Goal: Task Accomplishment & Management: Complete application form

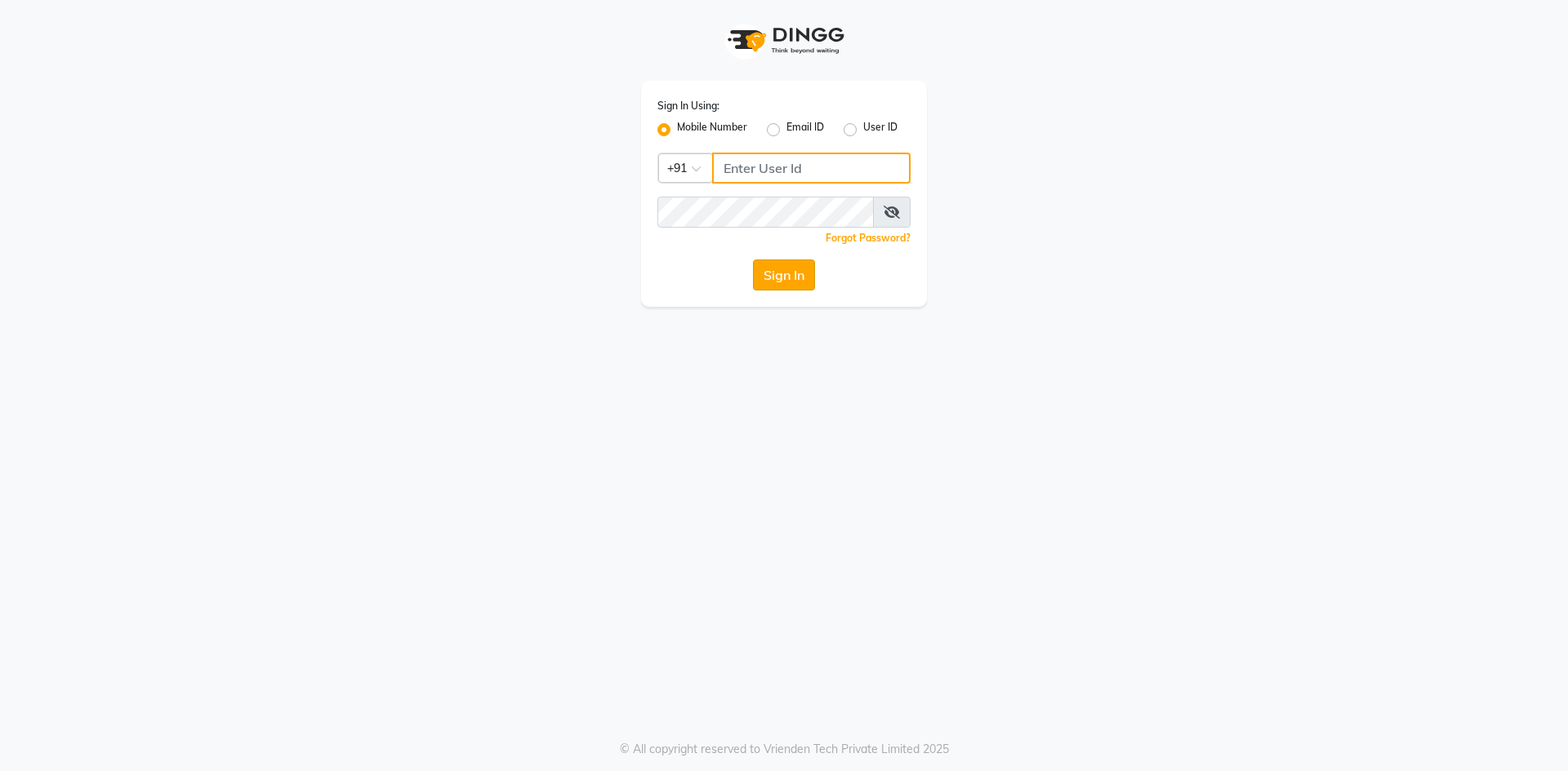
type input "9876933816"
drag, startPoint x: 809, startPoint y: 270, endPoint x: 802, endPoint y: 235, distance: 35.7
click at [808, 256] on div "Sign In Using: Mobile Number Email ID User ID Country Code × [PHONE_NUMBER] Rem…" at bounding box center [783, 193] width 285 height 226
click at [802, 267] on button "Sign In" at bounding box center [783, 275] width 62 height 31
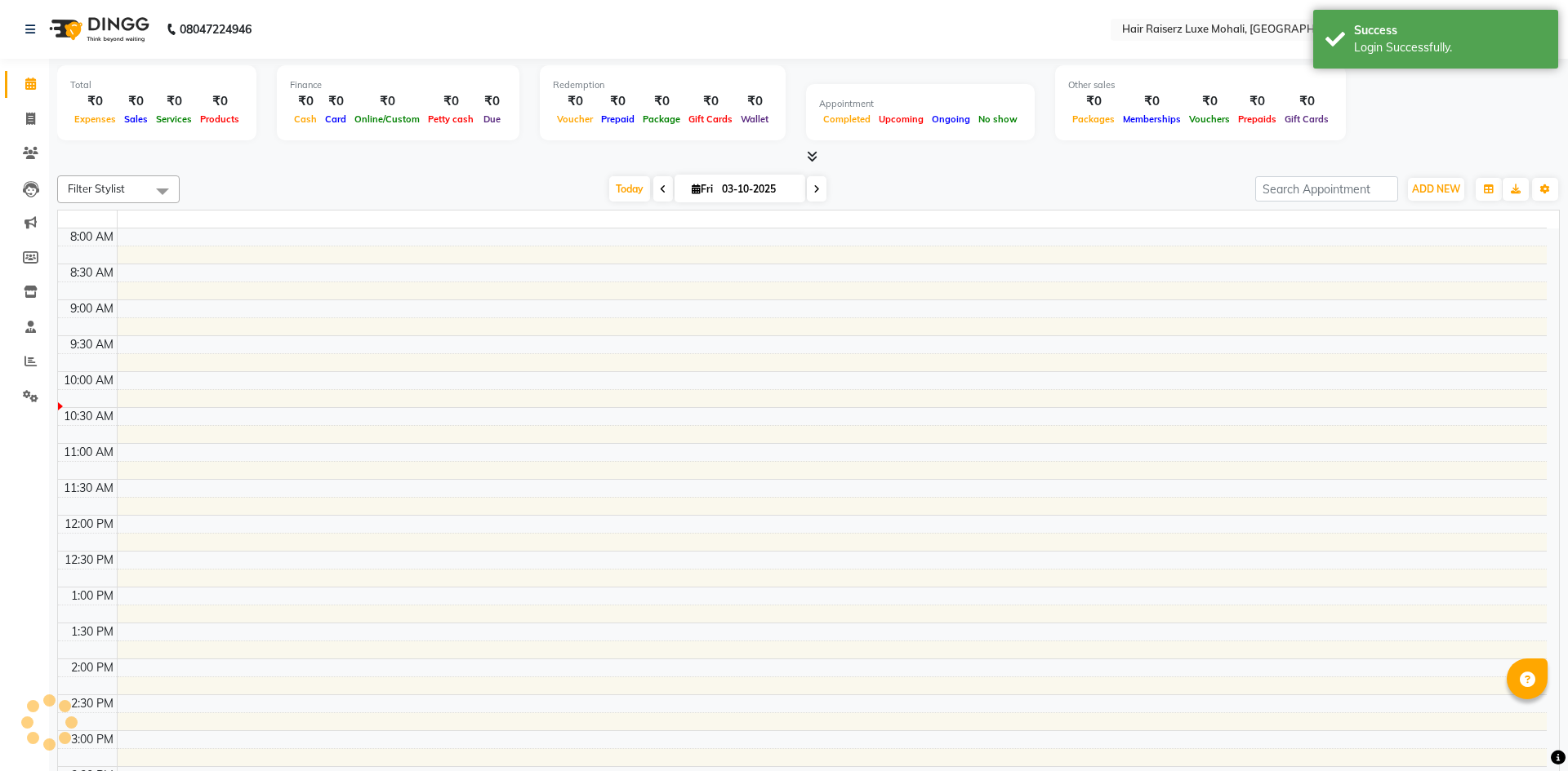
select select "en"
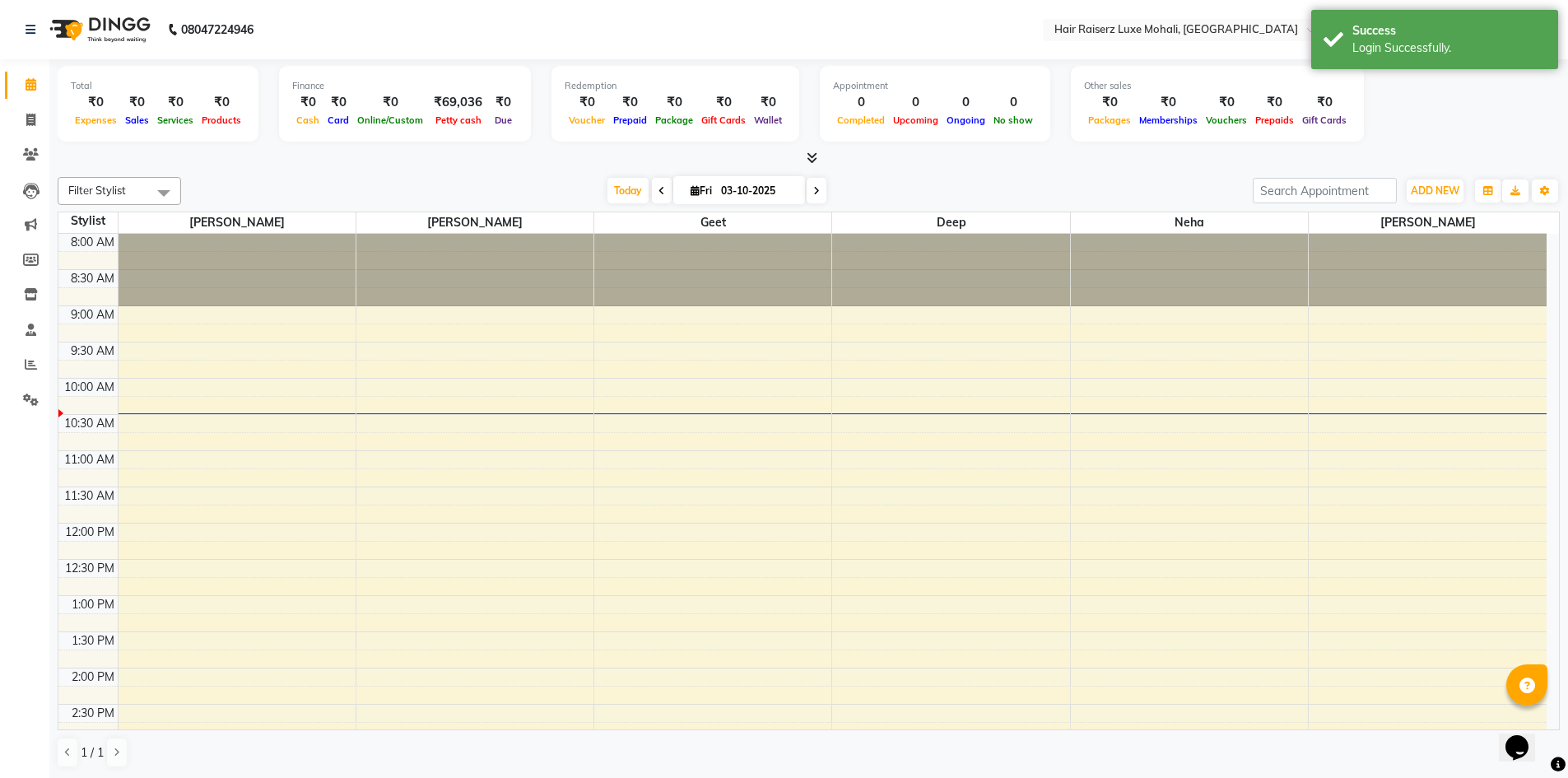
click at [1435, 203] on div "ADD NEW Toggle Dropdown Add Appointment Add Invoice Add Expense Add Attendance …" at bounding box center [1434, 190] width 60 height 26
click at [1434, 195] on span "ADD NEW" at bounding box center [1435, 190] width 49 height 13
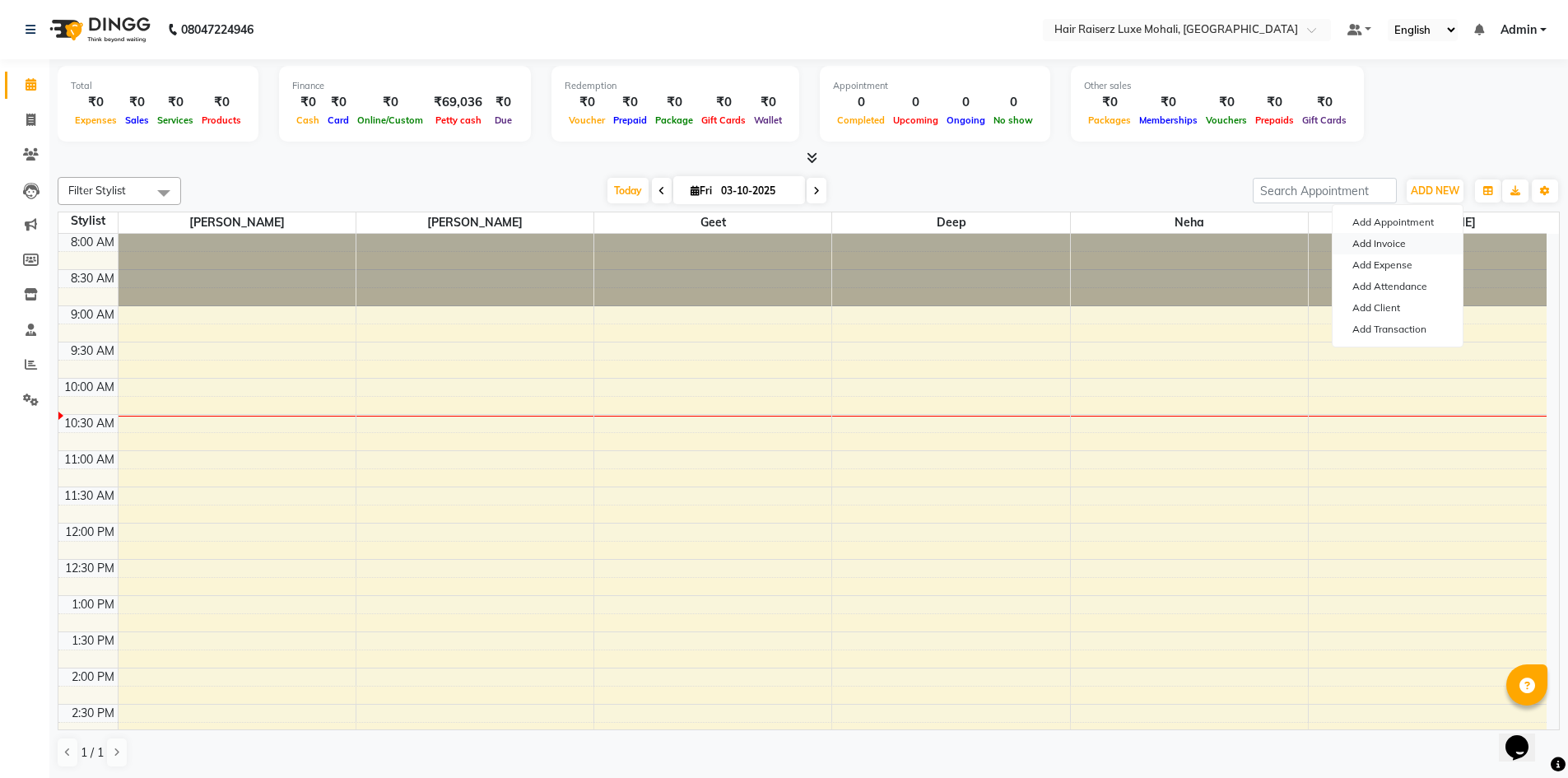
click at [1381, 240] on link "Add Invoice" at bounding box center [1397, 244] width 130 height 22
select select "service"
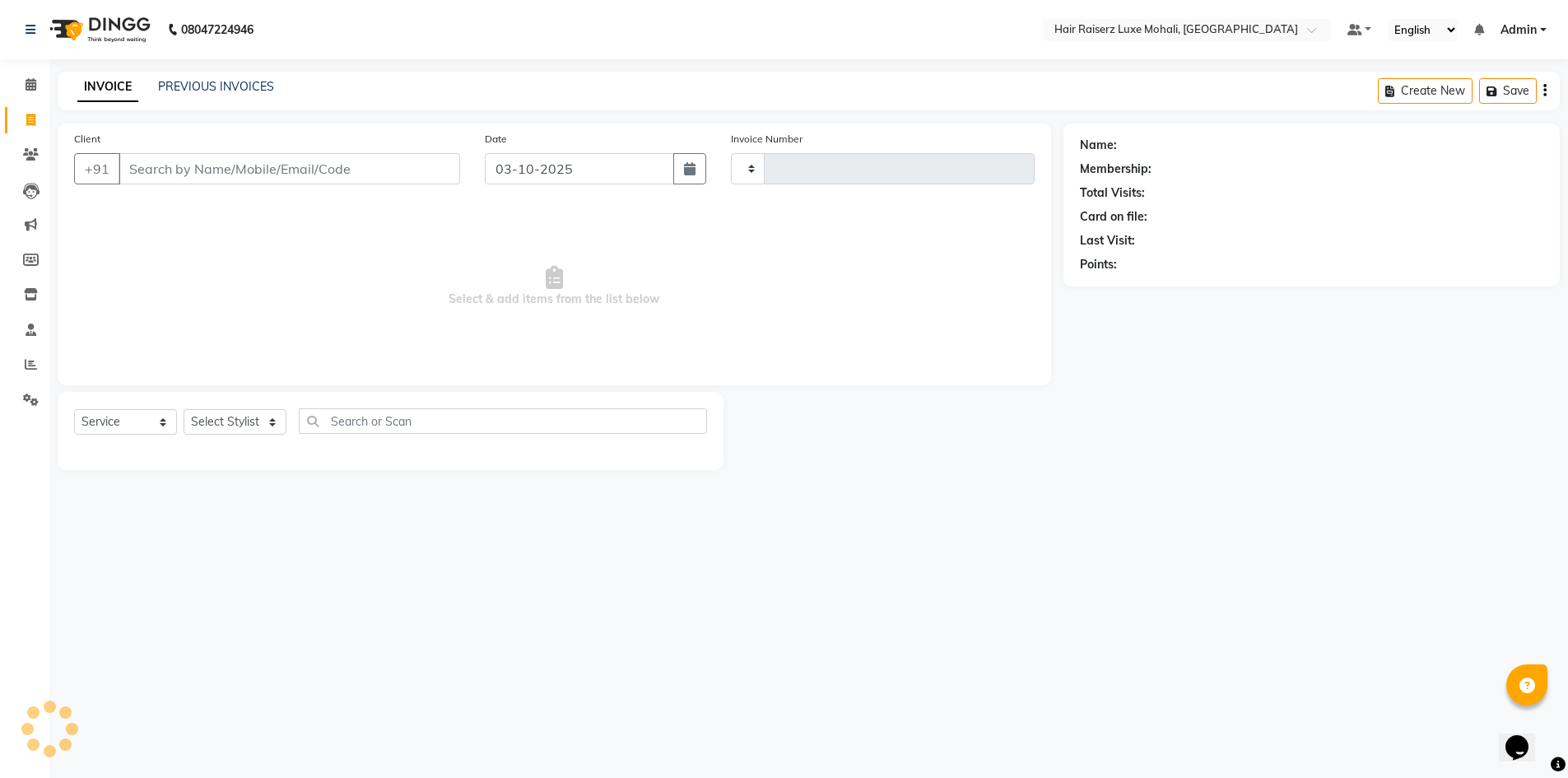
type input "0280"
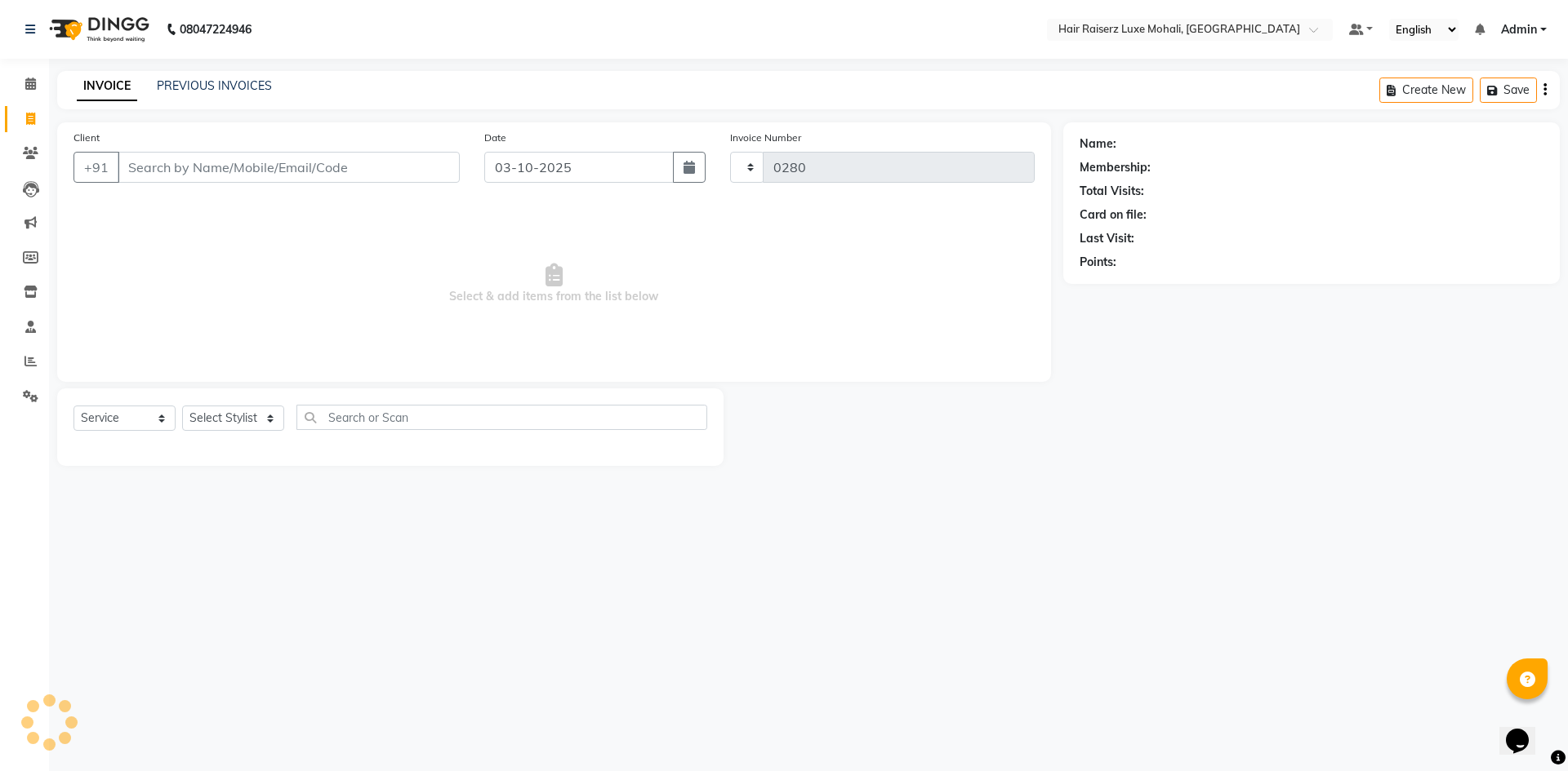
select select "8575"
click at [330, 165] on input "Client" at bounding box center [288, 167] width 342 height 31
drag, startPoint x: 330, startPoint y: 165, endPoint x: 98, endPoint y: 302, distance: 269.4
drag, startPoint x: 98, startPoint y: 302, endPoint x: 572, endPoint y: 339, distance: 475.4
click at [572, 339] on span "Select & add items from the list below" at bounding box center [554, 284] width 961 height 163
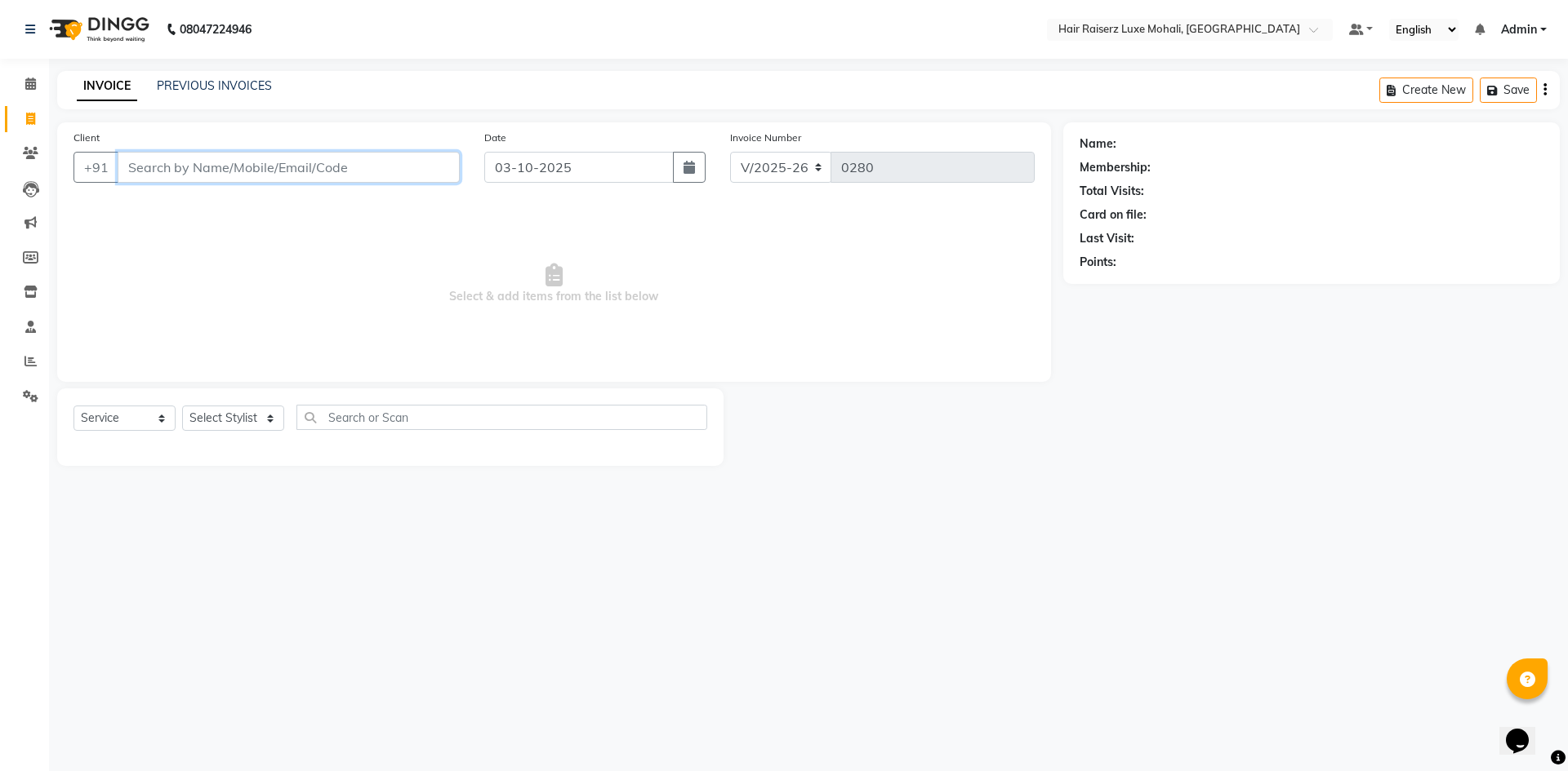
click at [258, 169] on input "Client" at bounding box center [288, 167] width 342 height 31
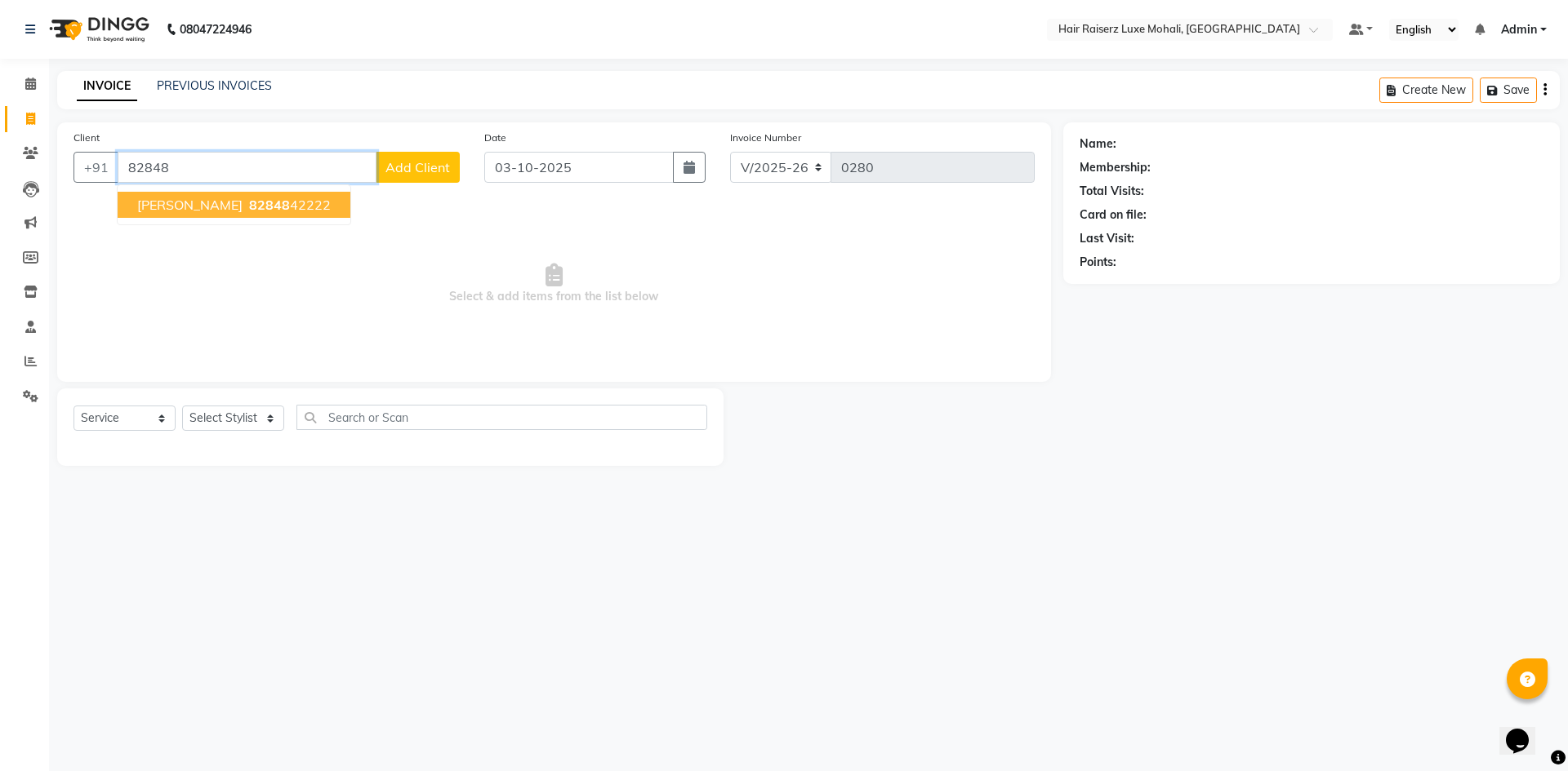
click at [209, 210] on span "[PERSON_NAME]" at bounding box center [190, 205] width 106 height 16
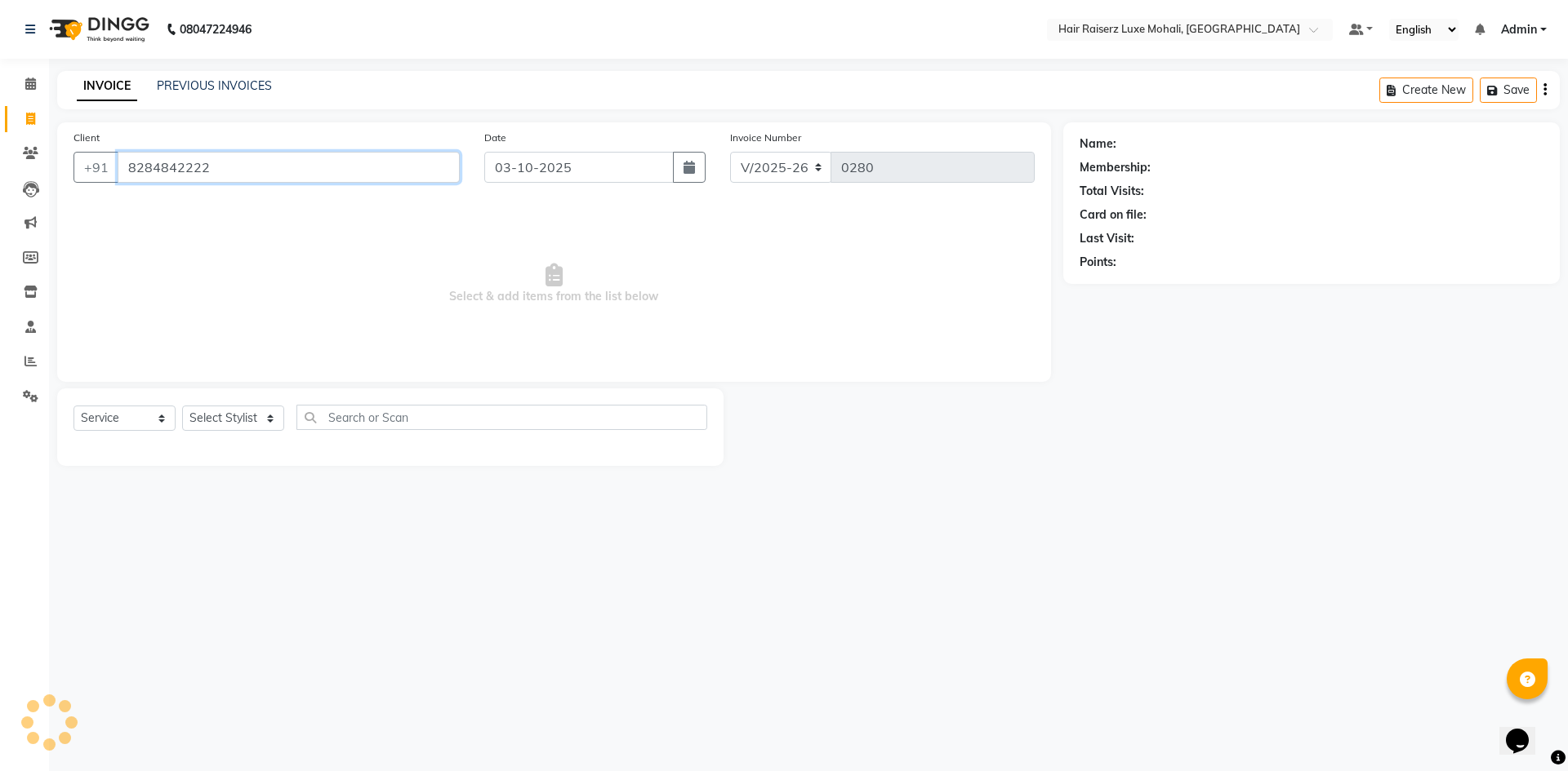
type input "8284842222"
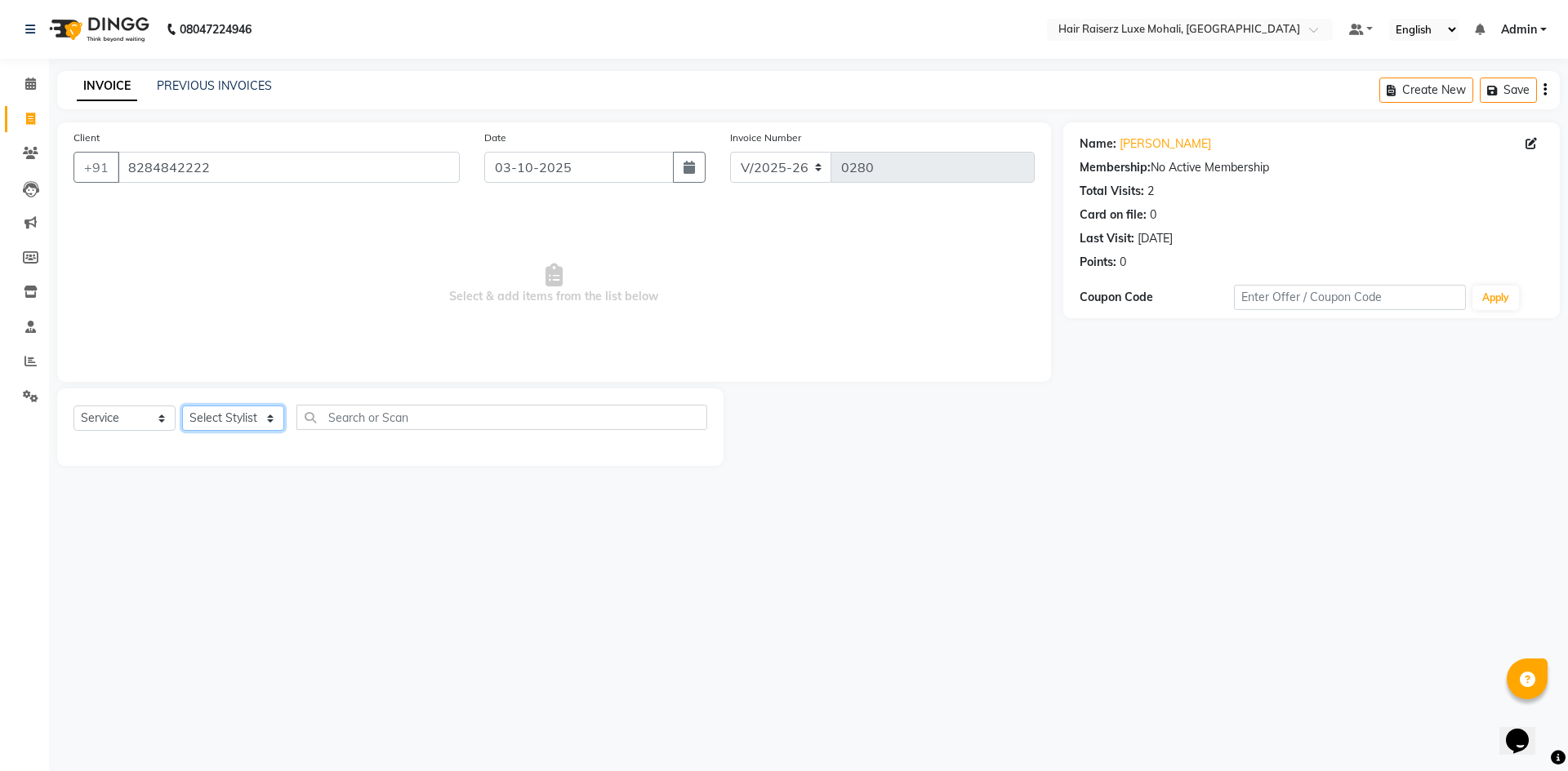
drag, startPoint x: 270, startPoint y: 421, endPoint x: 280, endPoint y: 411, distance: 14.1
click at [280, 411] on select "Select Stylist Admin [PERSON_NAME] deep Geet neha [PERSON_NAME]" at bounding box center [233, 418] width 102 height 25
select select "87876"
click at [182, 405] on select "Select Stylist Admin [PERSON_NAME] deep Geet neha [PERSON_NAME]" at bounding box center [233, 418] width 102 height 25
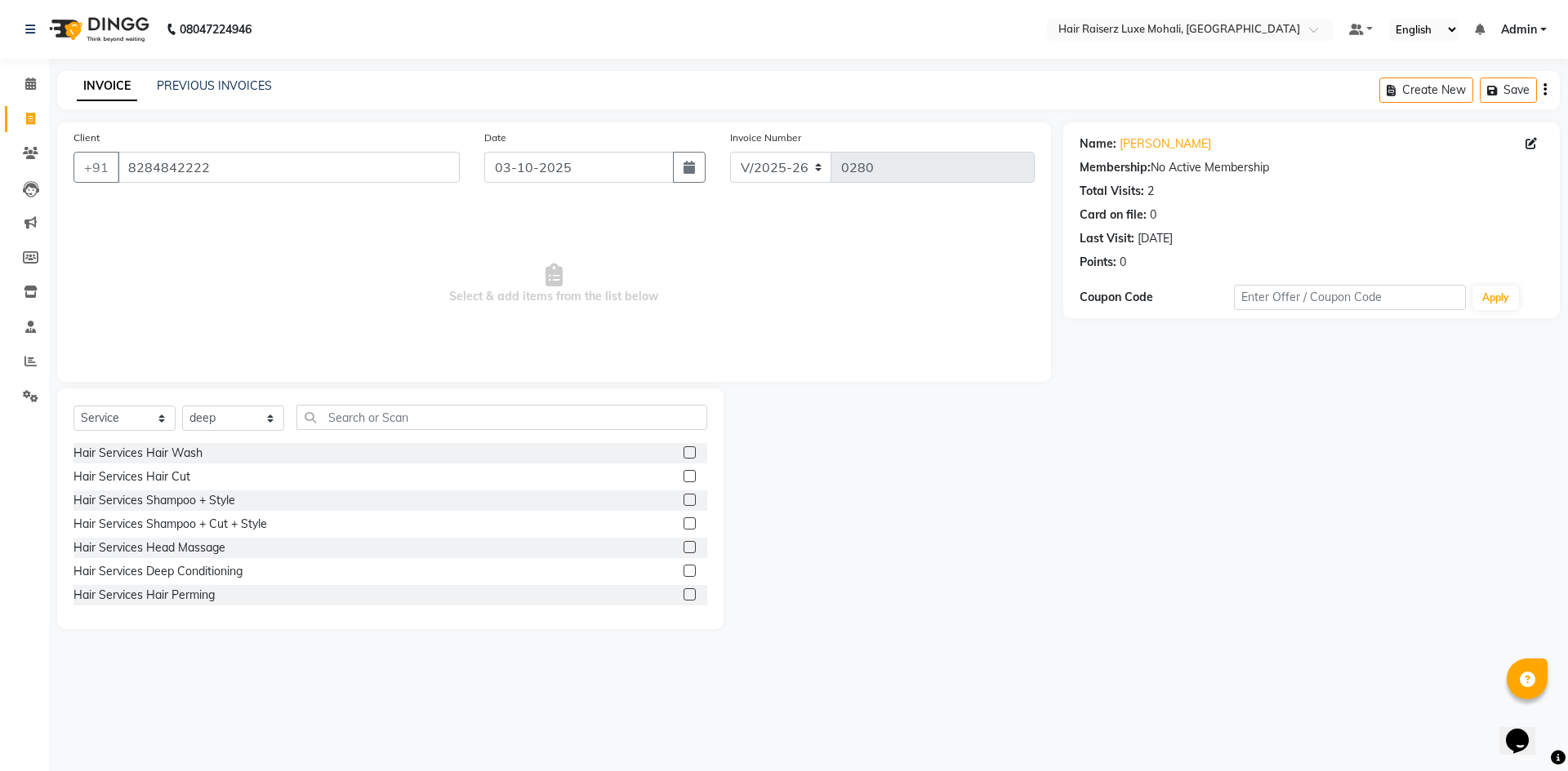
click at [684, 479] on label at bounding box center [690, 476] width 13 height 13
click at [684, 479] on input "checkbox" at bounding box center [689, 477] width 11 height 11
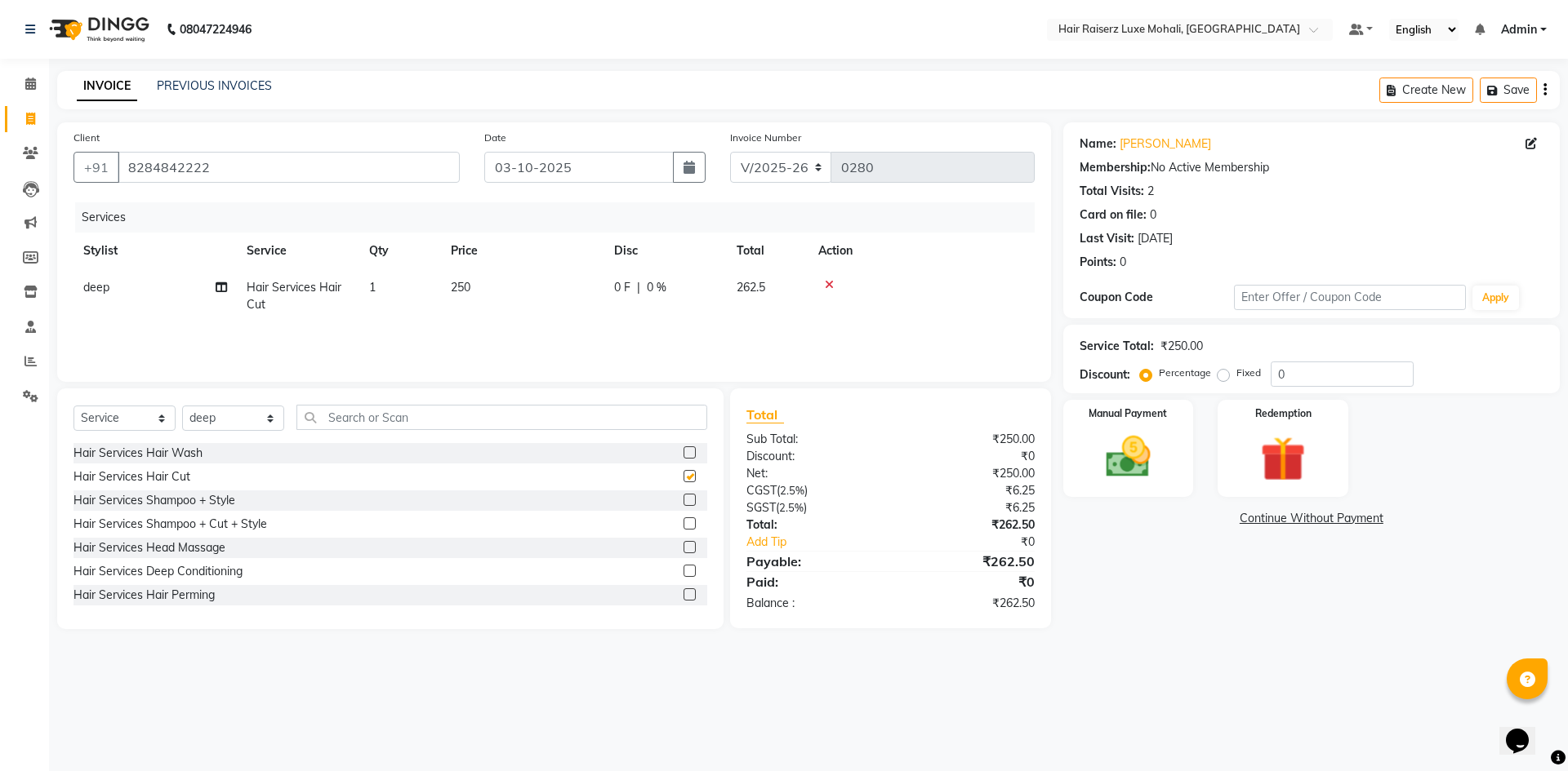
checkbox input "false"
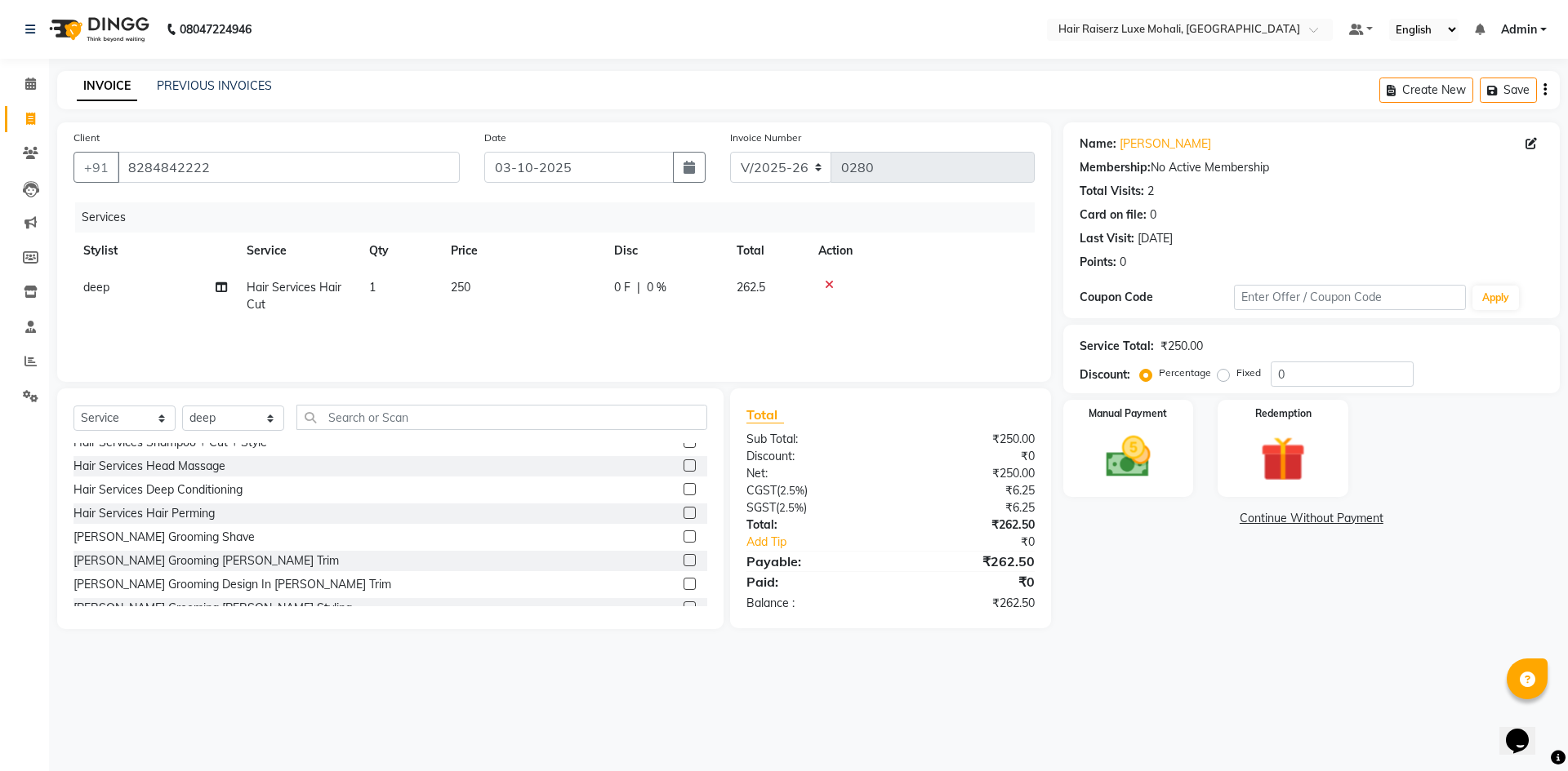
click at [684, 561] on label at bounding box center [690, 560] width 13 height 13
click at [684, 561] on input "checkbox" at bounding box center [689, 561] width 11 height 11
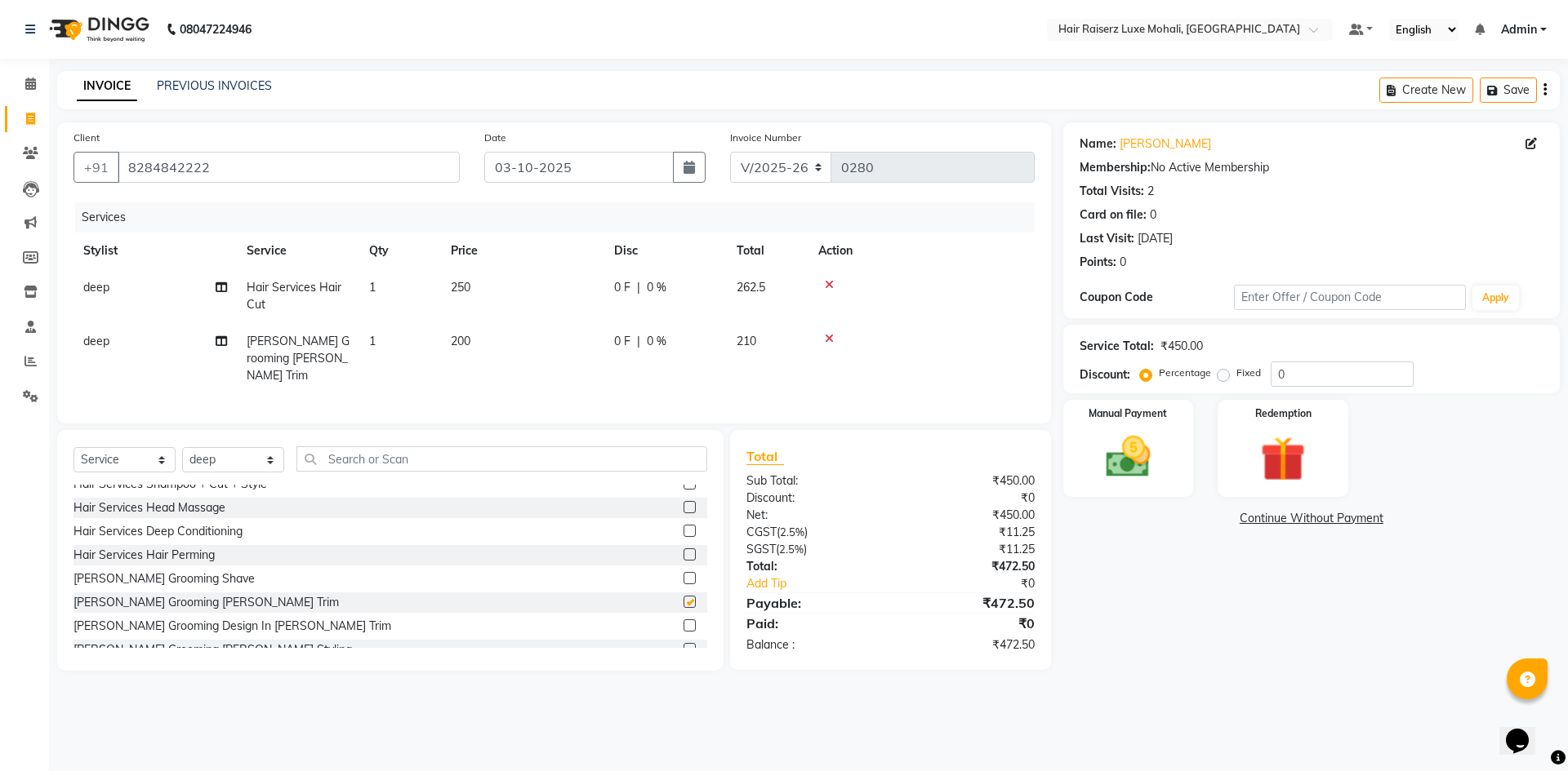
checkbox input "false"
drag, startPoint x: 1297, startPoint y: 364, endPoint x: 1299, endPoint y: 372, distance: 8.2
click at [1297, 369] on input "0" at bounding box center [1342, 374] width 143 height 25
type input "4.76"
click at [1309, 432] on div "Redemption" at bounding box center [1283, 448] width 135 height 100
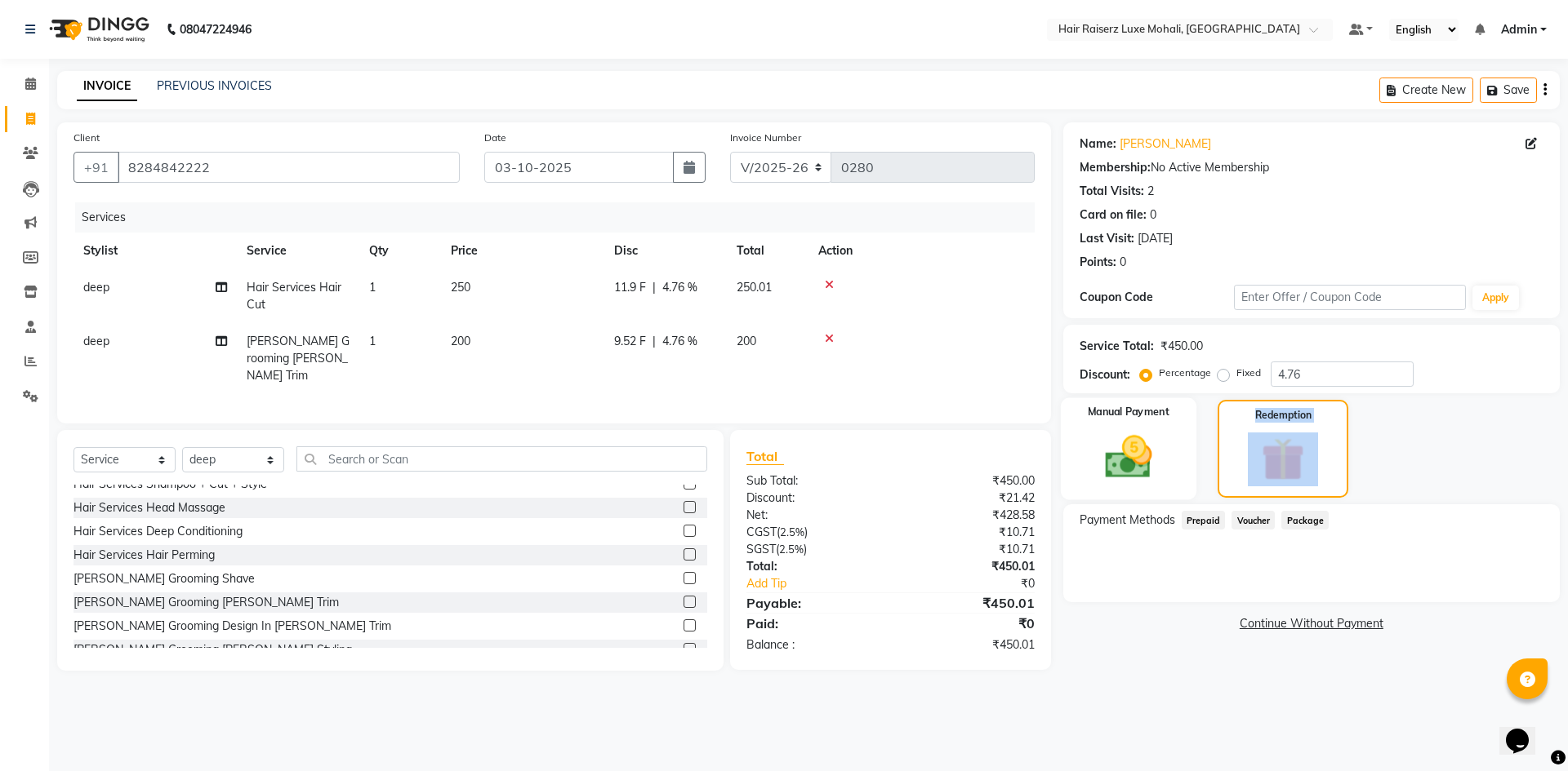
click at [1157, 470] on img at bounding box center [1128, 457] width 76 height 54
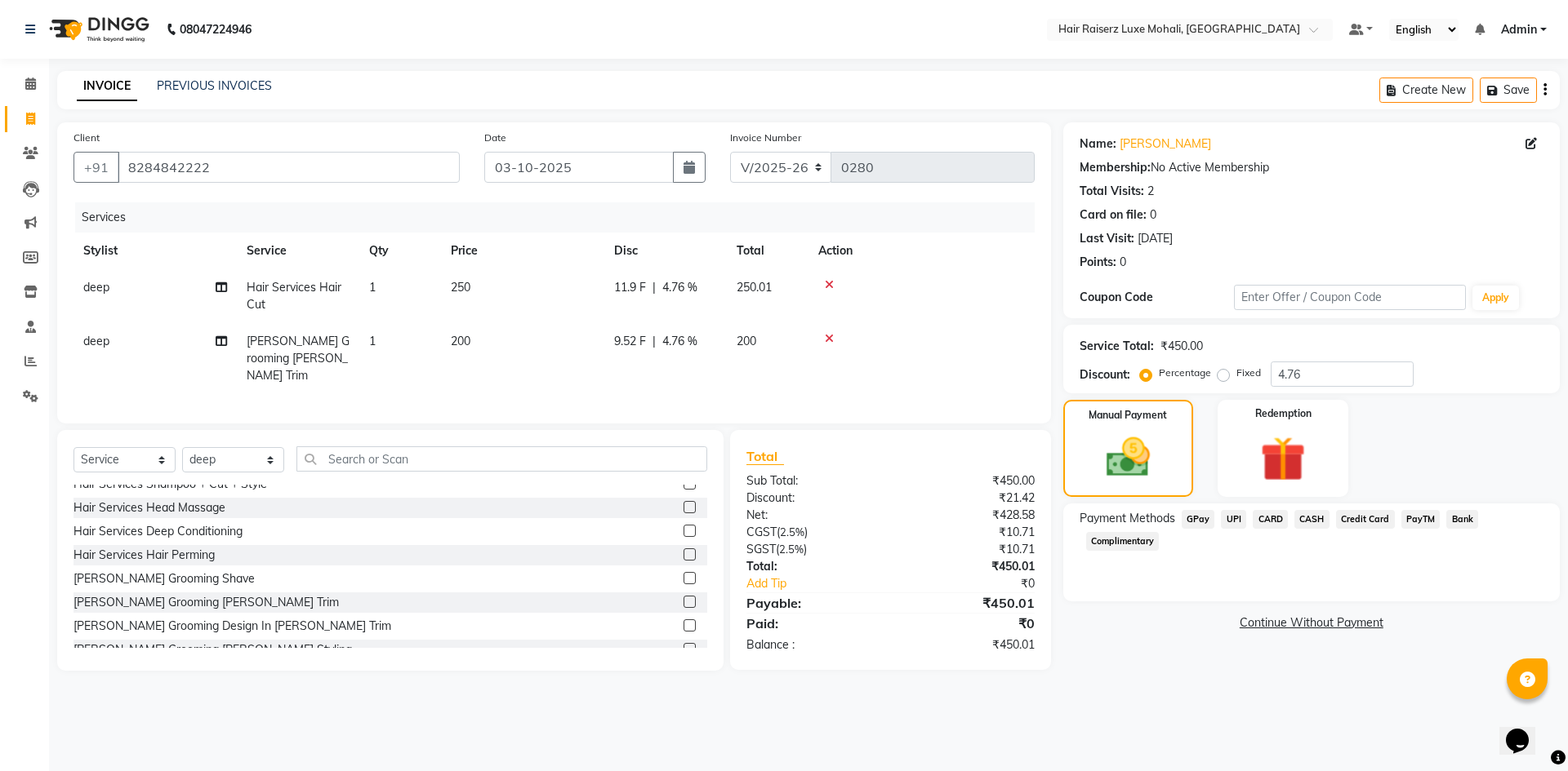
click at [1229, 513] on span "UPI" at bounding box center [1233, 519] width 25 height 19
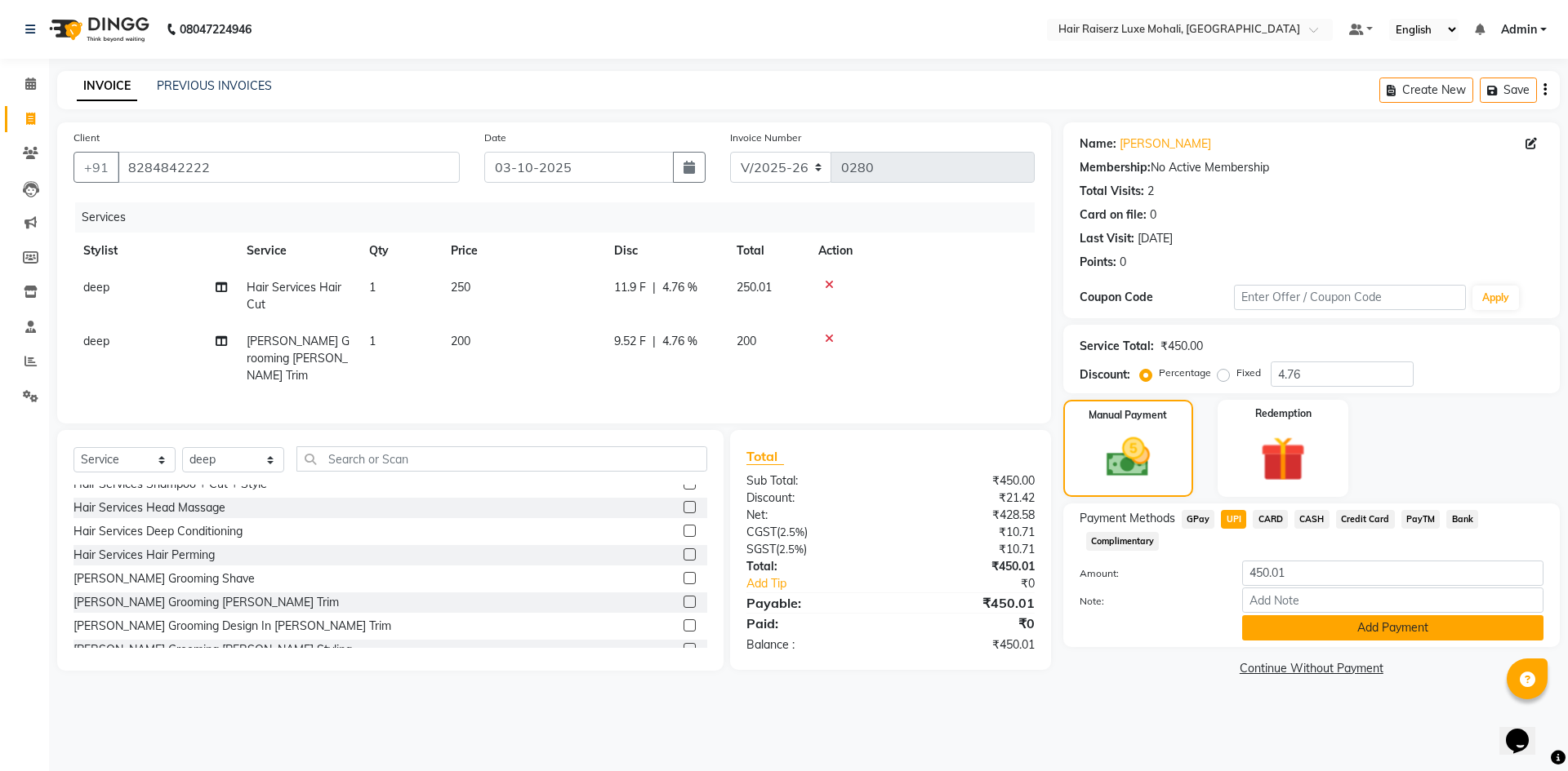
click at [1297, 636] on button "Add Payment" at bounding box center [1393, 628] width 302 height 25
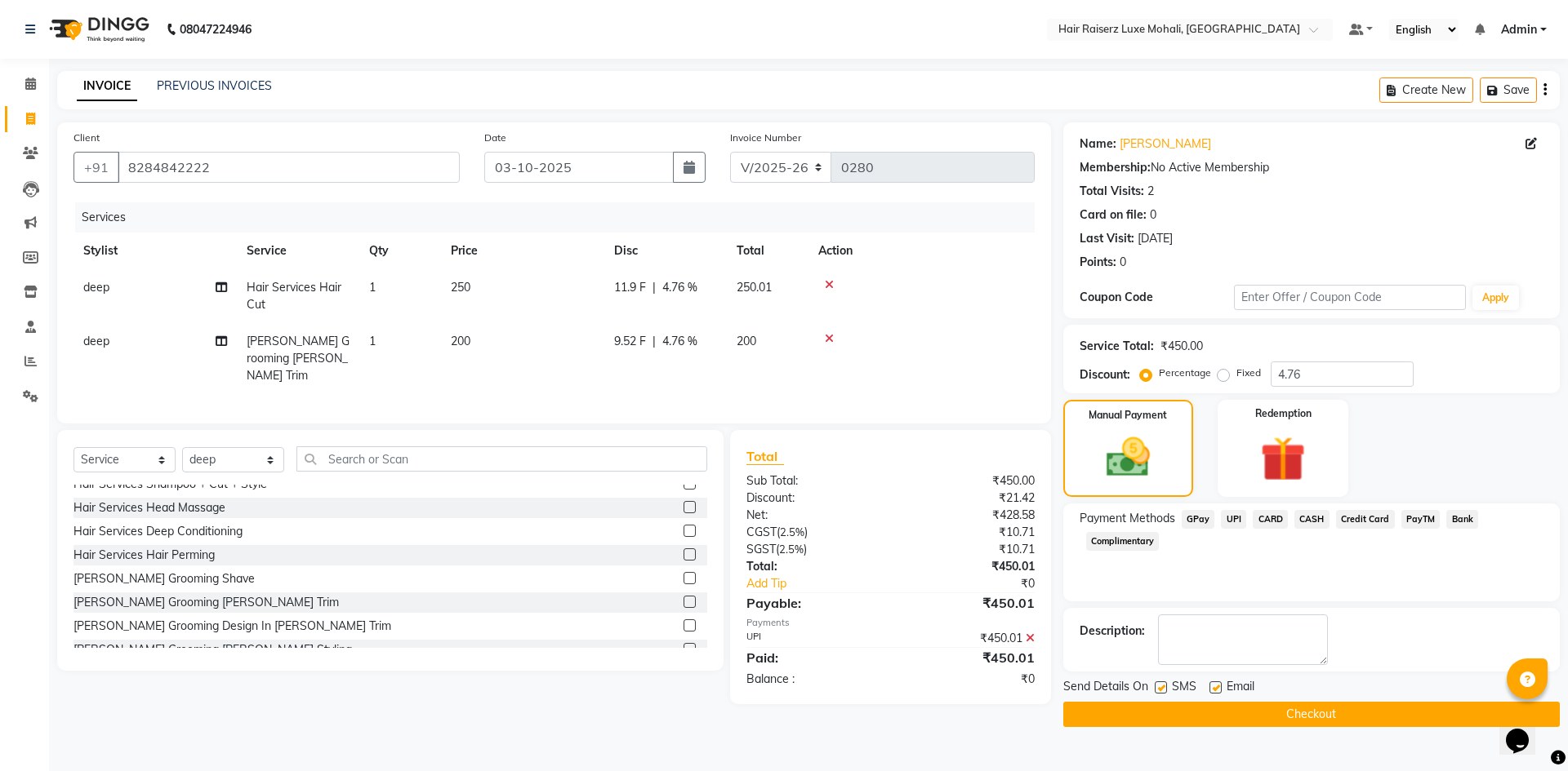
click at [1310, 720] on button "Checkout" at bounding box center [1311, 715] width 497 height 25
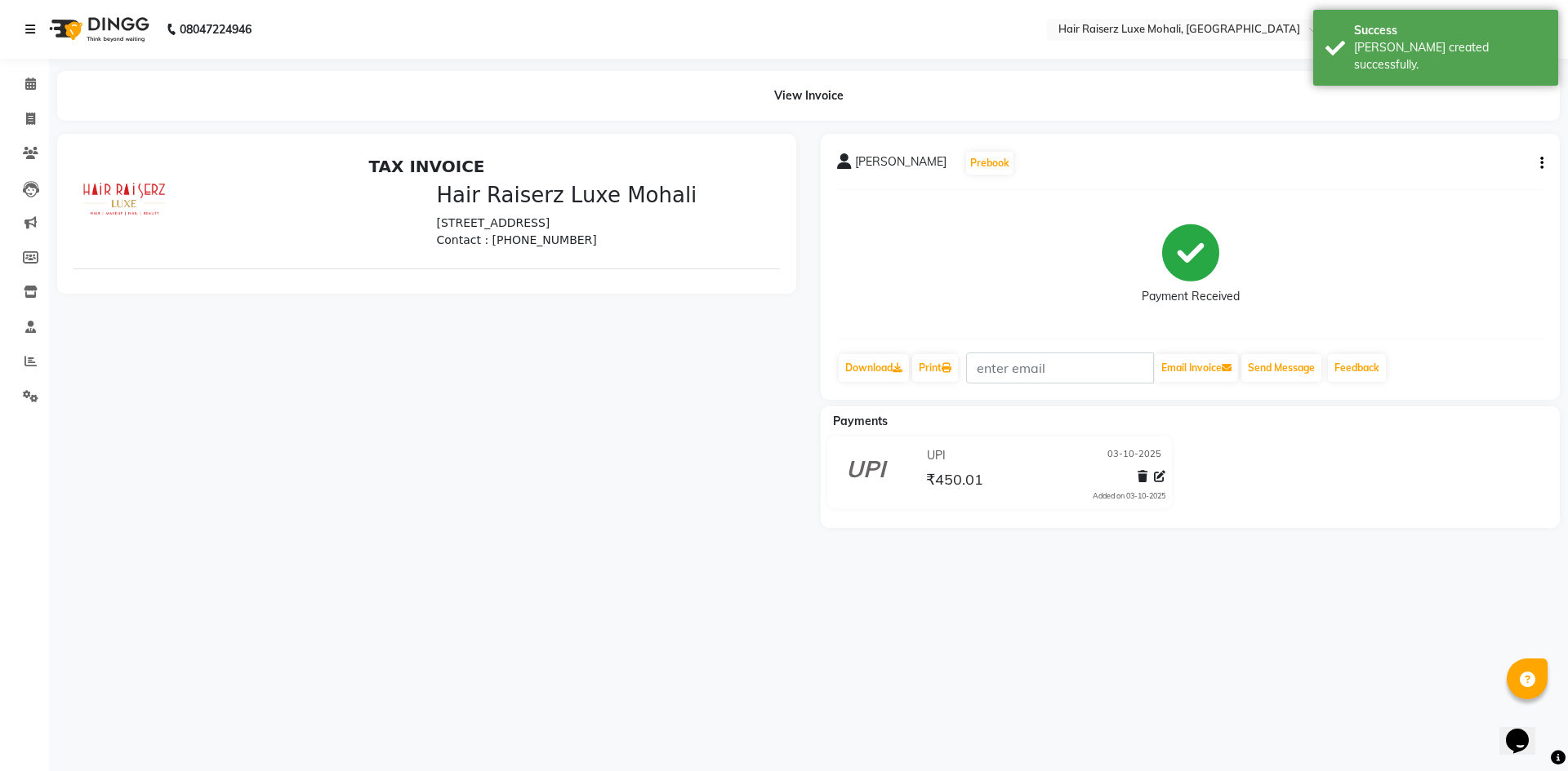
select select "8575"
select select "service"
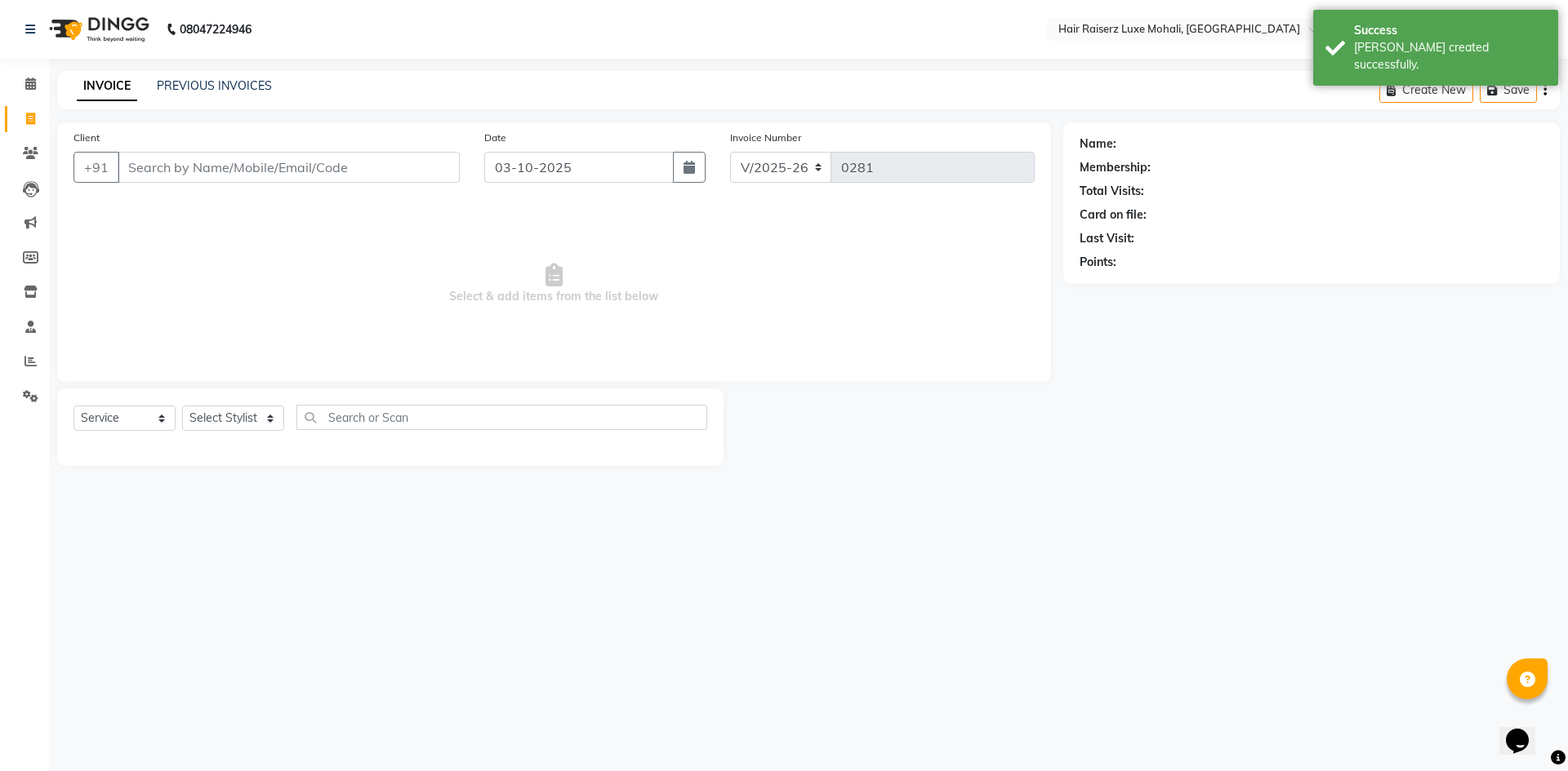
click at [305, 169] on input "Client" at bounding box center [288, 167] width 342 height 31
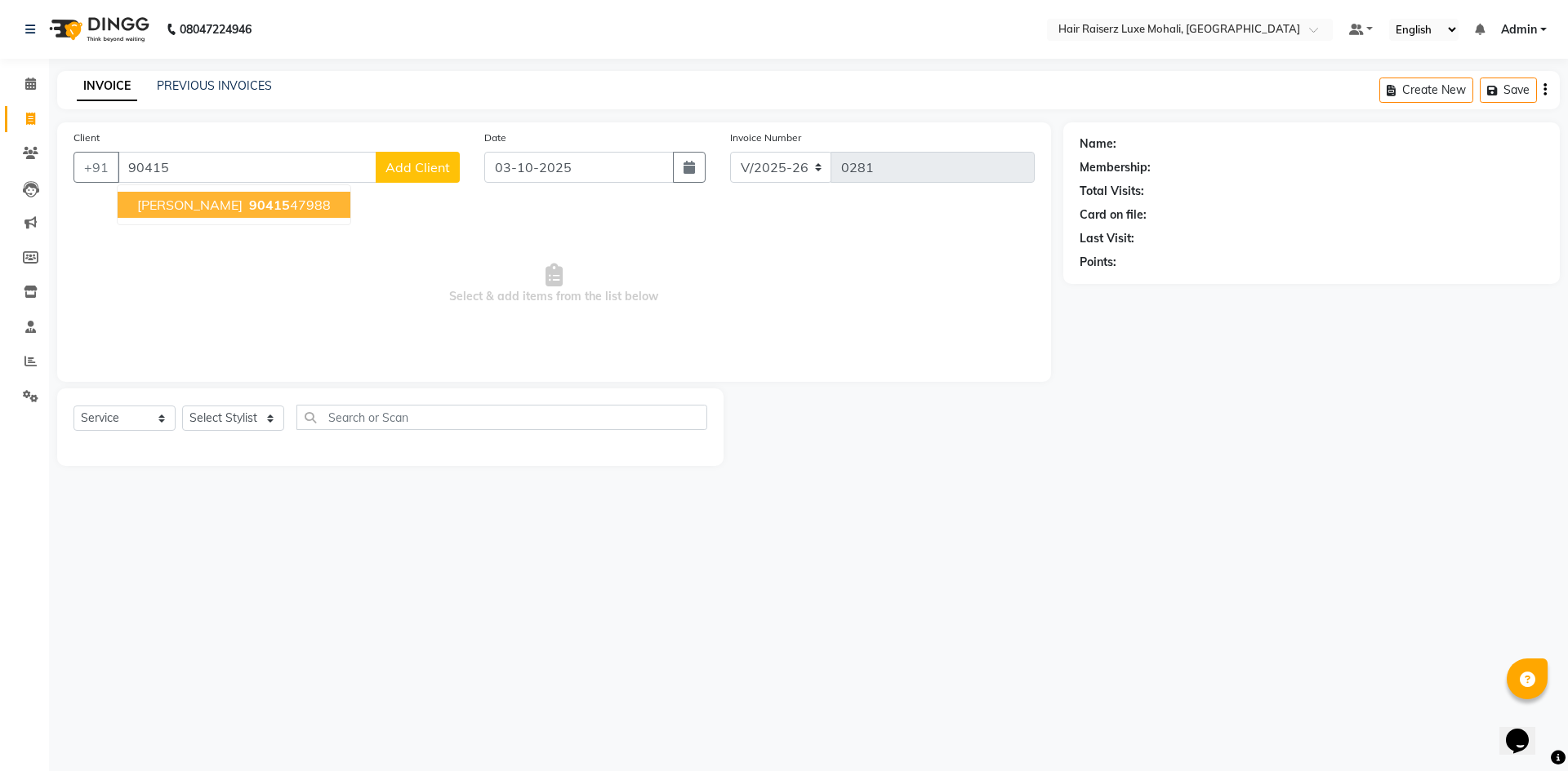
click at [278, 209] on button "[PERSON_NAME] 90415 47988" at bounding box center [234, 204] width 233 height 26
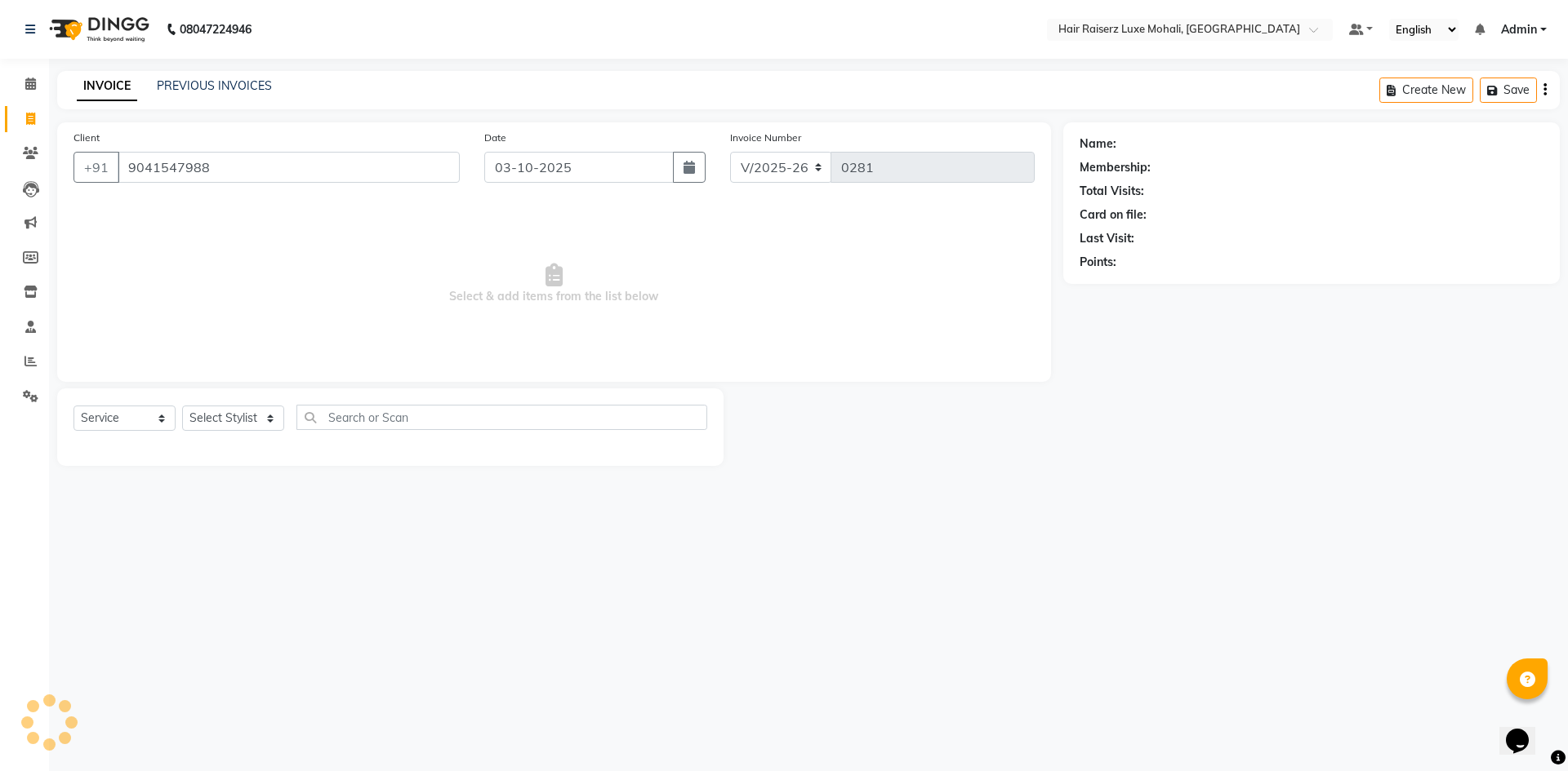
type input "9041547988"
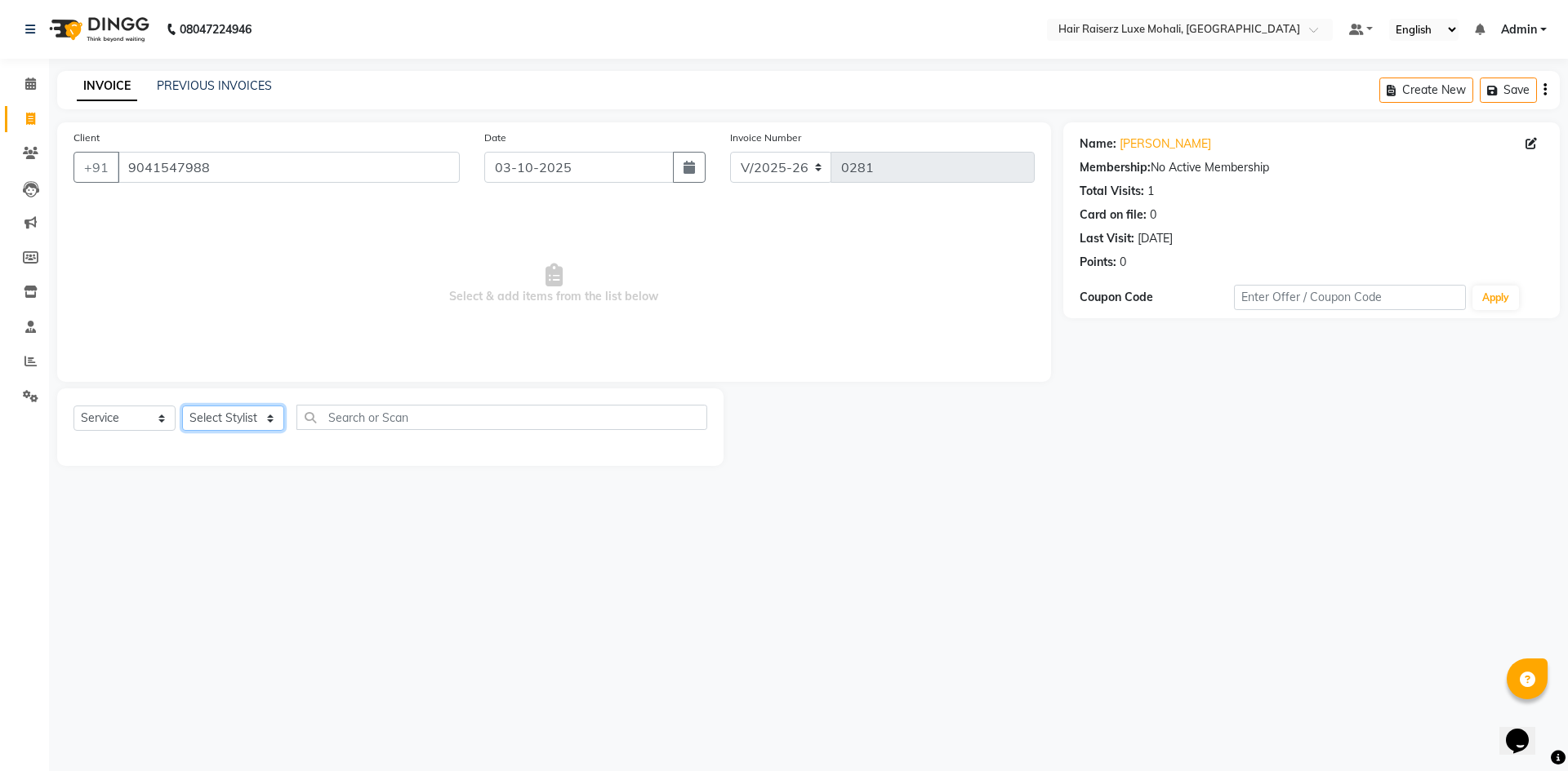
click at [270, 424] on select "Select Stylist Admin [PERSON_NAME] deep Geet neha [PERSON_NAME]" at bounding box center [233, 418] width 102 height 25
select select "87876"
click at [182, 405] on select "Select Stylist Admin [PERSON_NAME] deep Geet neha [PERSON_NAME]" at bounding box center [233, 418] width 102 height 25
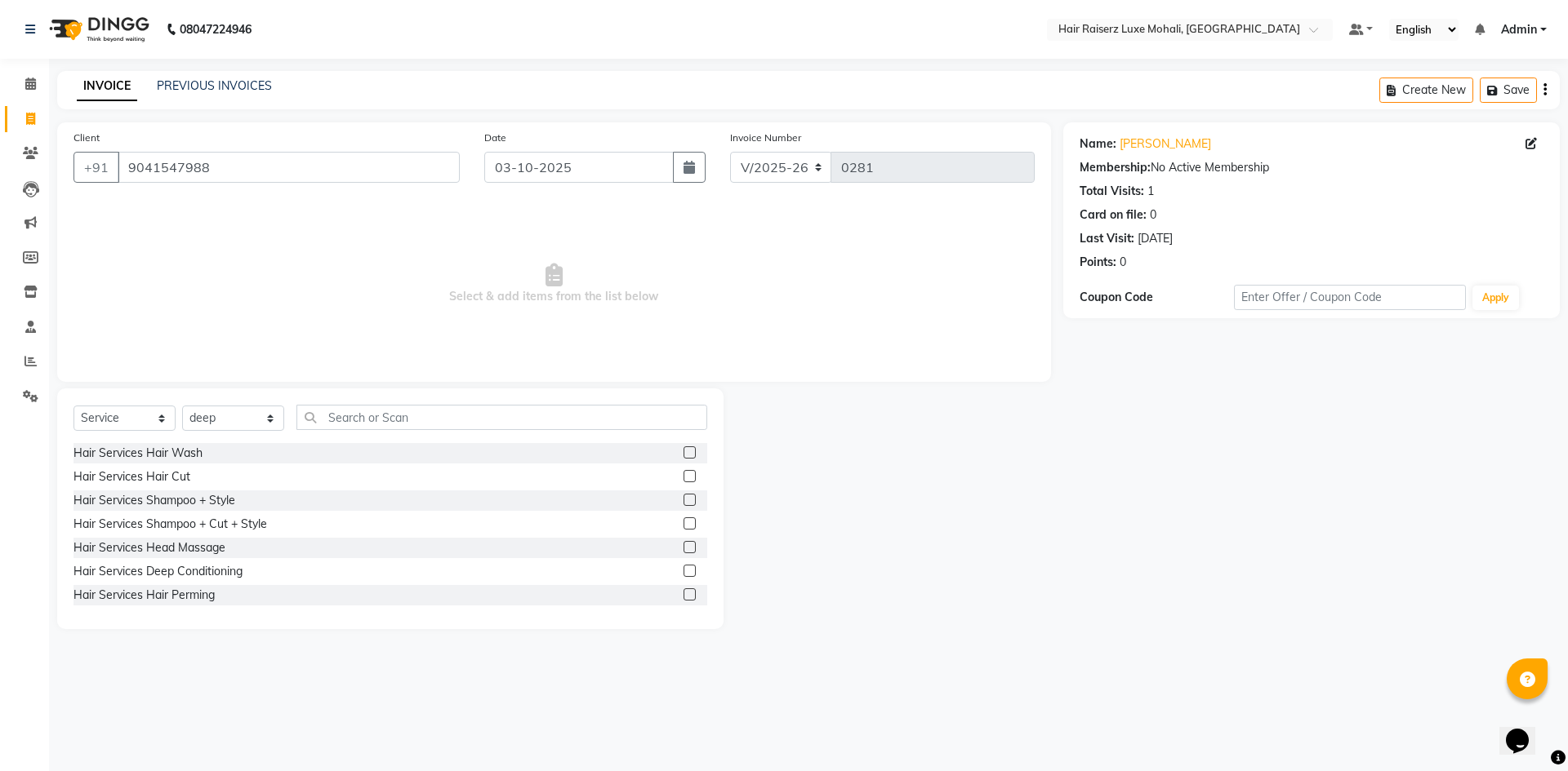
click at [684, 473] on label at bounding box center [690, 476] width 13 height 13
click at [684, 473] on input "checkbox" at bounding box center [689, 477] width 11 height 11
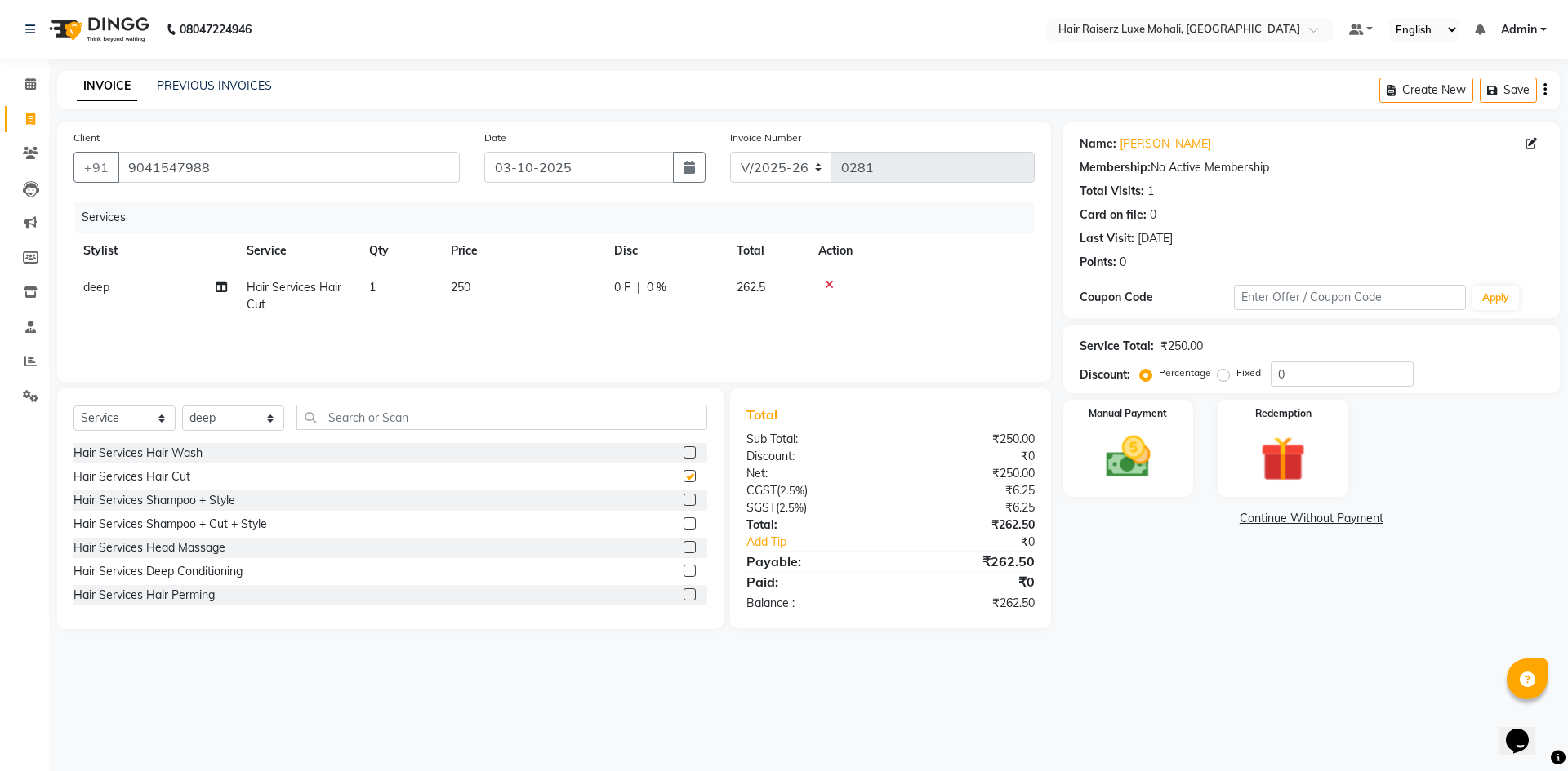
checkbox input "false"
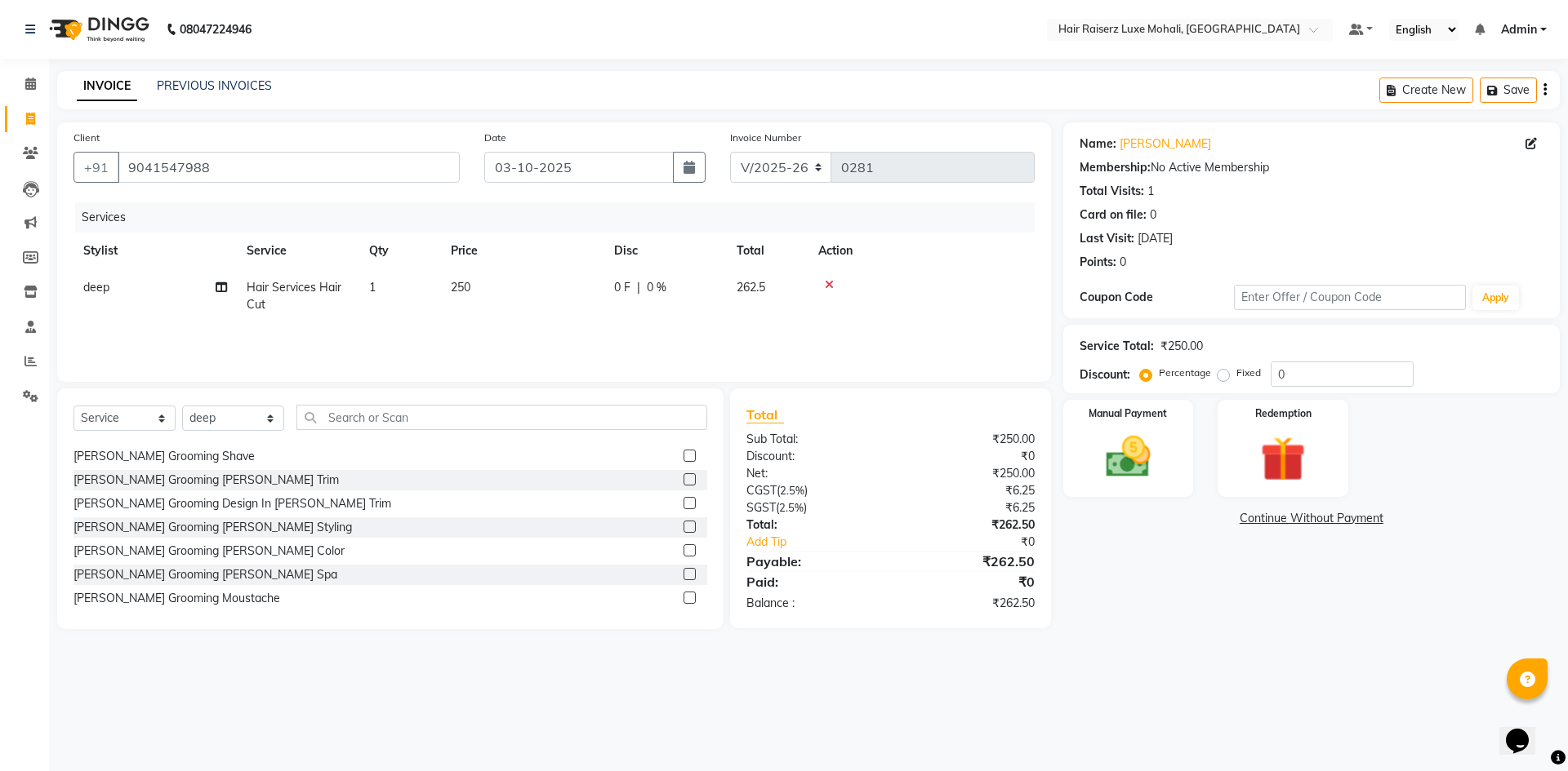
scroll to position [163, 0]
click at [670, 478] on div "[PERSON_NAME] Grooming [PERSON_NAME] Trim" at bounding box center [390, 479] width 634 height 21
click at [684, 478] on label at bounding box center [690, 479] width 13 height 13
click at [684, 478] on input "checkbox" at bounding box center [689, 479] width 11 height 11
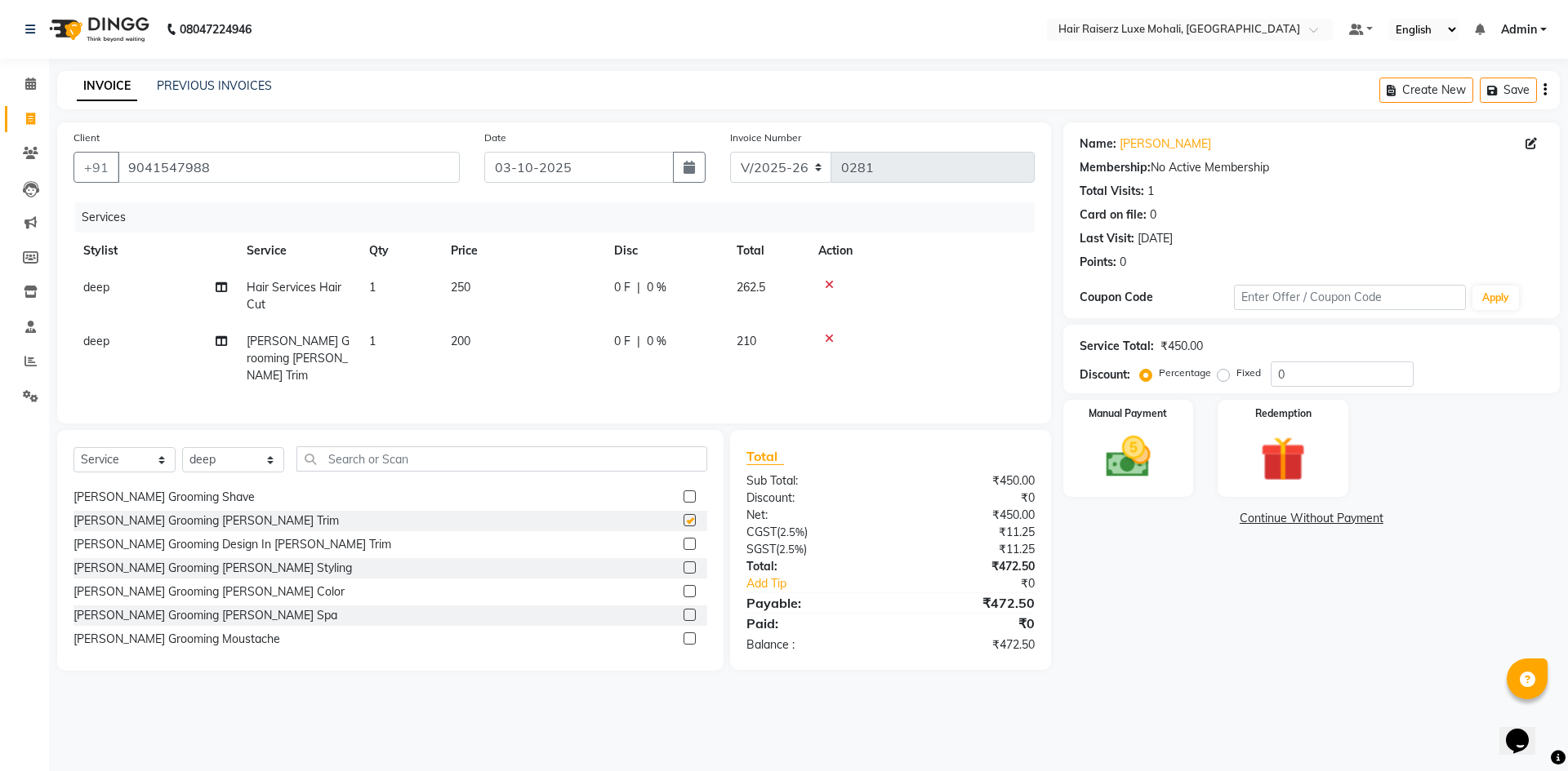
checkbox input "false"
click at [1359, 378] on input "0" at bounding box center [1342, 374] width 143 height 25
type input ".7"
type input "4.76"
click at [1286, 433] on img at bounding box center [1282, 459] width 76 height 58
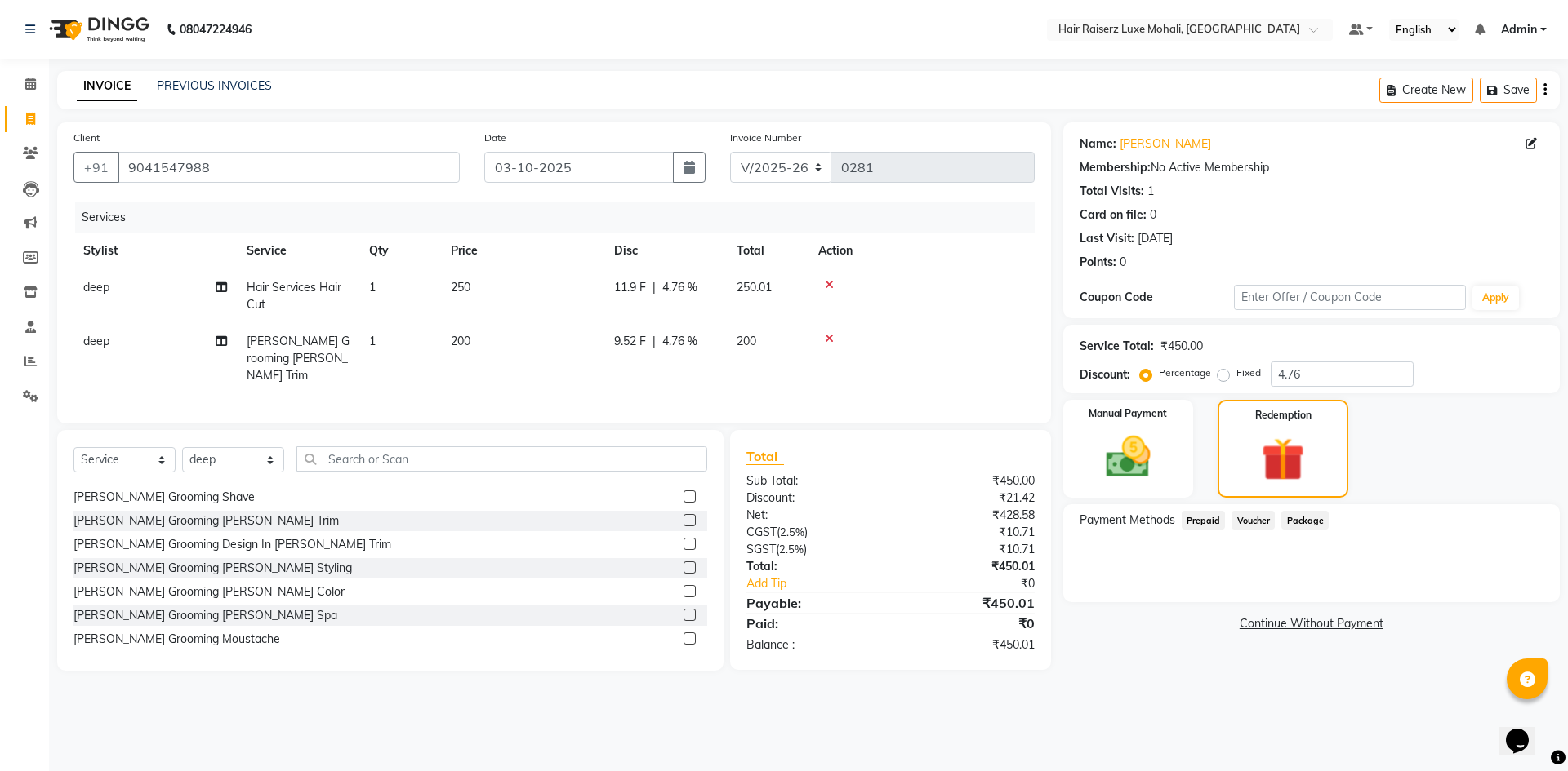
drag, startPoint x: 1179, startPoint y: 449, endPoint x: 1206, endPoint y: 488, distance: 47.4
click at [1180, 449] on div "Manual Payment" at bounding box center [1129, 448] width 131 height 97
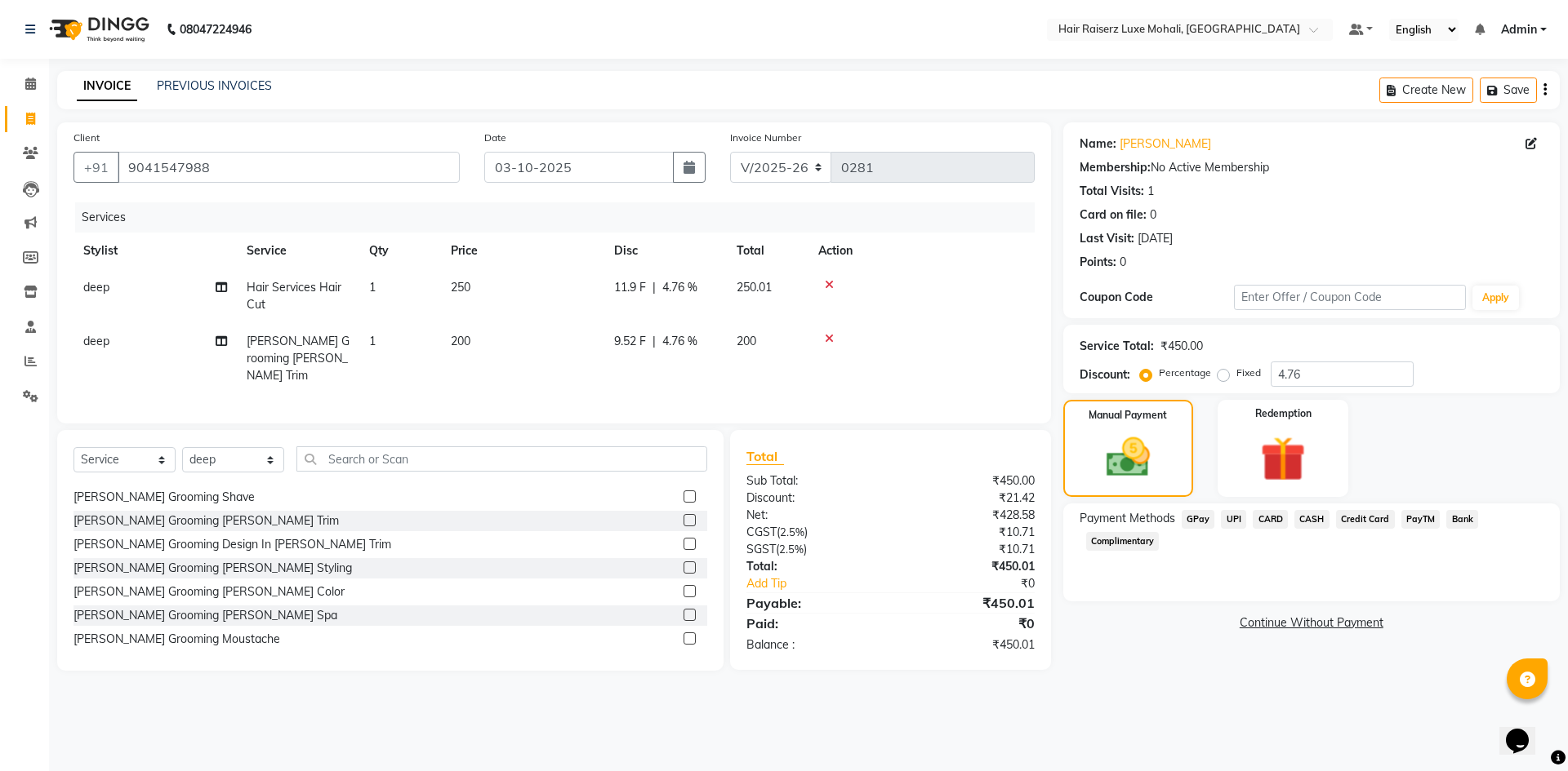
click at [1223, 520] on span "UPI" at bounding box center [1233, 519] width 25 height 19
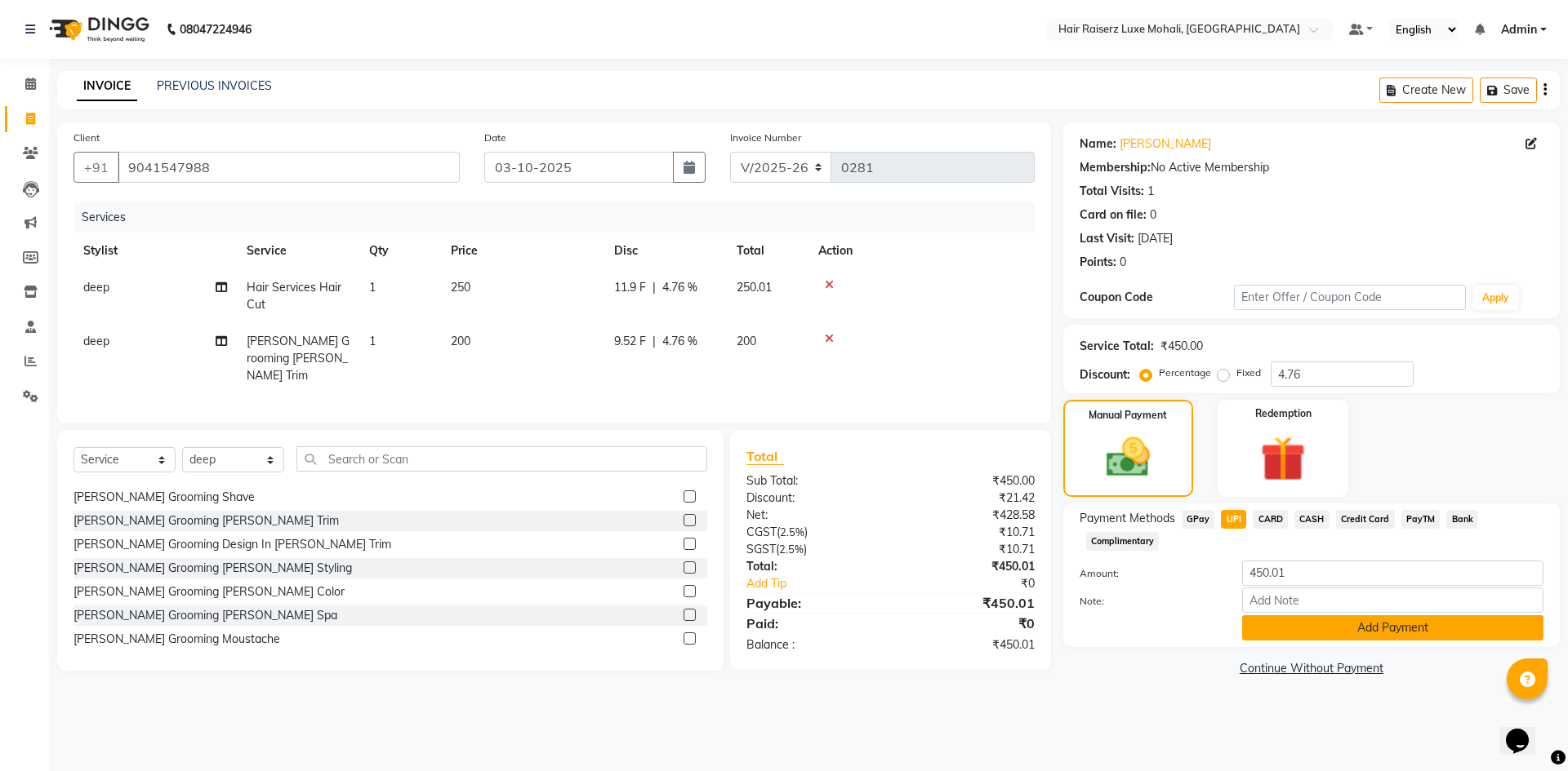
click at [1268, 638] on button "Add Payment" at bounding box center [1393, 628] width 302 height 25
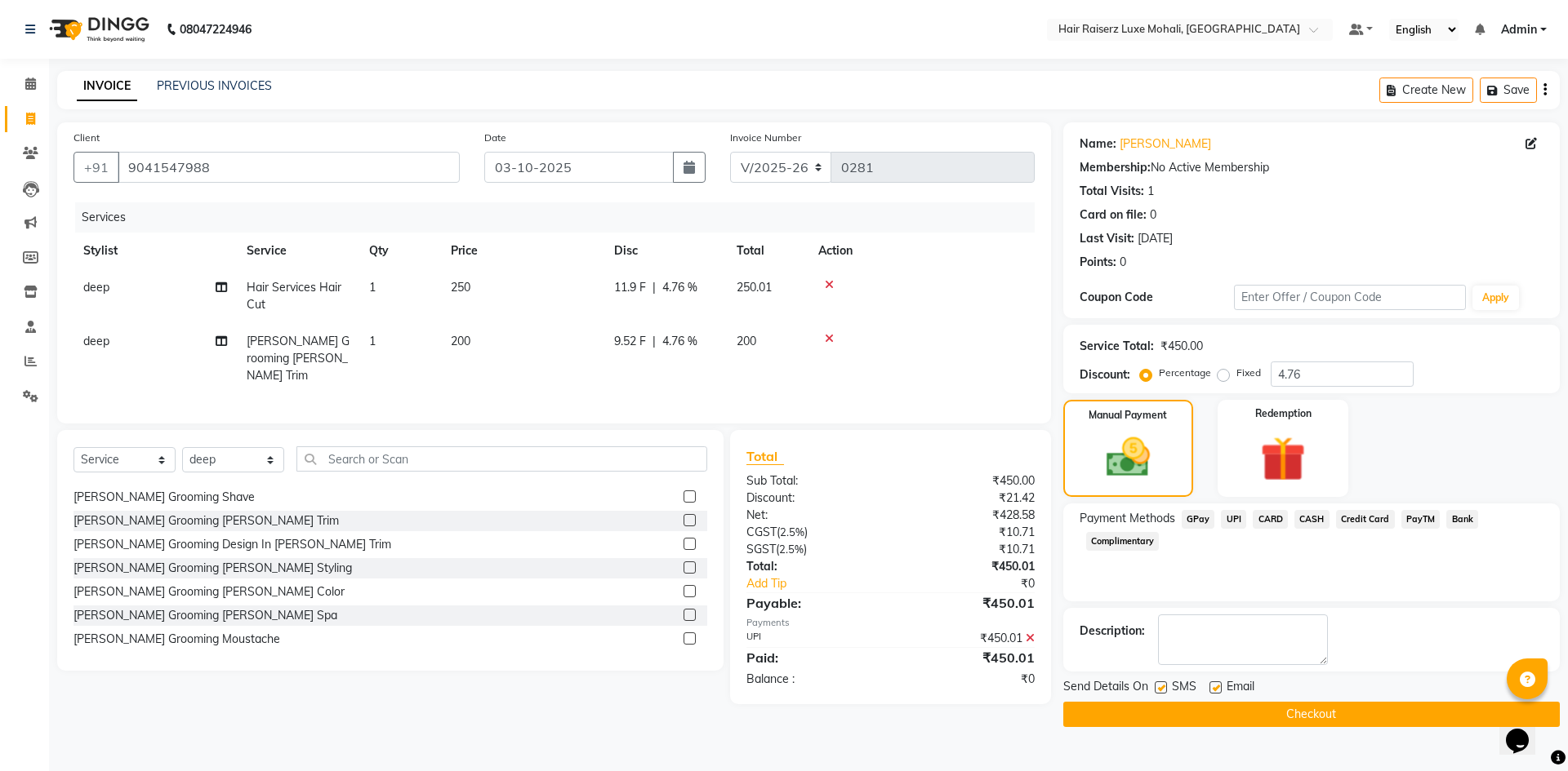
click at [1233, 712] on button "Checkout" at bounding box center [1311, 715] width 497 height 25
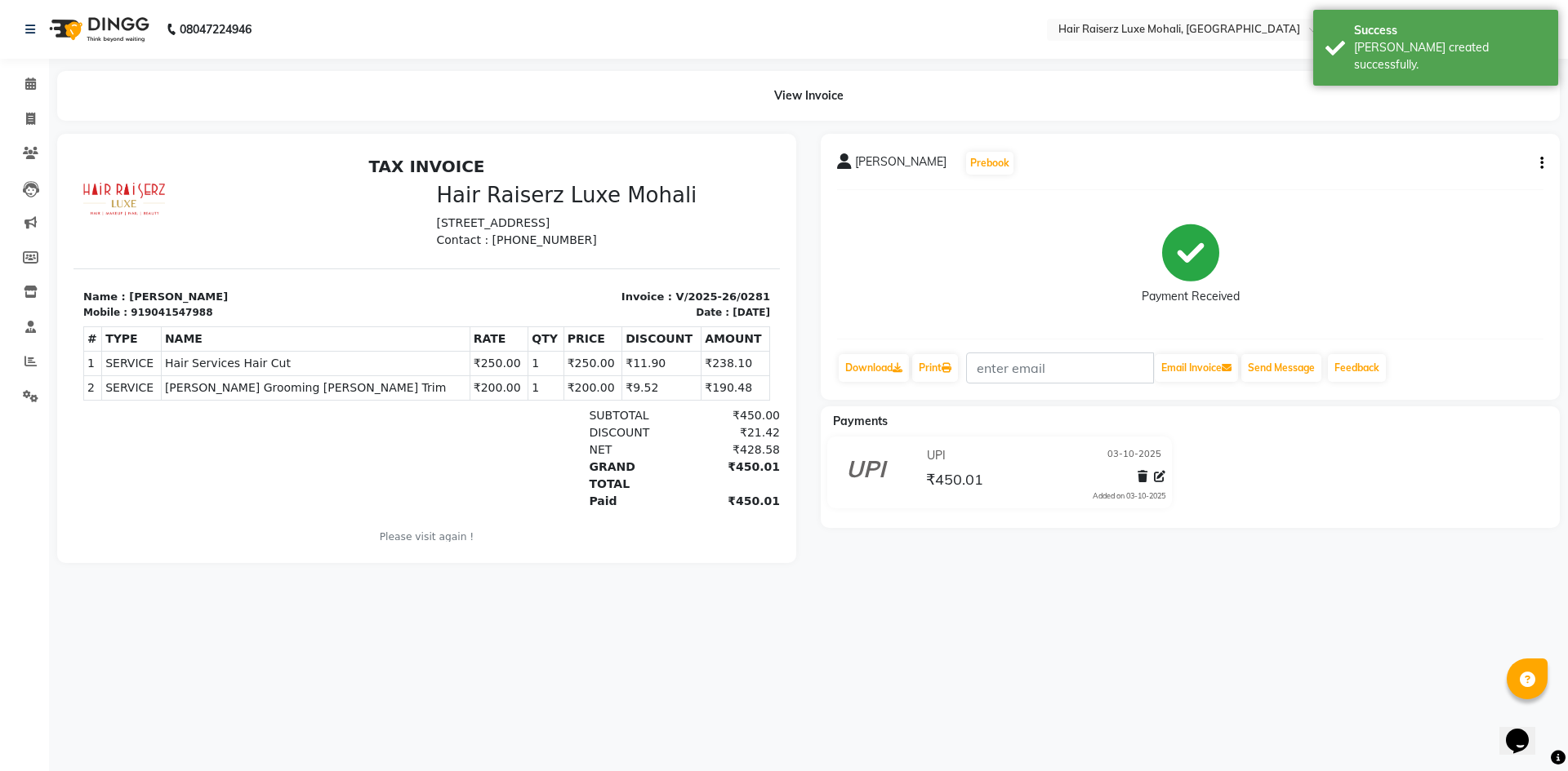
select select "8575"
select select "service"
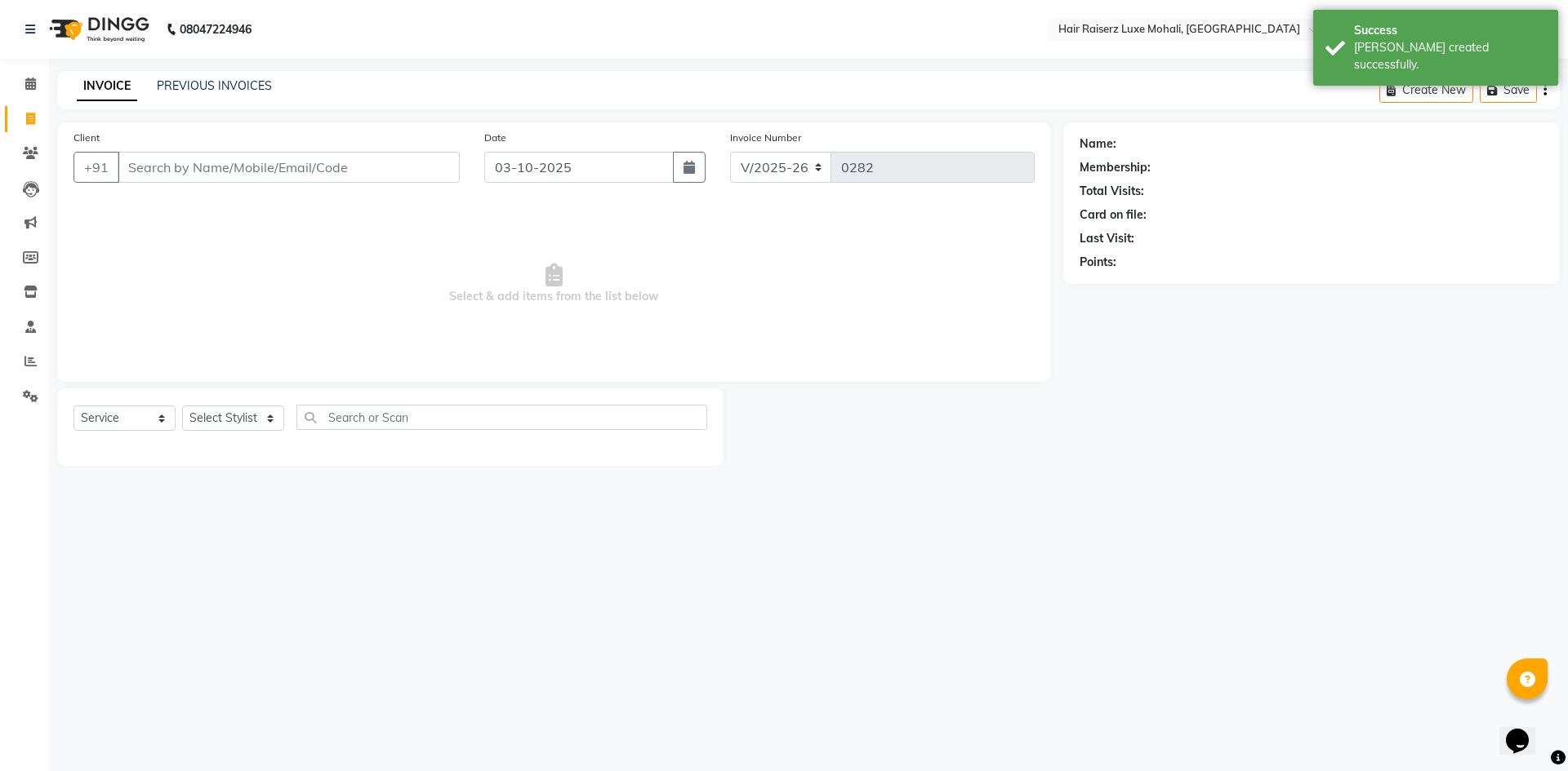
click at [221, 167] on input "Client" at bounding box center [288, 167] width 342 height 31
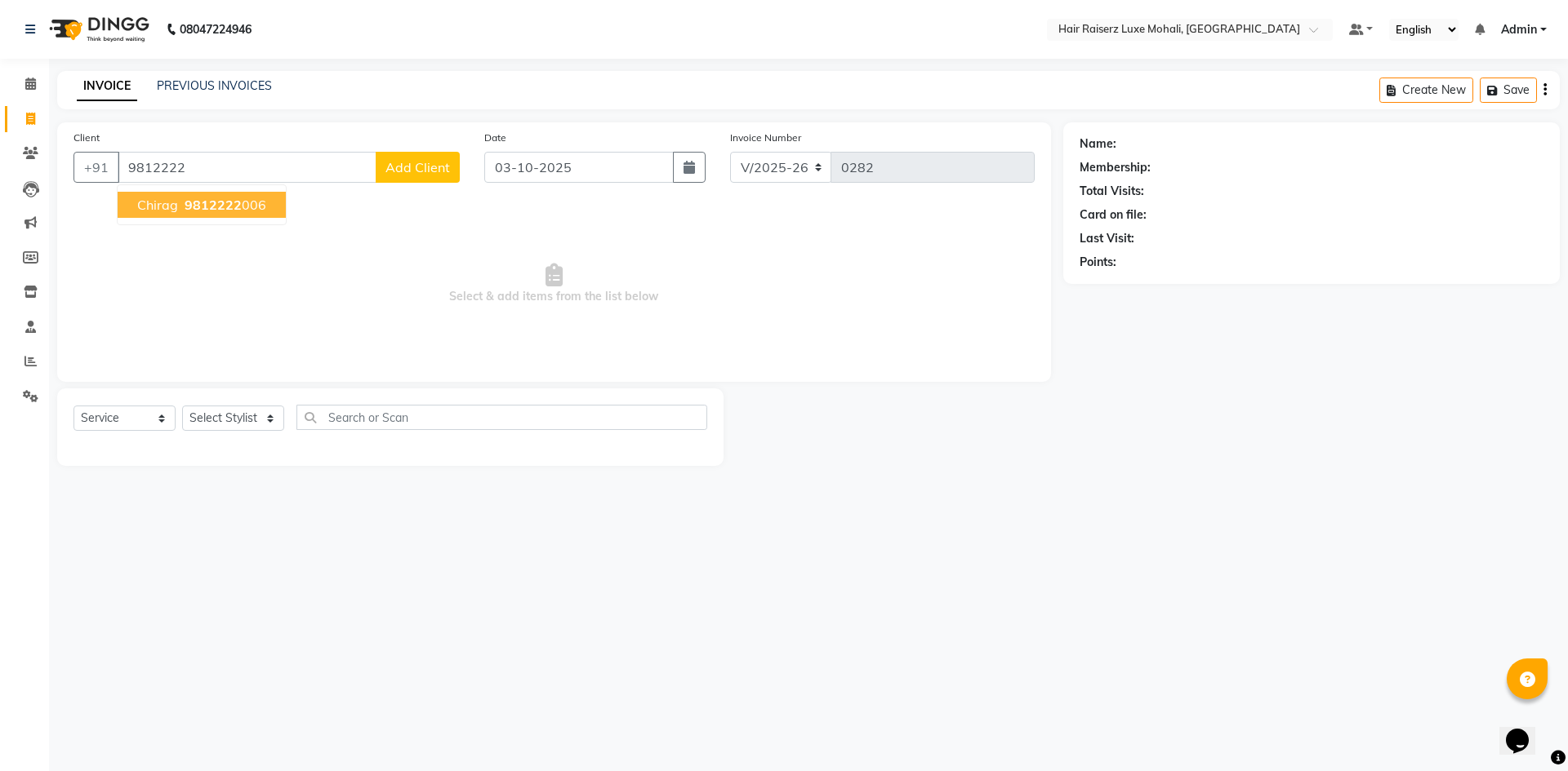
click at [224, 204] on span "9812222" at bounding box center [213, 205] width 57 height 16
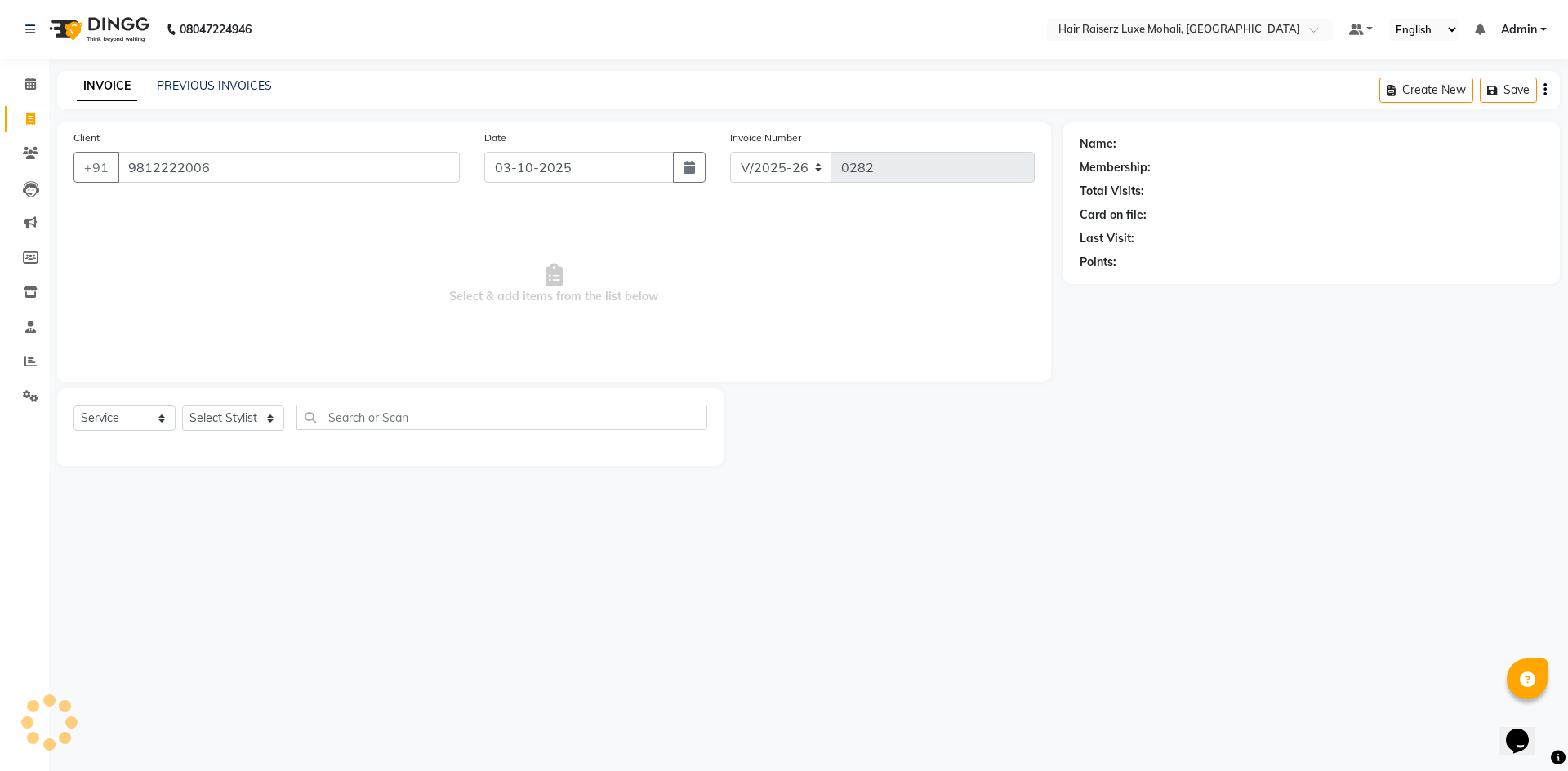
type input "9812222006"
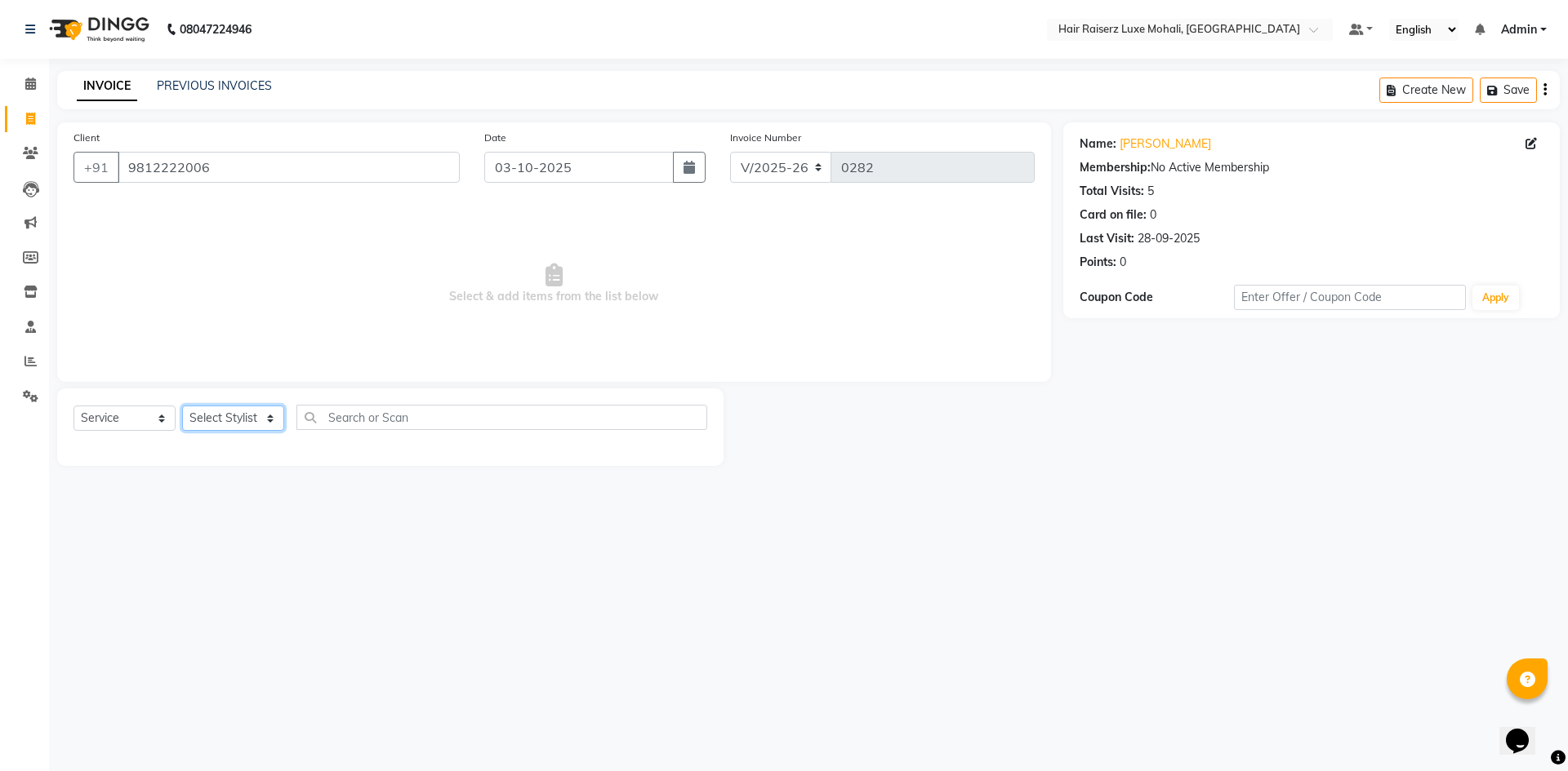
click at [254, 411] on select "Select Stylist Admin [PERSON_NAME] deep Geet neha [PERSON_NAME]" at bounding box center [233, 418] width 102 height 25
select select "86726"
click at [182, 405] on select "Select Stylist Admin [PERSON_NAME] deep Geet neha [PERSON_NAME]" at bounding box center [233, 418] width 102 height 25
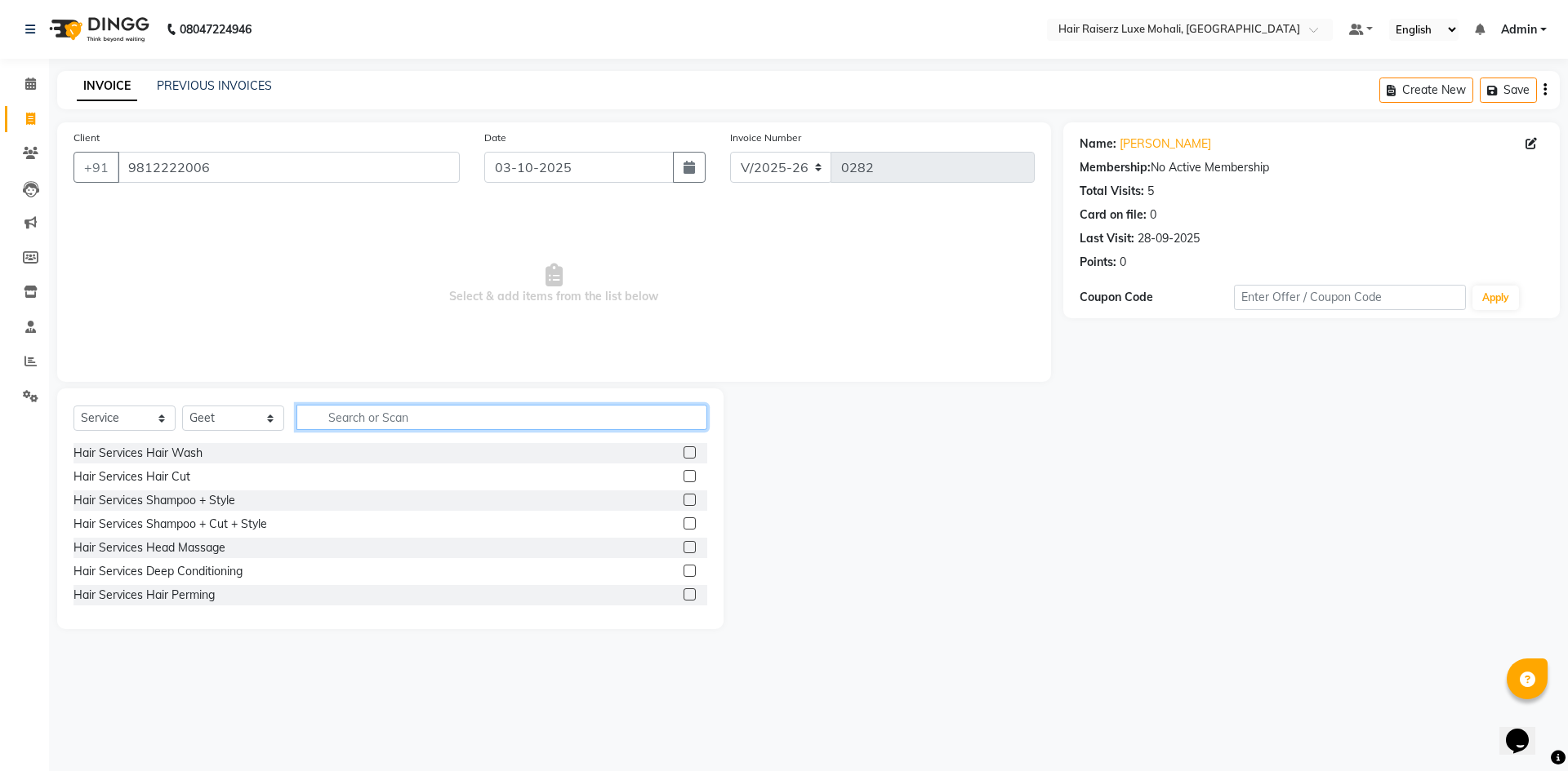
click at [340, 421] on input "text" at bounding box center [501, 418] width 411 height 25
type input "cas"
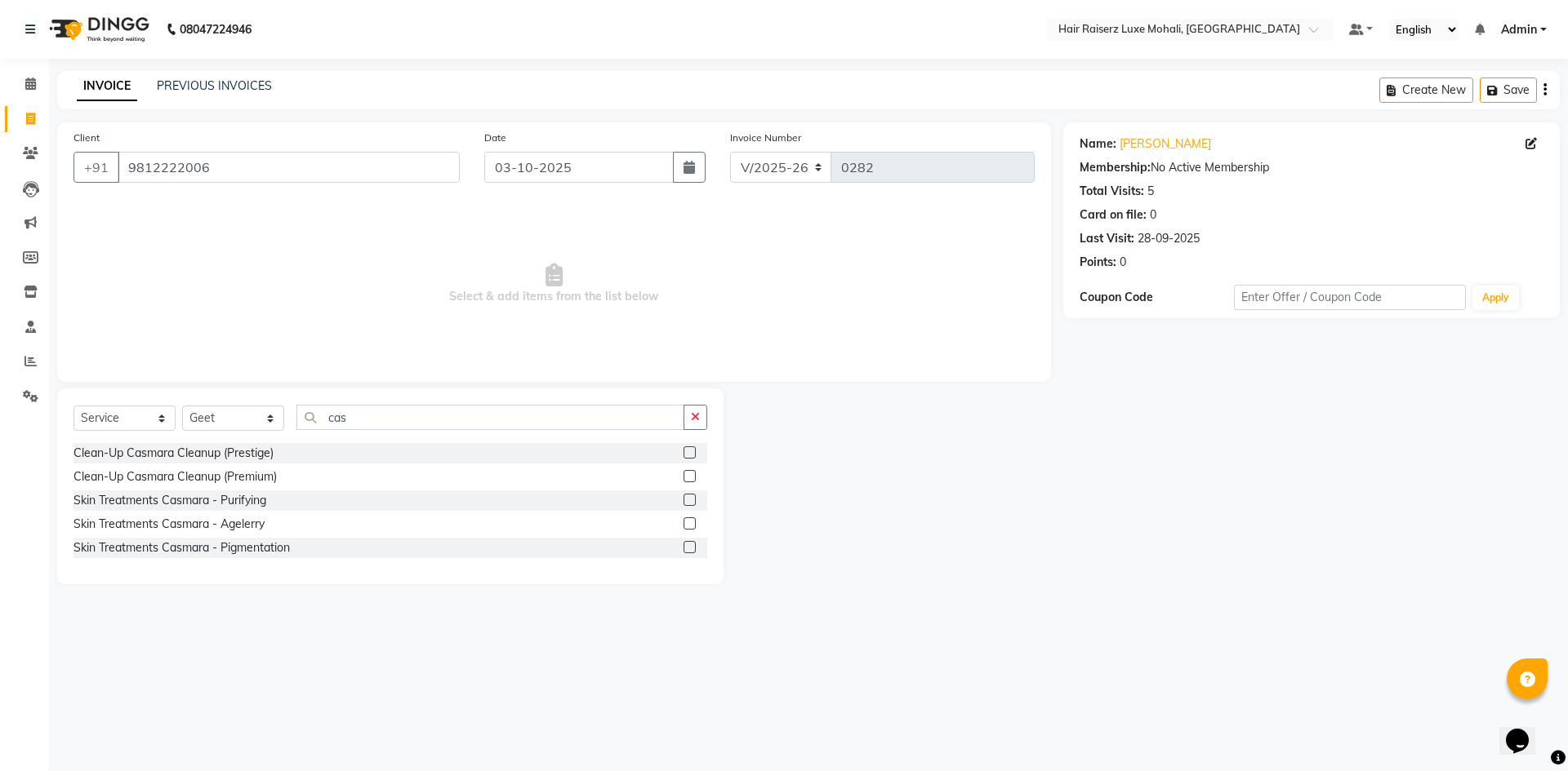
click at [693, 494] on label at bounding box center [690, 500] width 13 height 13
click at [693, 496] on input "checkbox" at bounding box center [689, 501] width 11 height 11
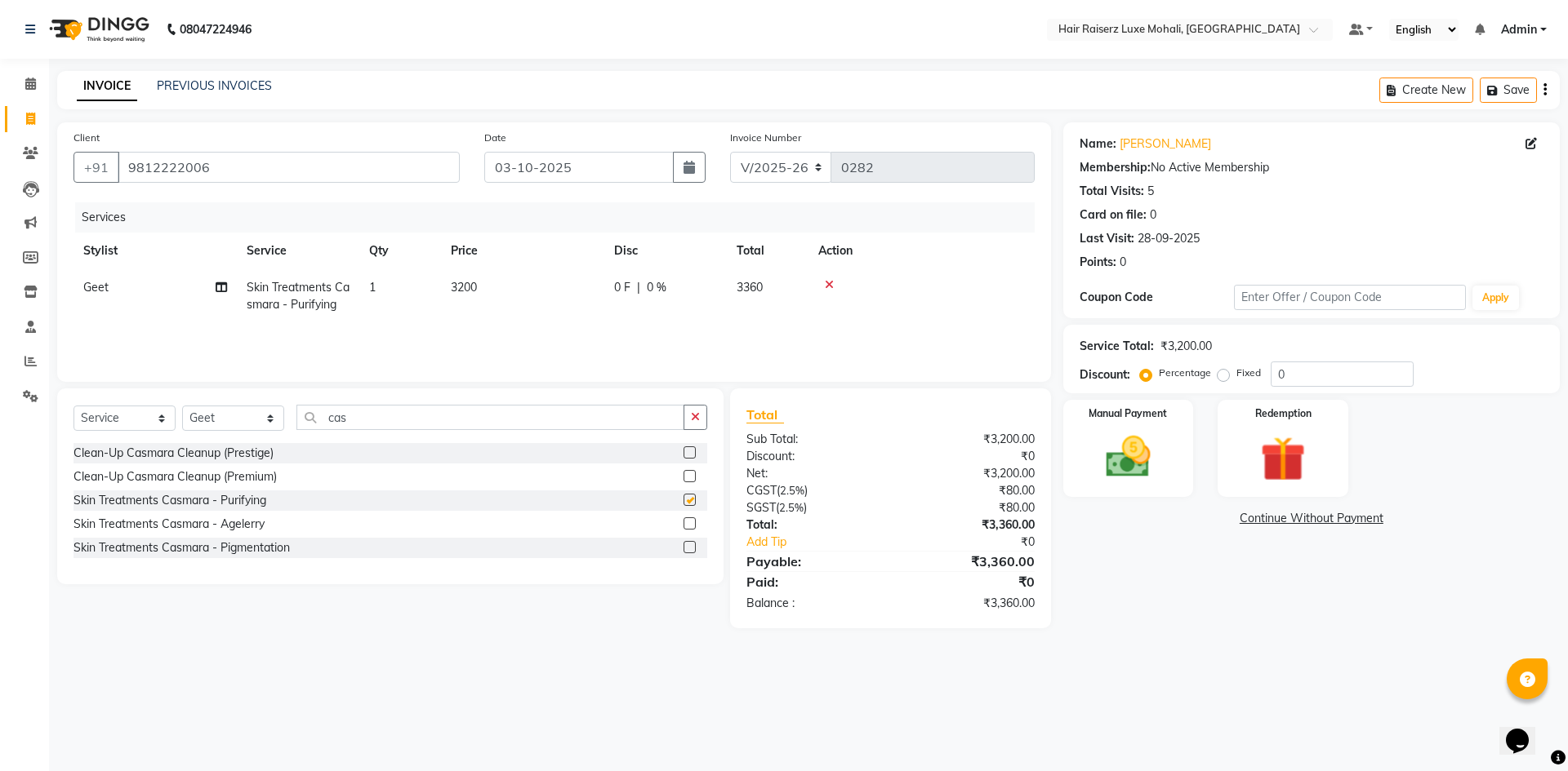
checkbox input "false"
click at [618, 437] on div "Select Service Product Membership Package Voucher Prepaid Gift Card Select Styl…" at bounding box center [390, 424] width 634 height 38
click at [616, 423] on input "cas" at bounding box center [490, 418] width 388 height 25
type input "c"
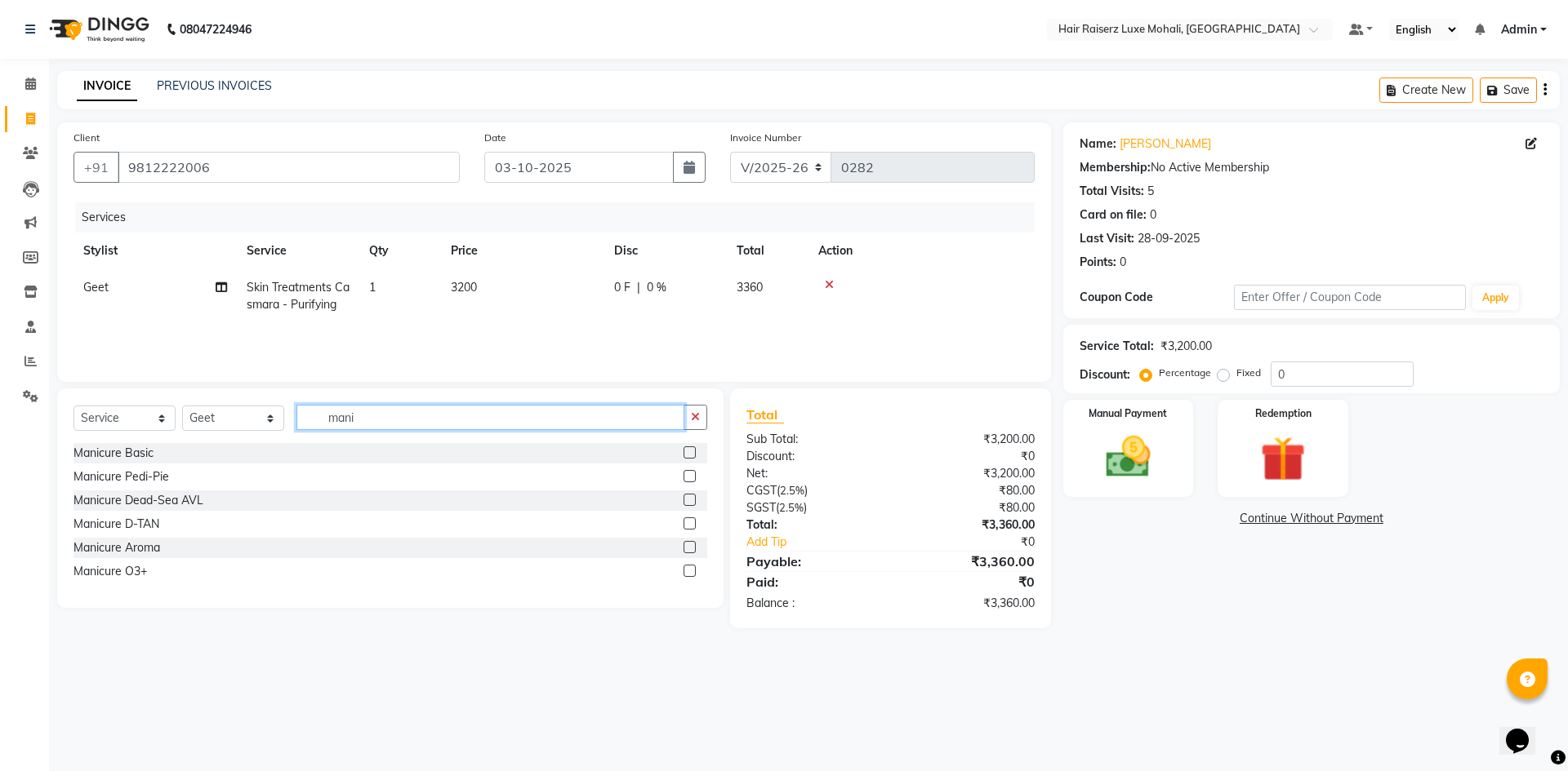
type input "mani"
click at [684, 454] on label at bounding box center [690, 453] width 13 height 13
click at [684, 454] on input "checkbox" at bounding box center [689, 453] width 11 height 11
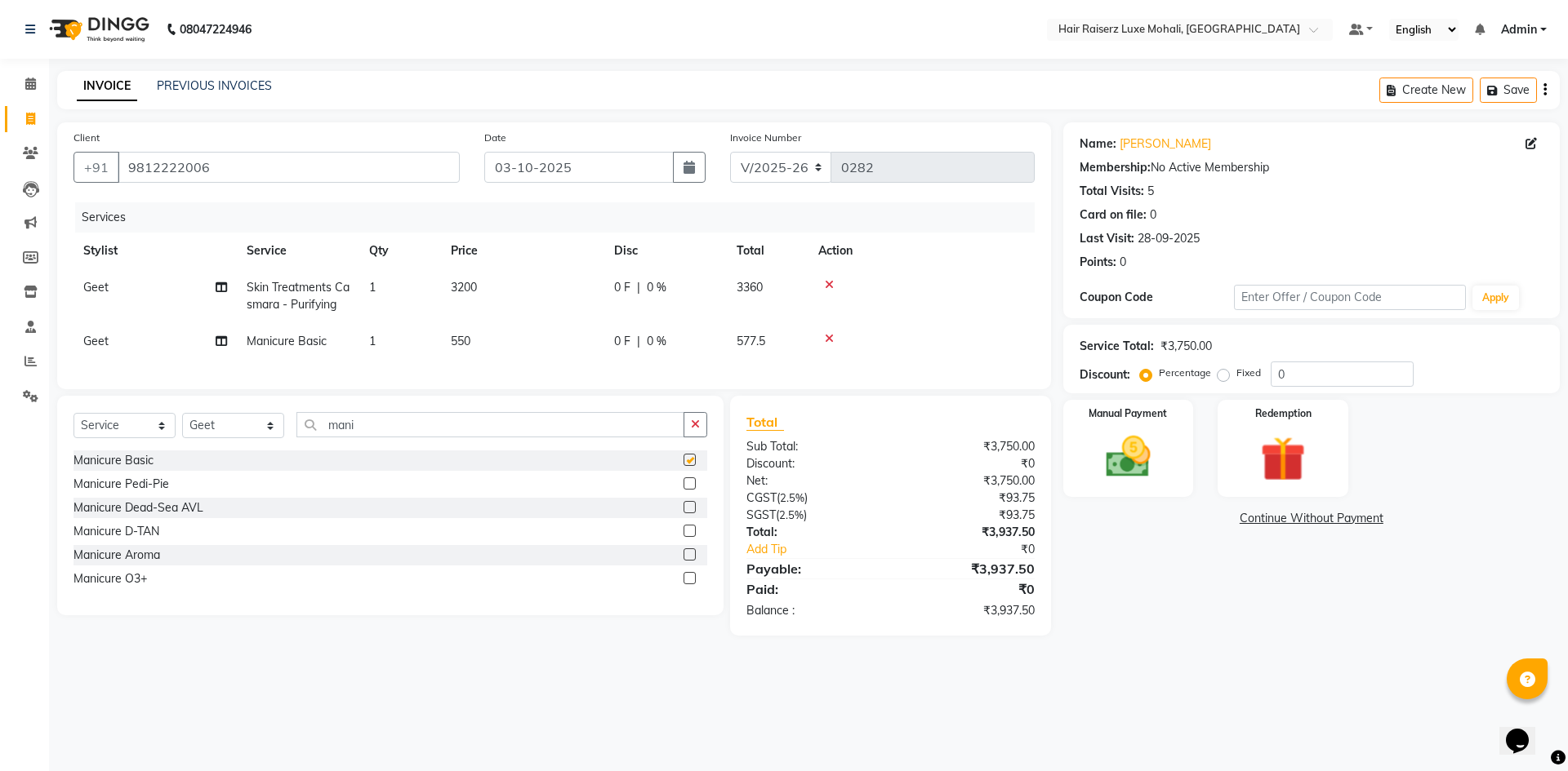
checkbox input "false"
click at [542, 437] on input "mani" at bounding box center [490, 425] width 388 height 25
type input "m"
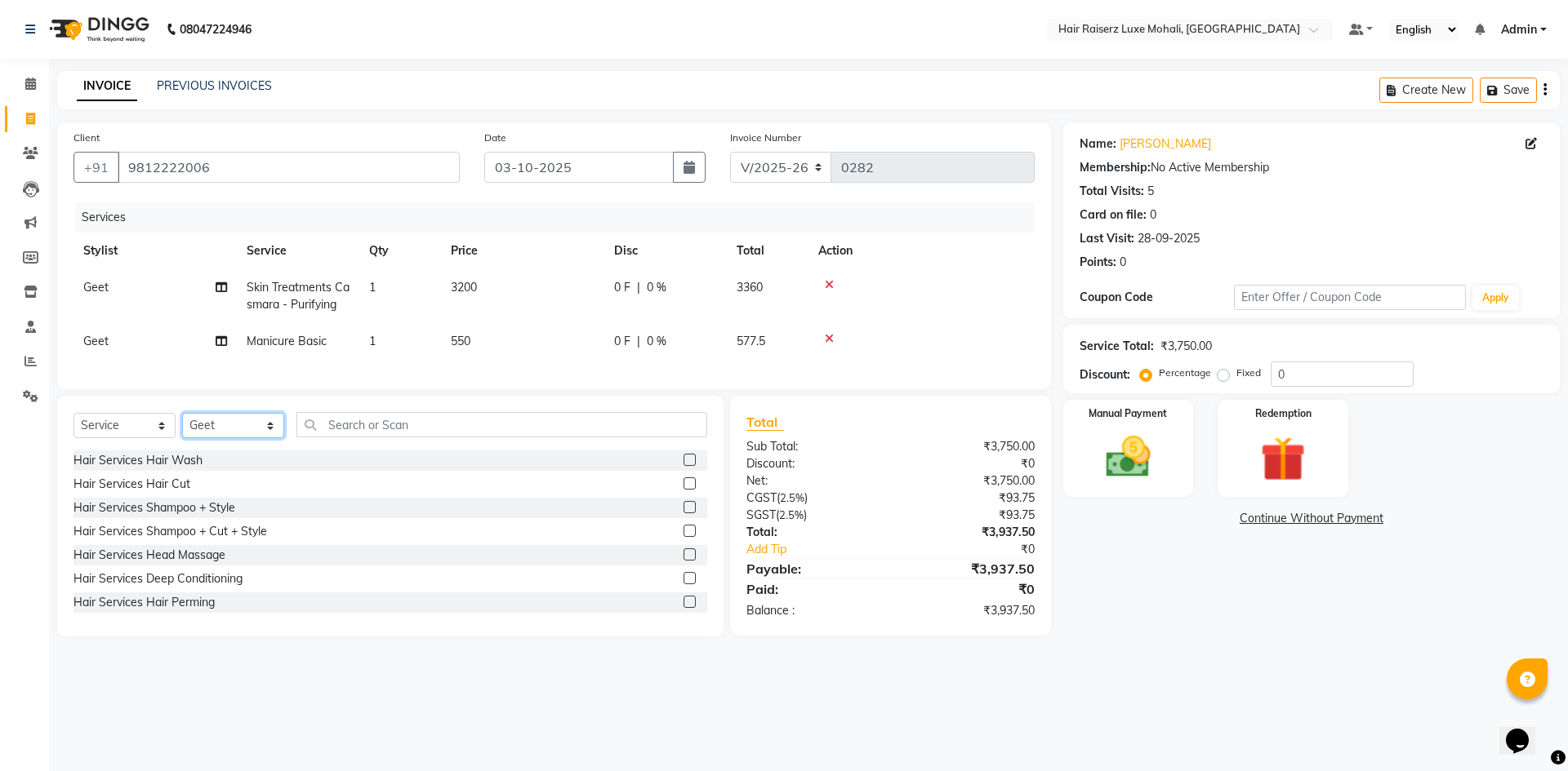
click at [266, 436] on select "Select Stylist Admin [PERSON_NAME] deep Geet neha [PERSON_NAME]" at bounding box center [233, 426] width 102 height 25
select select "85953"
click at [182, 425] on select "Select Stylist Admin [PERSON_NAME] deep Geet neha [PERSON_NAME]" at bounding box center [233, 426] width 102 height 25
click at [353, 437] on input "text" at bounding box center [501, 425] width 411 height 25
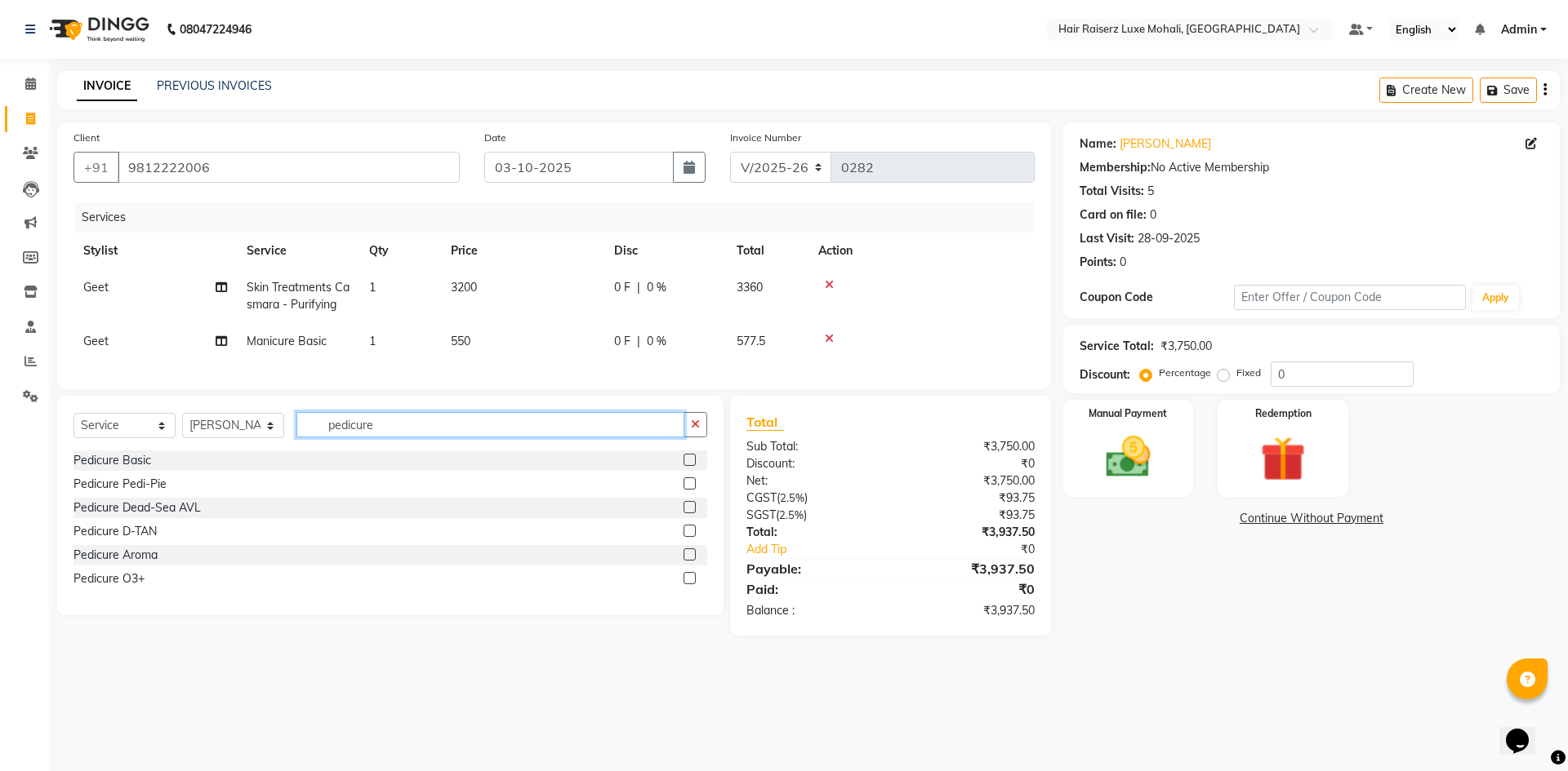
type input "pedicure"
click at [686, 466] on label at bounding box center [690, 460] width 13 height 13
click at [686, 466] on input "checkbox" at bounding box center [689, 461] width 11 height 11
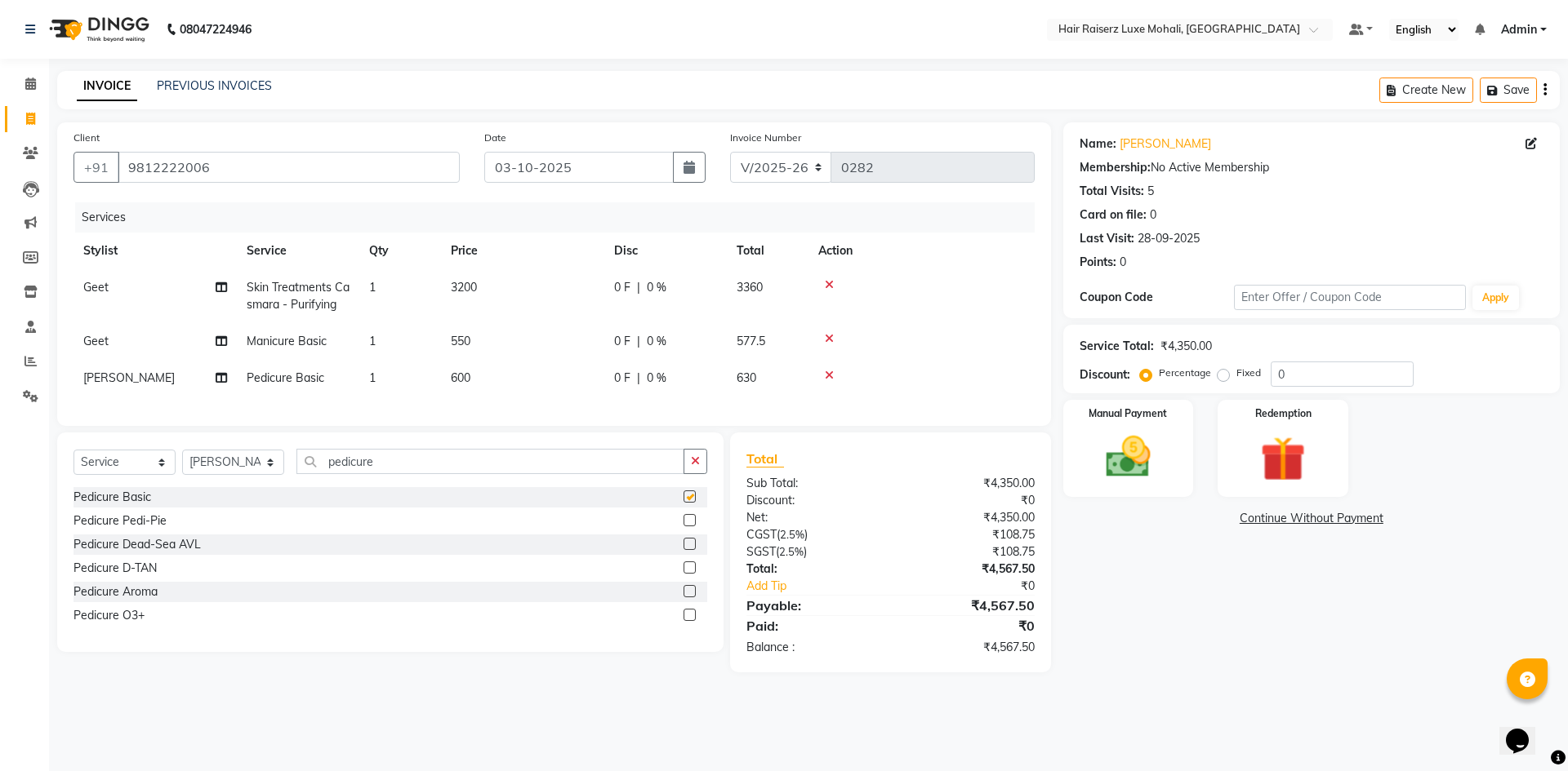
checkbox input "false"
click at [411, 469] on input "pedicure" at bounding box center [490, 462] width 388 height 25
type input "p"
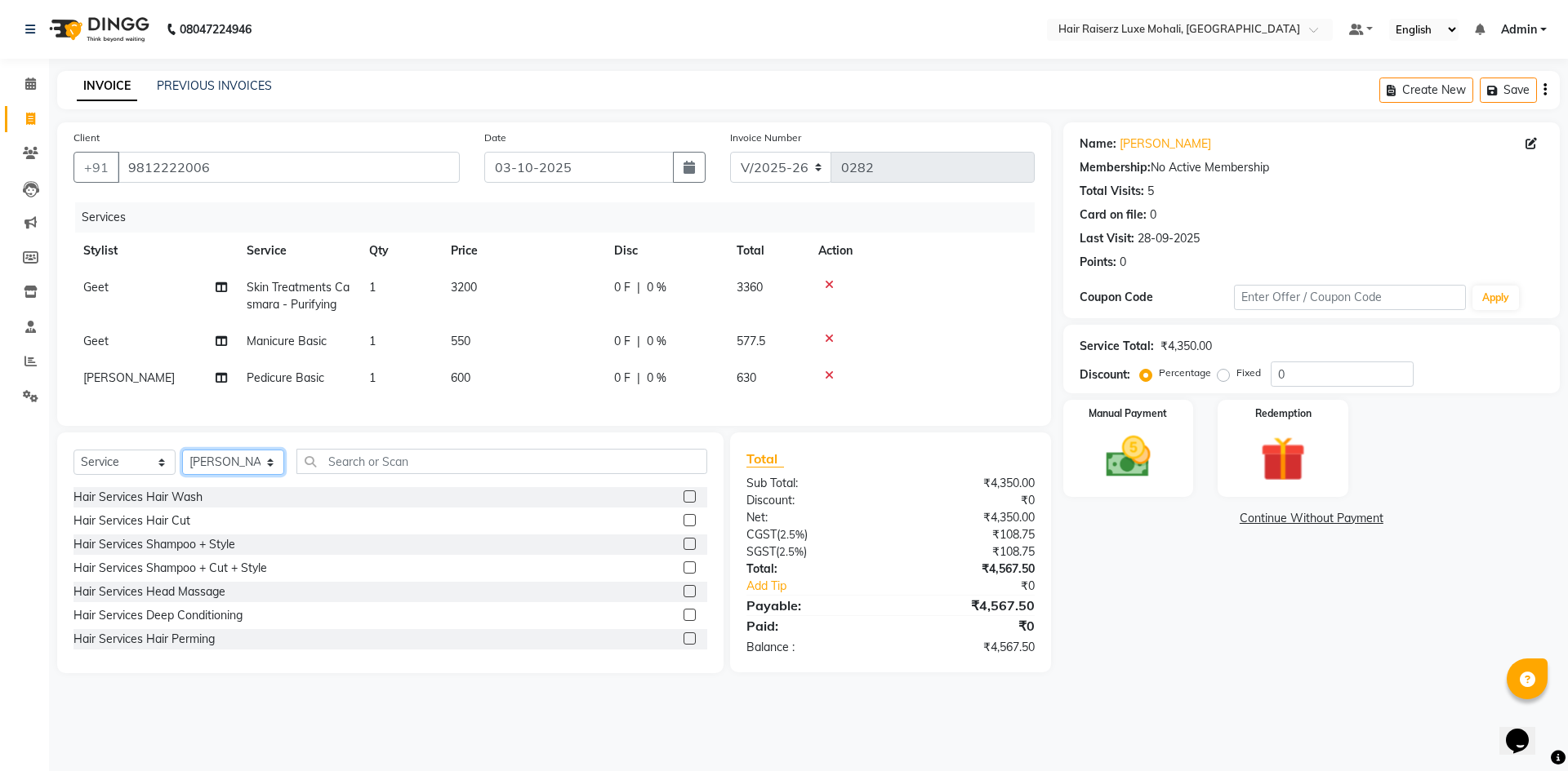
click at [272, 470] on select "Select Stylist Admin [PERSON_NAME] deep Geet neha [PERSON_NAME]" at bounding box center [233, 462] width 102 height 25
click at [269, 649] on div "Hair Services Hair Perming" at bounding box center [390, 639] width 634 height 21
click at [266, 475] on select "Select Stylist Admin [PERSON_NAME] deep Geet neha [PERSON_NAME]" at bounding box center [233, 462] width 102 height 25
select select "90863"
click at [182, 462] on select "Select Stylist Admin [PERSON_NAME] deep Geet neha [PERSON_NAME]" at bounding box center [233, 462] width 102 height 25
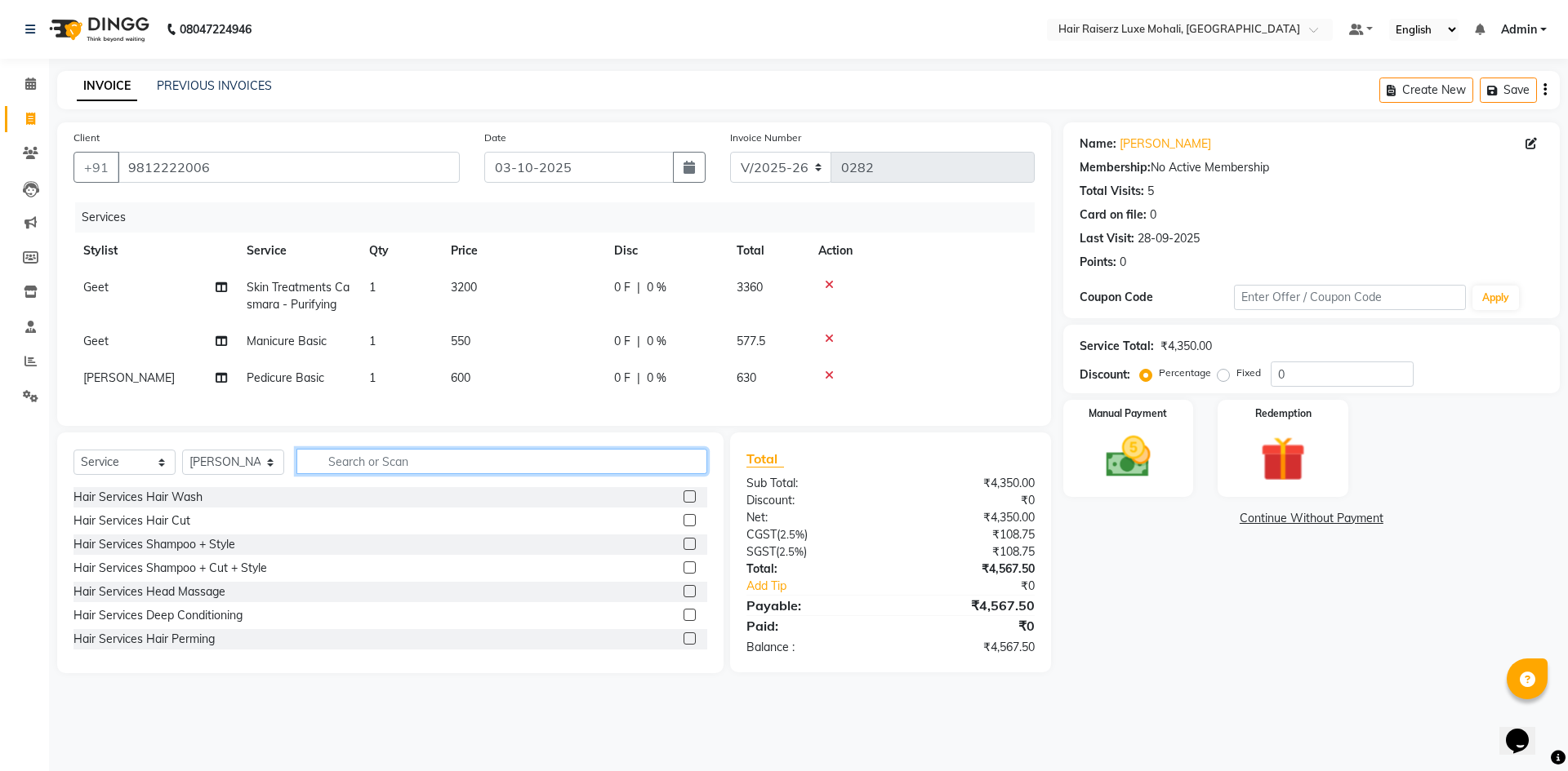
click at [379, 472] on input "text" at bounding box center [501, 462] width 411 height 25
type input "make"
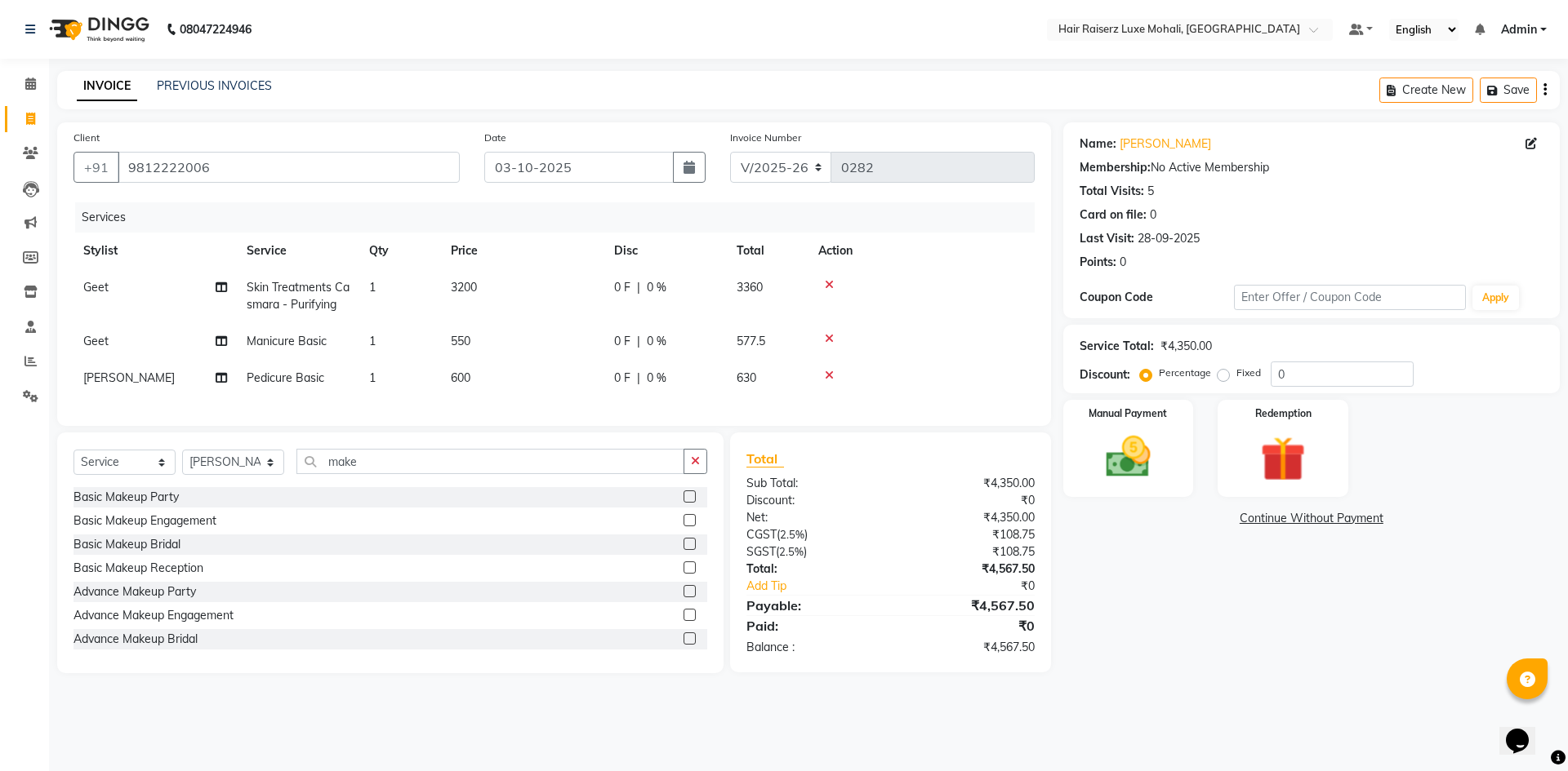
click at [684, 503] on label at bounding box center [690, 496] width 13 height 13
click at [684, 503] on input "checkbox" at bounding box center [689, 497] width 11 height 11
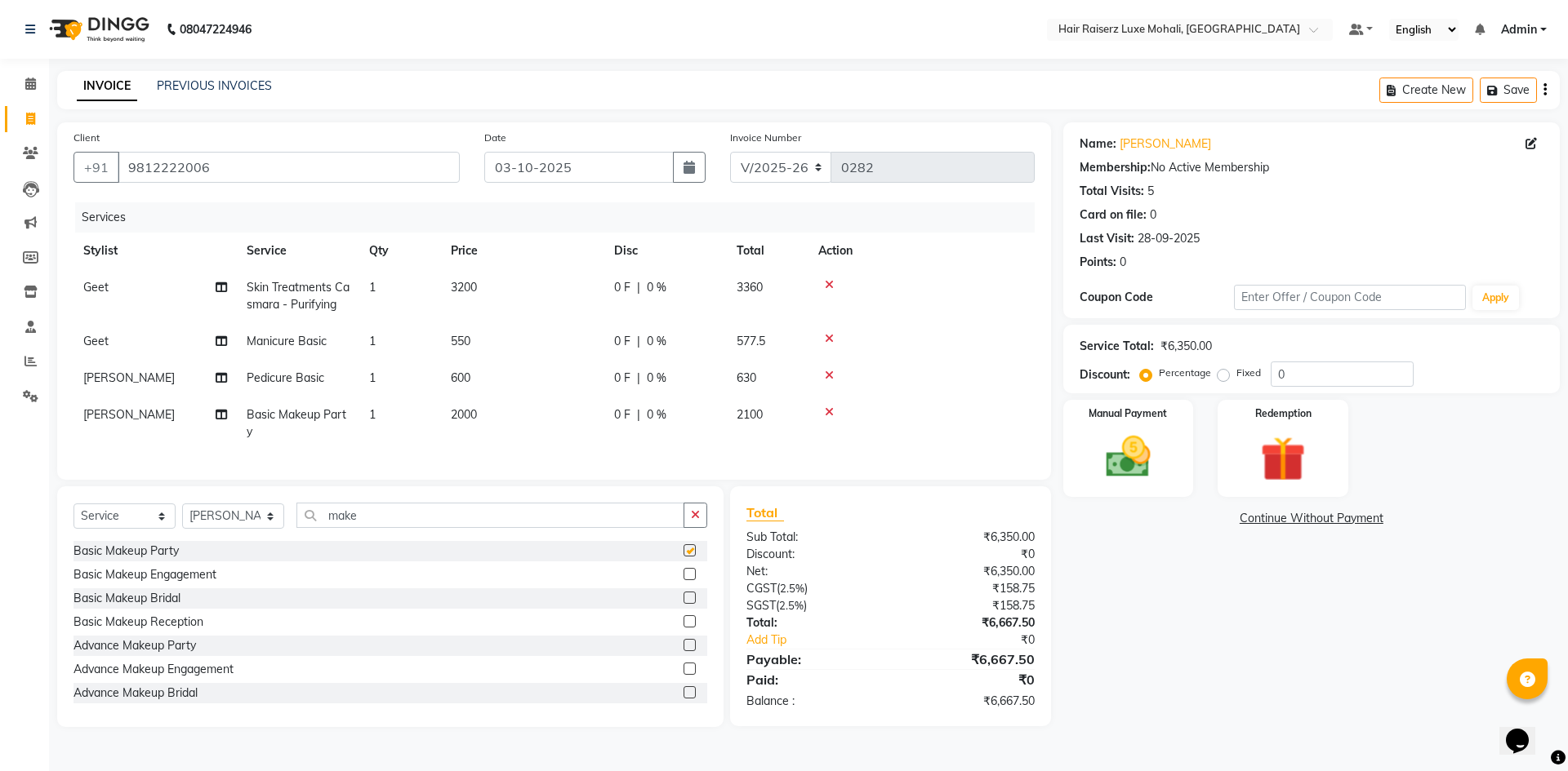
checkbox input "false"
click at [465, 413] on span "2000" at bounding box center [464, 414] width 26 height 14
select select "90863"
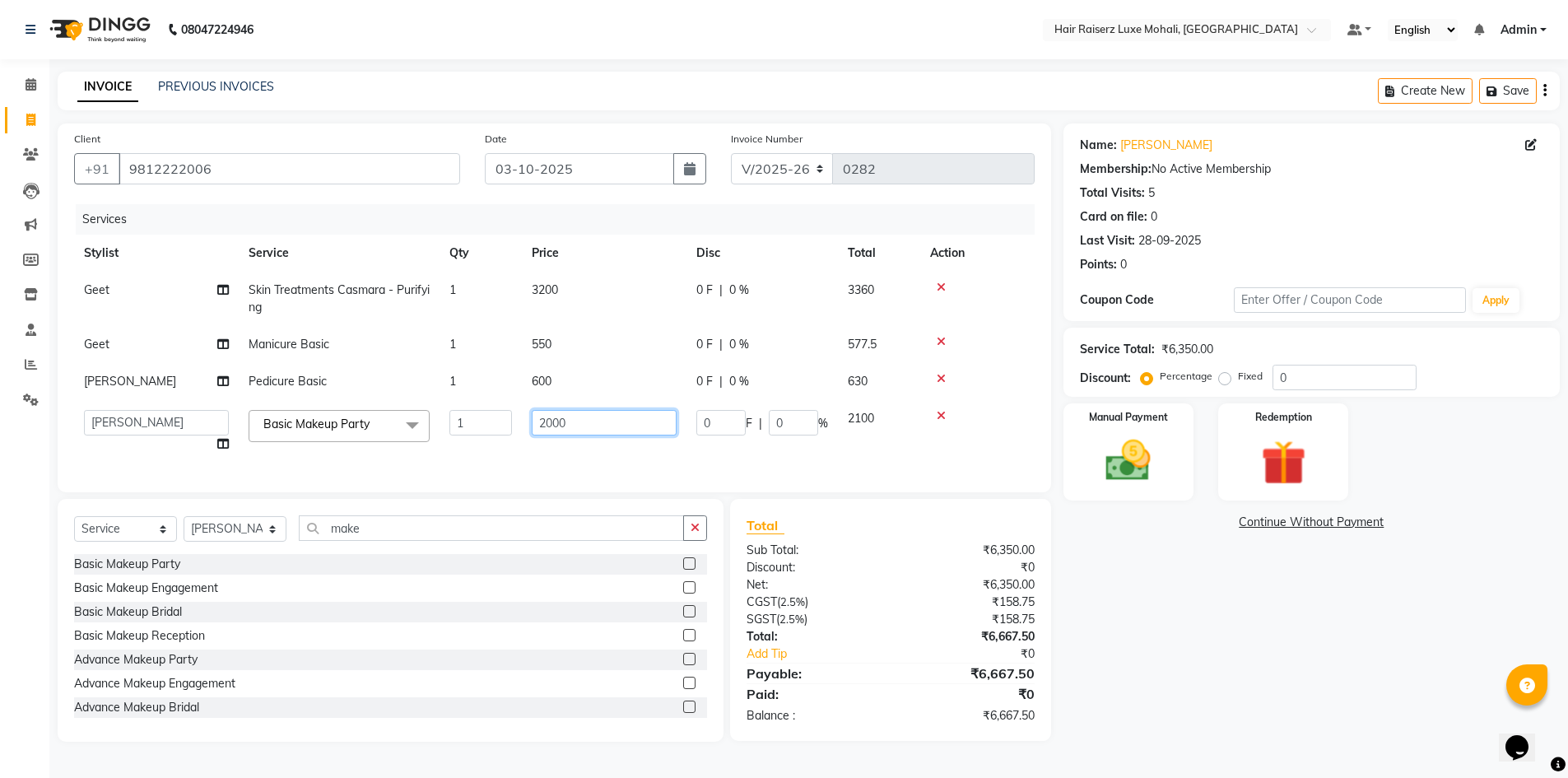
click at [551, 418] on input "2000" at bounding box center [604, 422] width 145 height 25
type input "1500"
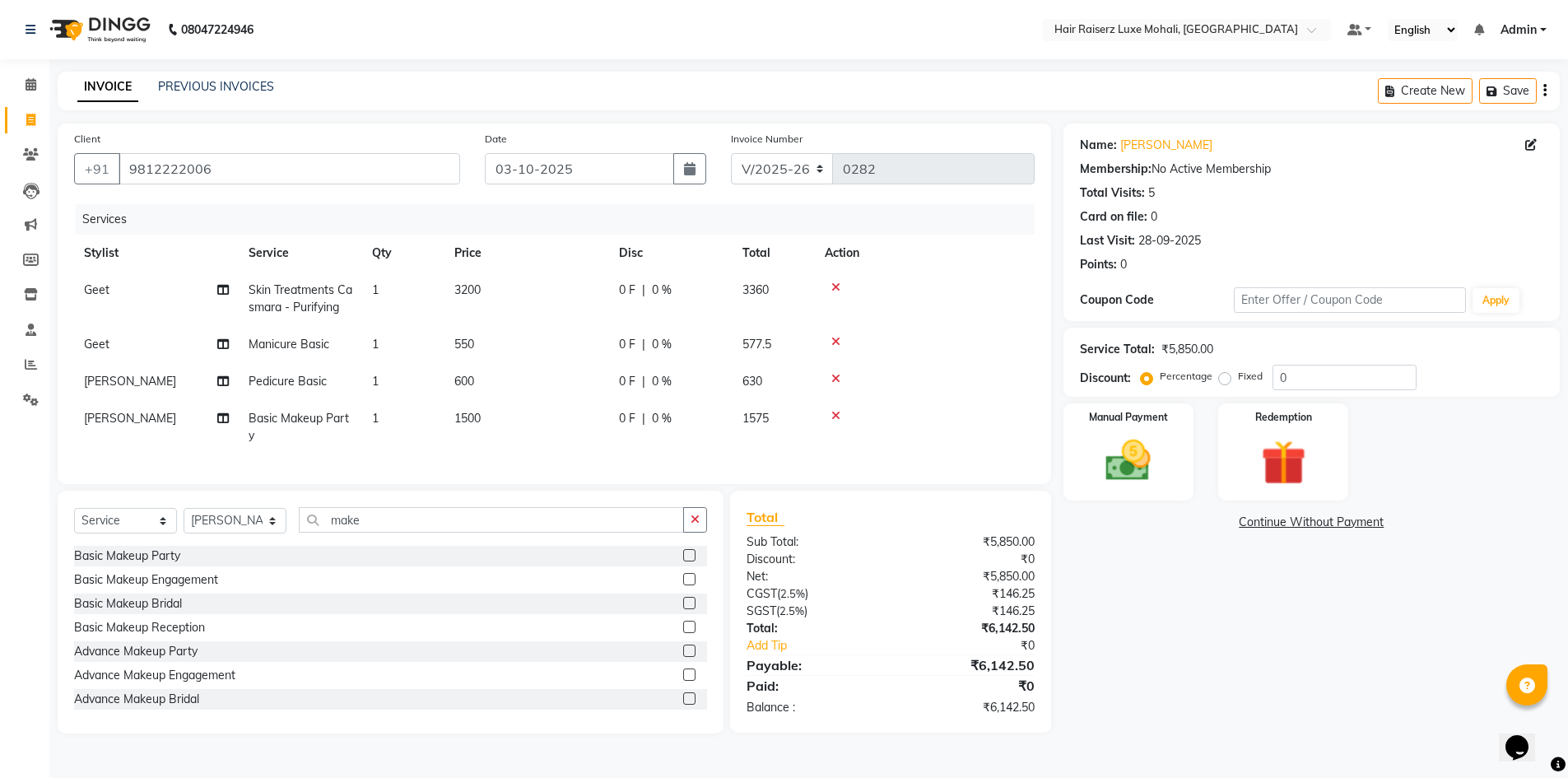
click at [786, 459] on div "Services Stylist Service Qty Price Disc Total Action Geet Skin Treatments Casma…" at bounding box center [554, 336] width 961 height 264
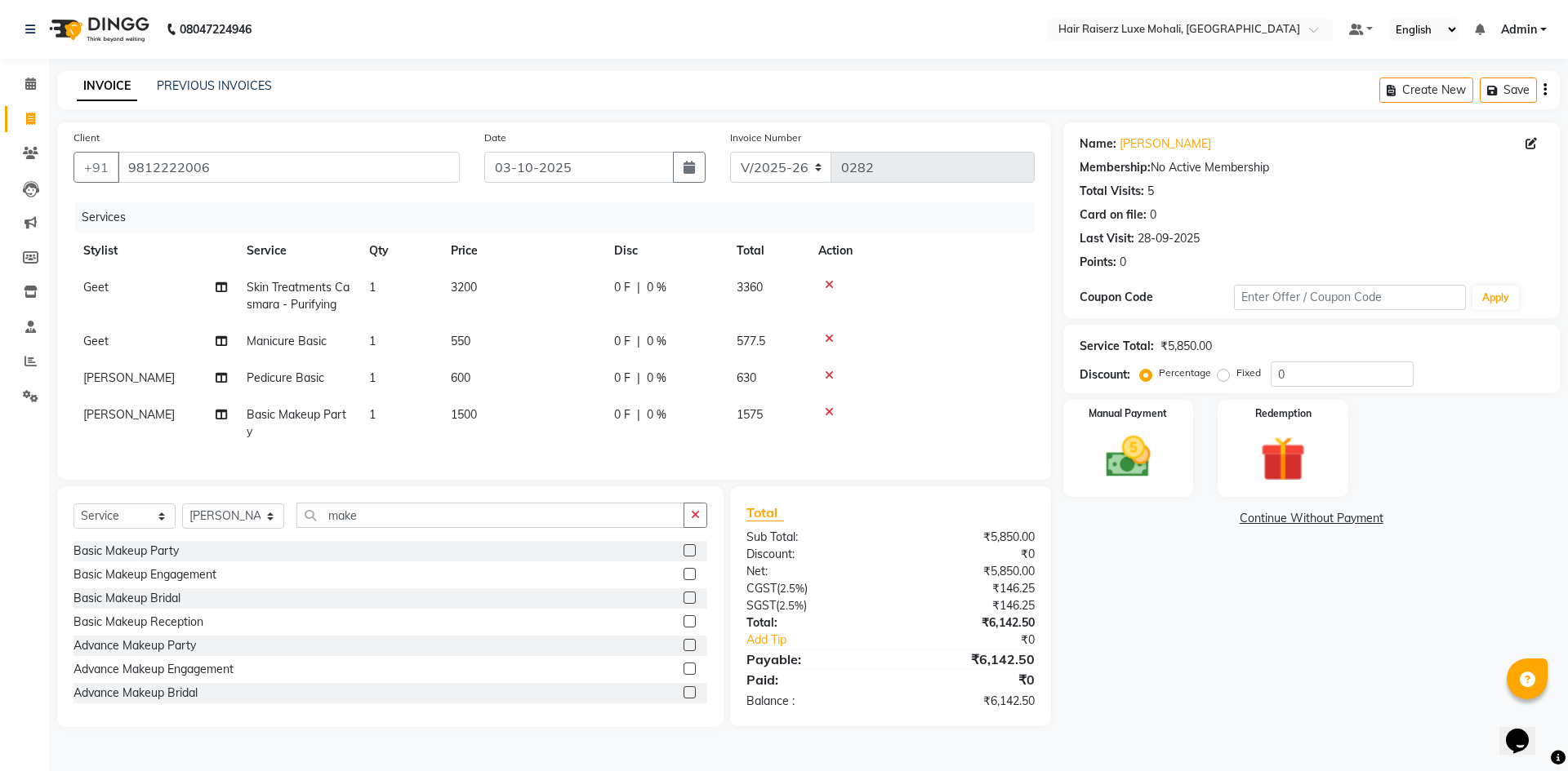
click at [477, 282] on span "3200" at bounding box center [464, 287] width 26 height 14
select select "86726"
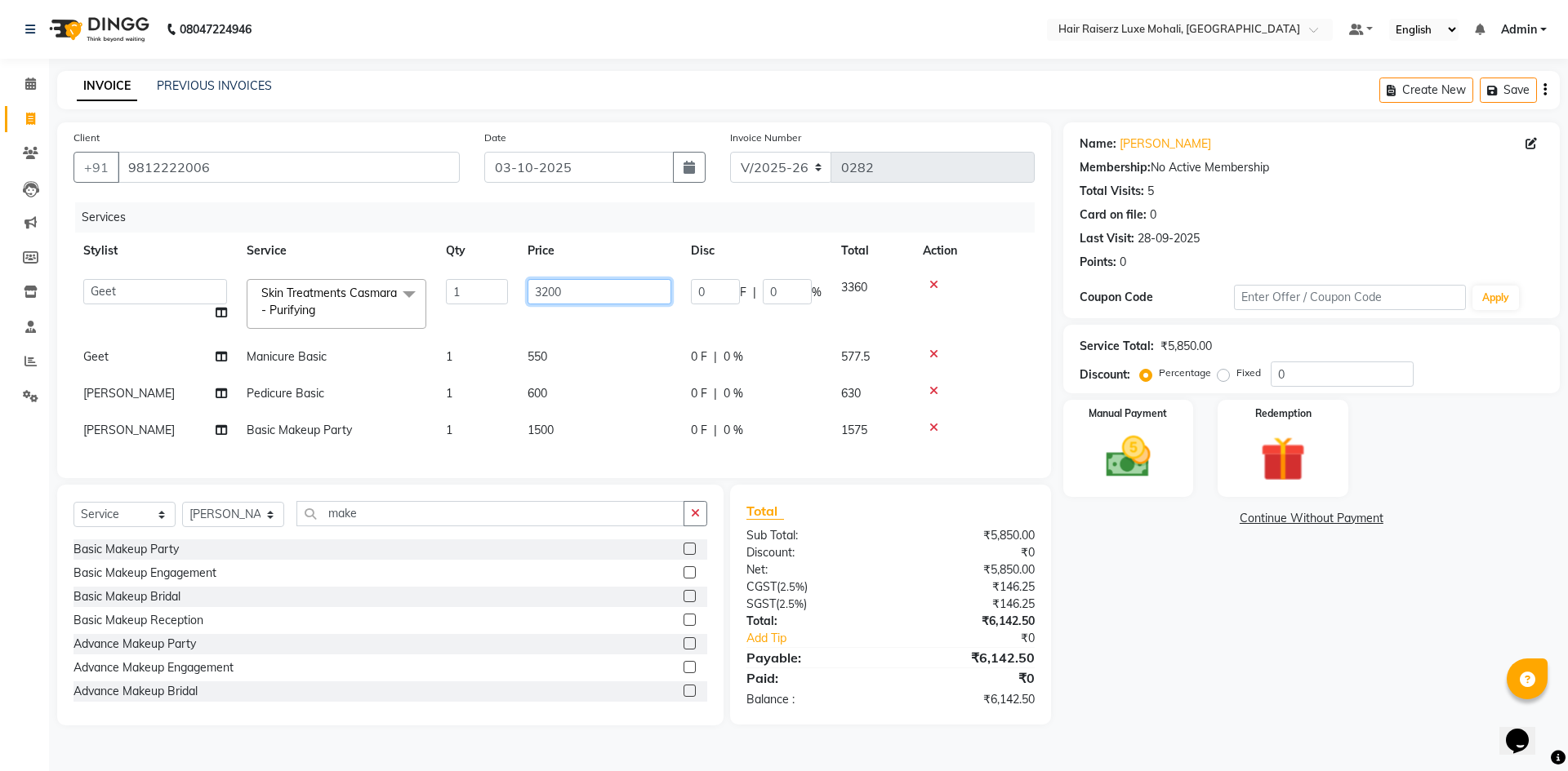
click at [549, 290] on input "3200" at bounding box center [599, 292] width 144 height 25
type input "4000"
click at [1189, 614] on div "Name: [PERSON_NAME] Membership: No Active Membership Total Visits: 5 Card on fi…" at bounding box center [1317, 424] width 508 height 603
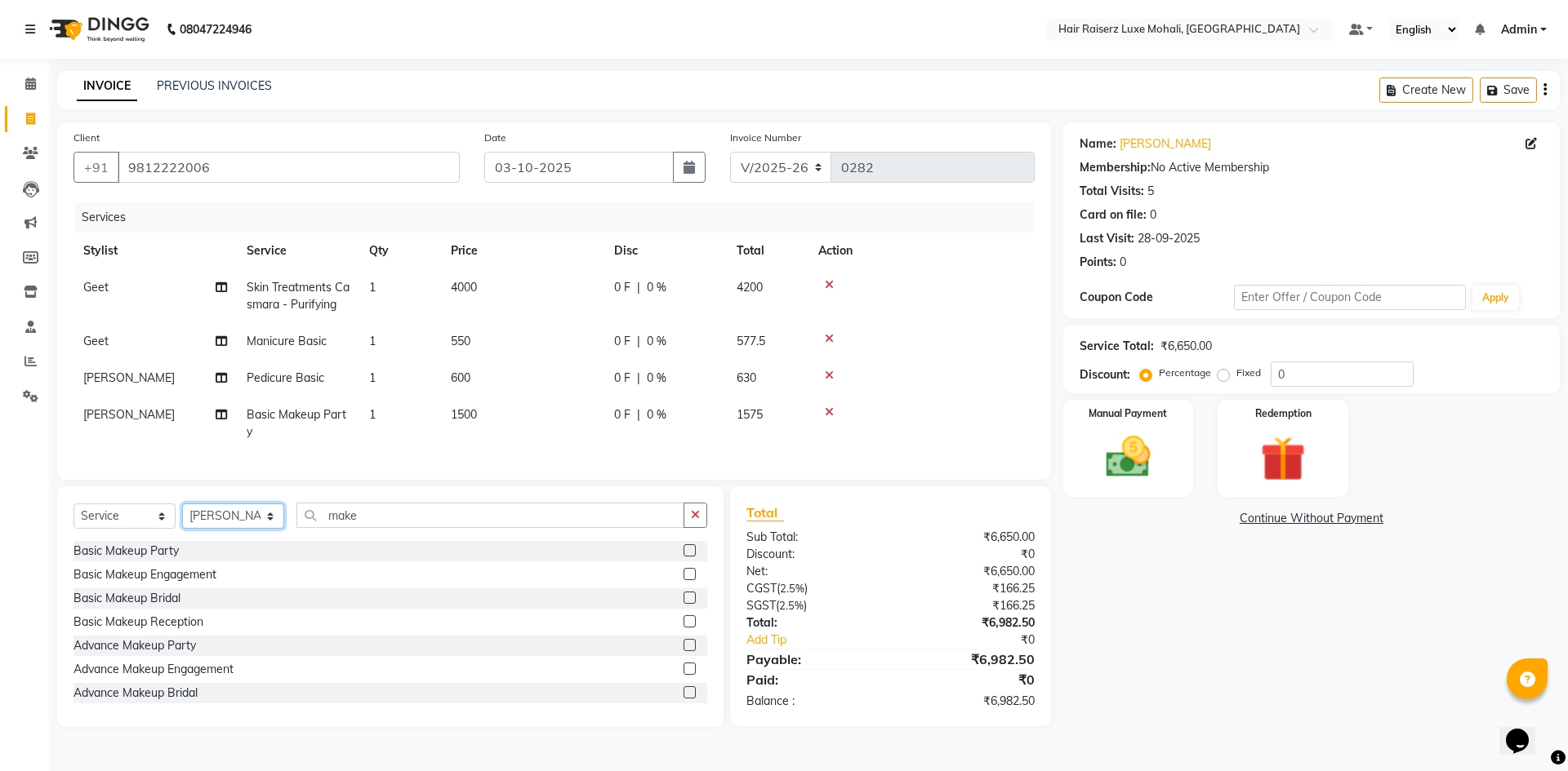
click at [271, 527] on select "Select Stylist Admin [PERSON_NAME] deep Geet neha [PERSON_NAME]" at bounding box center [233, 516] width 102 height 25
click at [467, 337] on span "550" at bounding box center [461, 341] width 20 height 14
select select "86726"
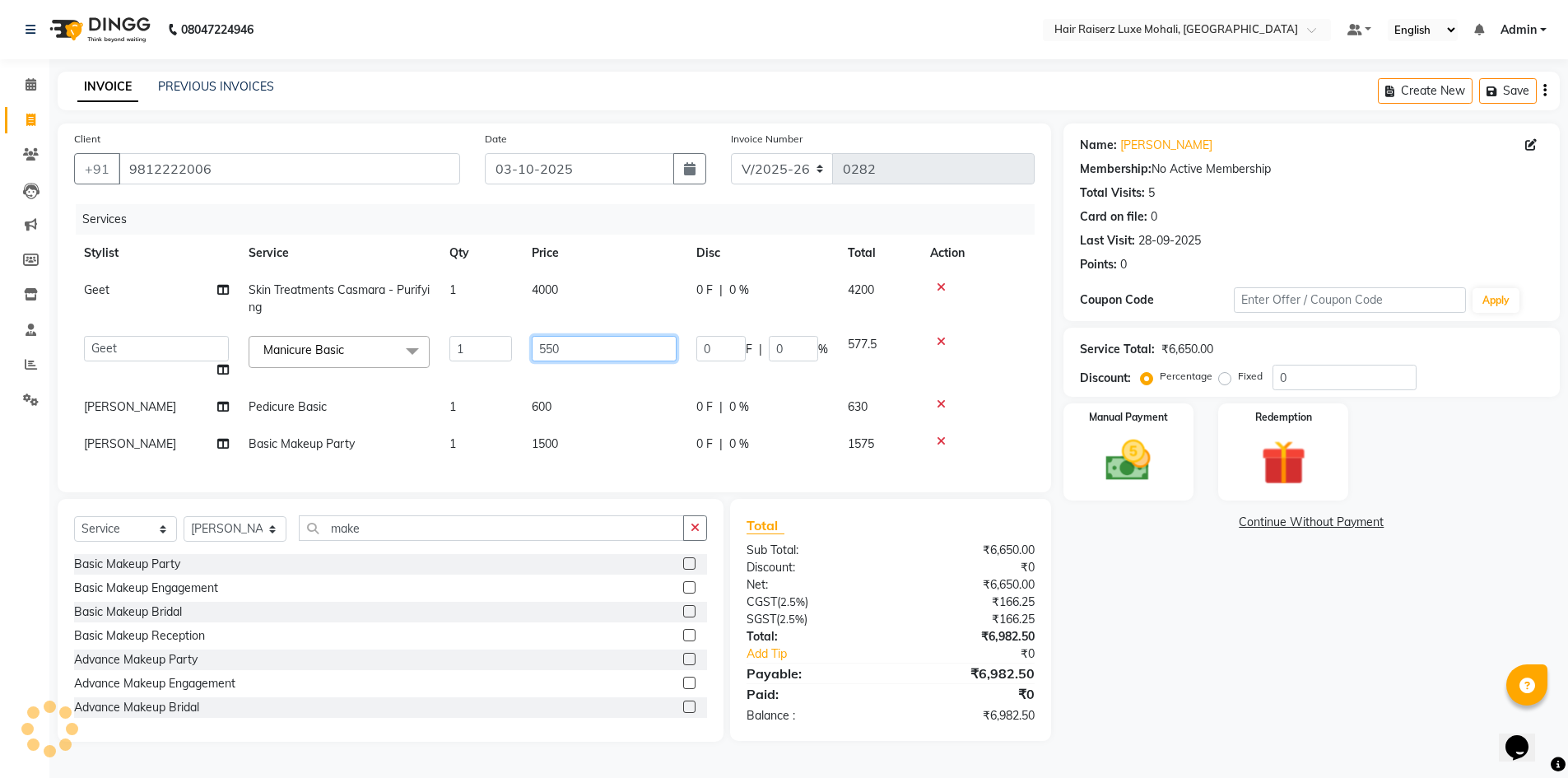
click at [567, 347] on input "550" at bounding box center [604, 348] width 145 height 25
type input "550"
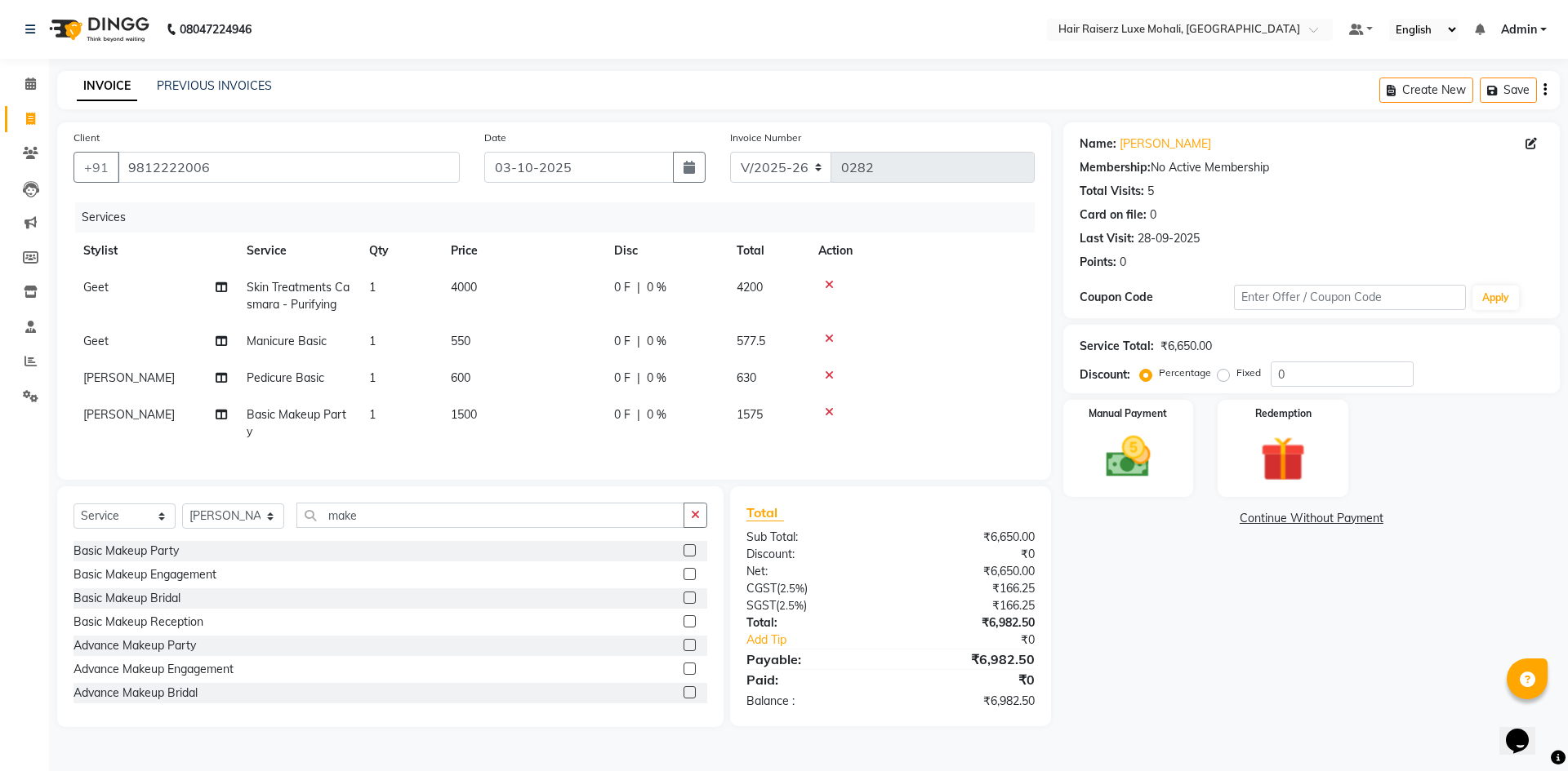
click at [553, 398] on tbody "Geet Skin Treatments Casmara - Purifying 1 4000 0 F | 0 % 4200 Geet Manicure Ba…" at bounding box center [554, 360] width 961 height 182
click at [480, 381] on td "600" at bounding box center [523, 377] width 163 height 37
select select "85953"
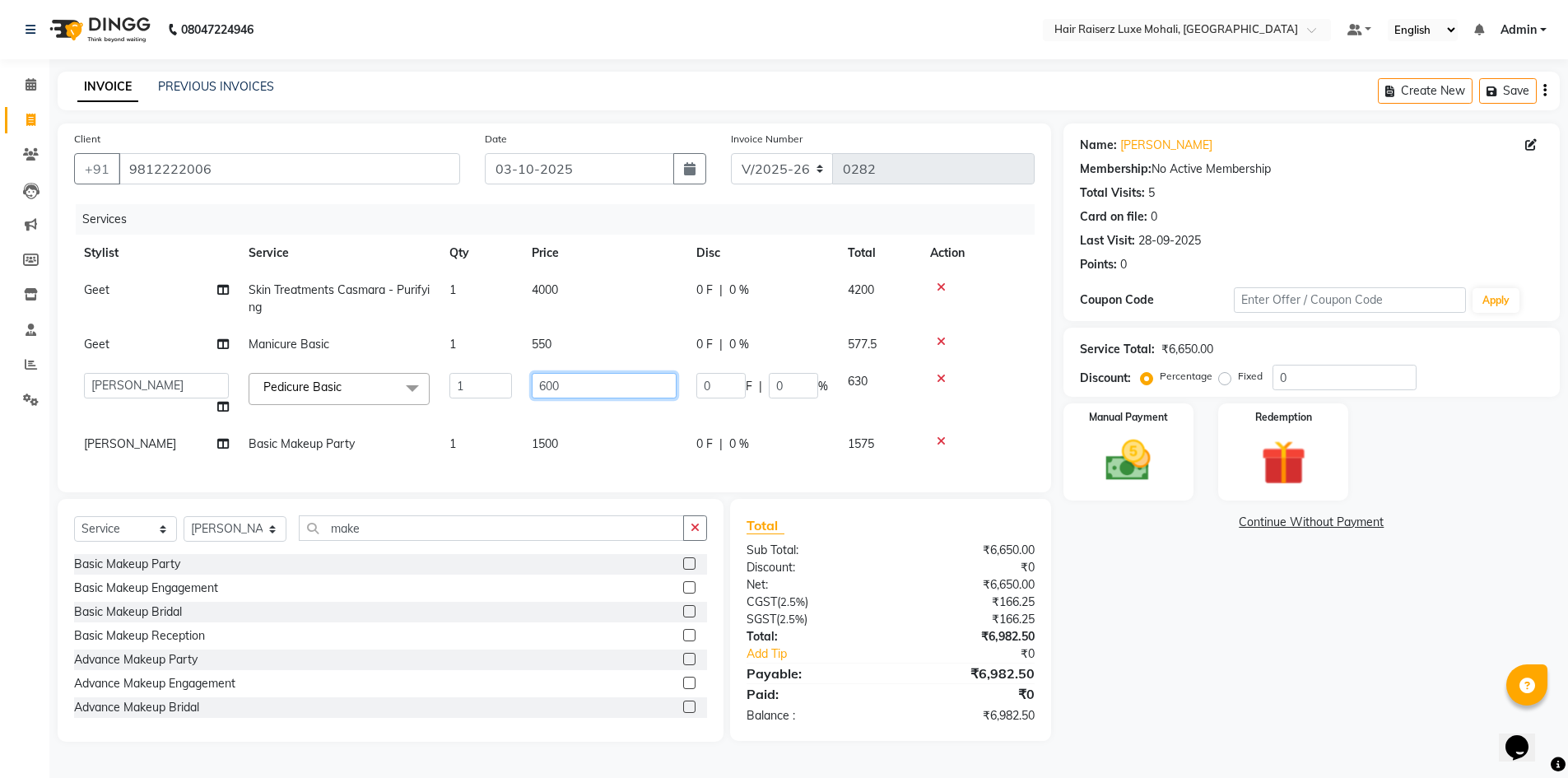
click at [577, 387] on input "600" at bounding box center [604, 385] width 145 height 25
type input "650"
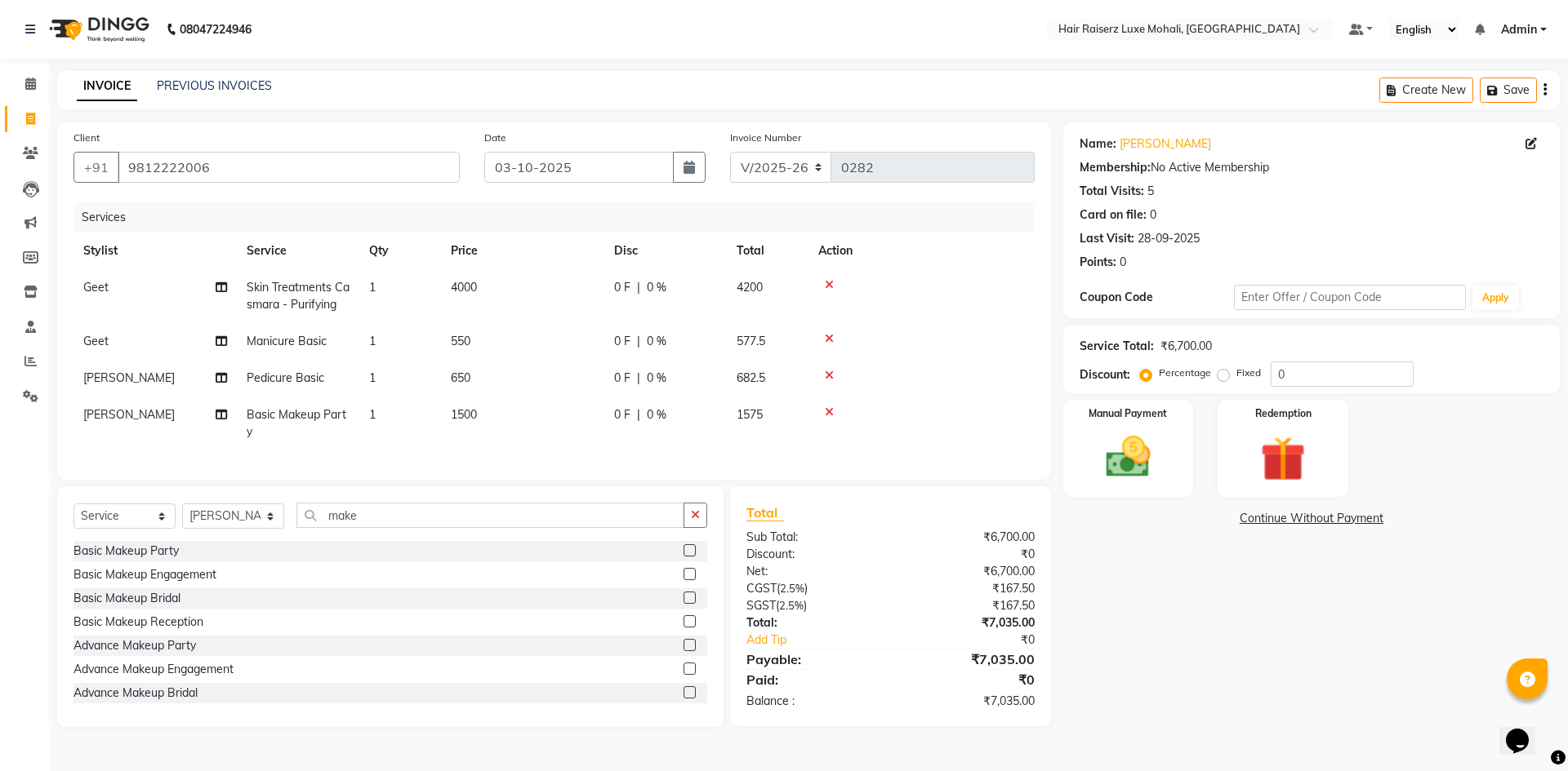
drag, startPoint x: 1178, startPoint y: 640, endPoint x: 1167, endPoint y: 620, distance: 22.8
click at [1178, 639] on div "Name: [PERSON_NAME] Membership: No Active Membership Total Visits: 5 Card on fi…" at bounding box center [1317, 425] width 508 height 605
drag, startPoint x: 1345, startPoint y: 367, endPoint x: 1328, endPoint y: 367, distance: 17.0
click at [1345, 367] on input "0" at bounding box center [1342, 374] width 143 height 25
type input ".7"
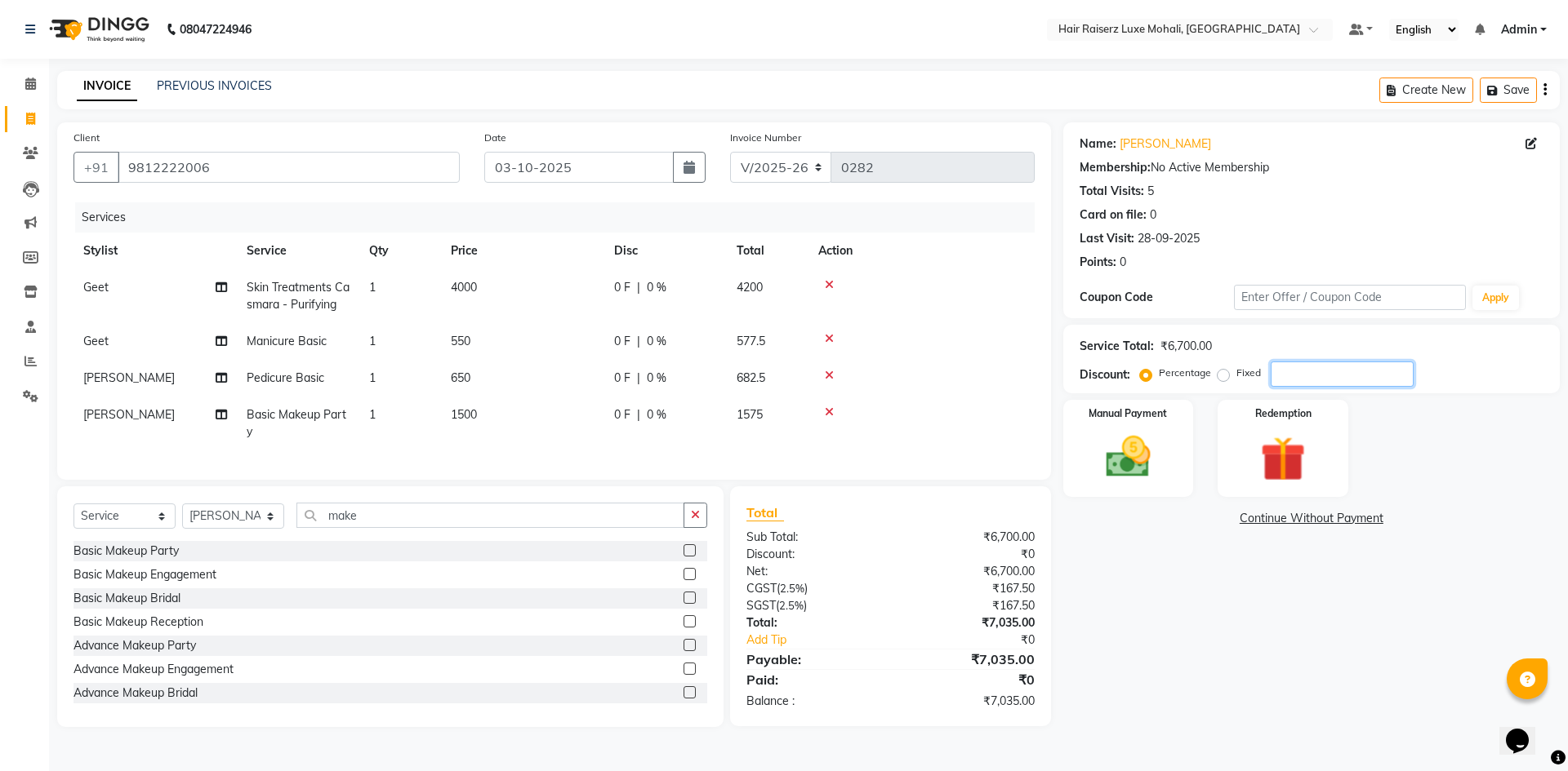
type input ".5"
type input ".49"
click at [1293, 428] on div "Redemption" at bounding box center [1283, 448] width 135 height 100
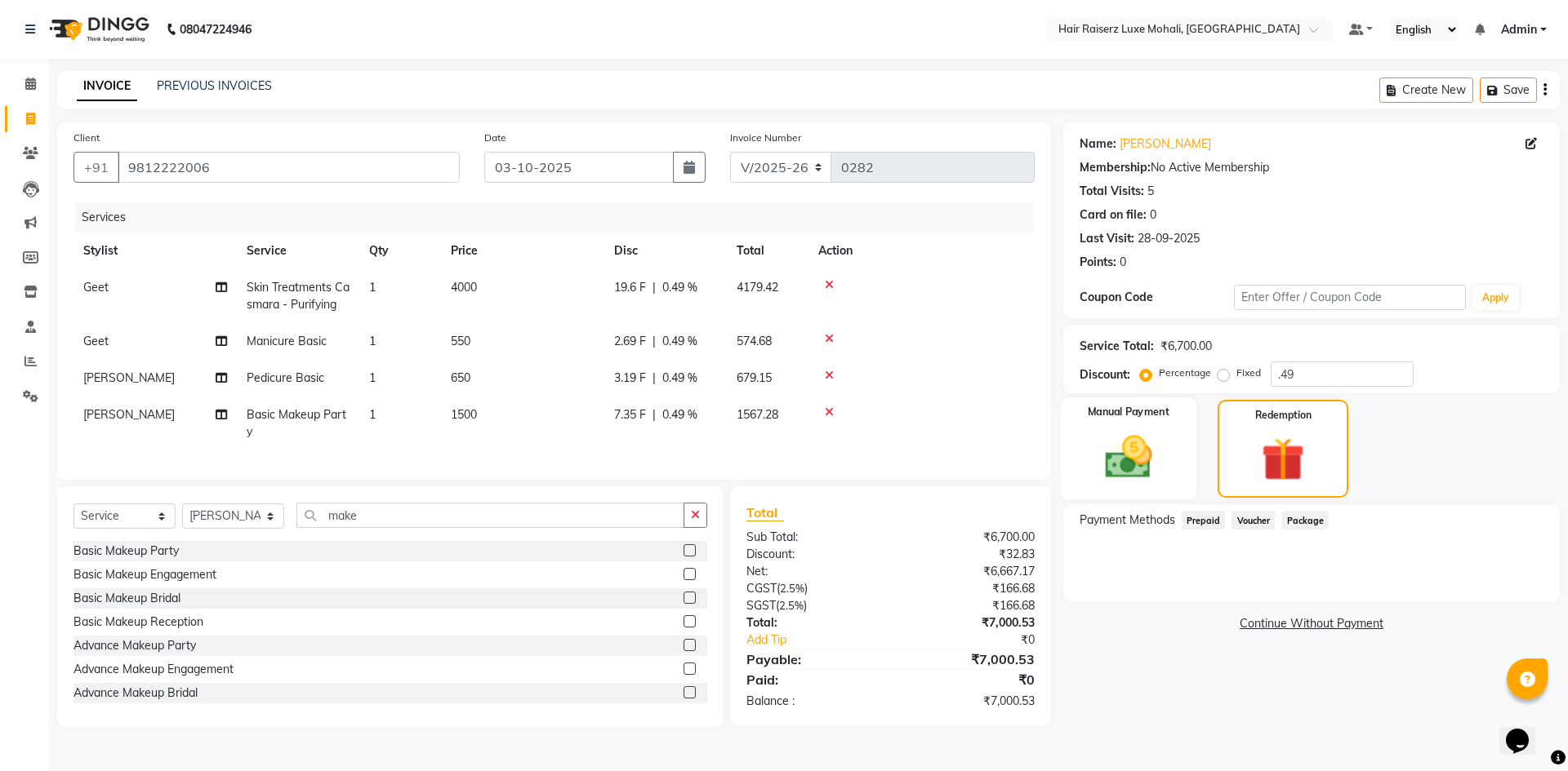
click at [1161, 446] on img at bounding box center [1128, 457] width 76 height 54
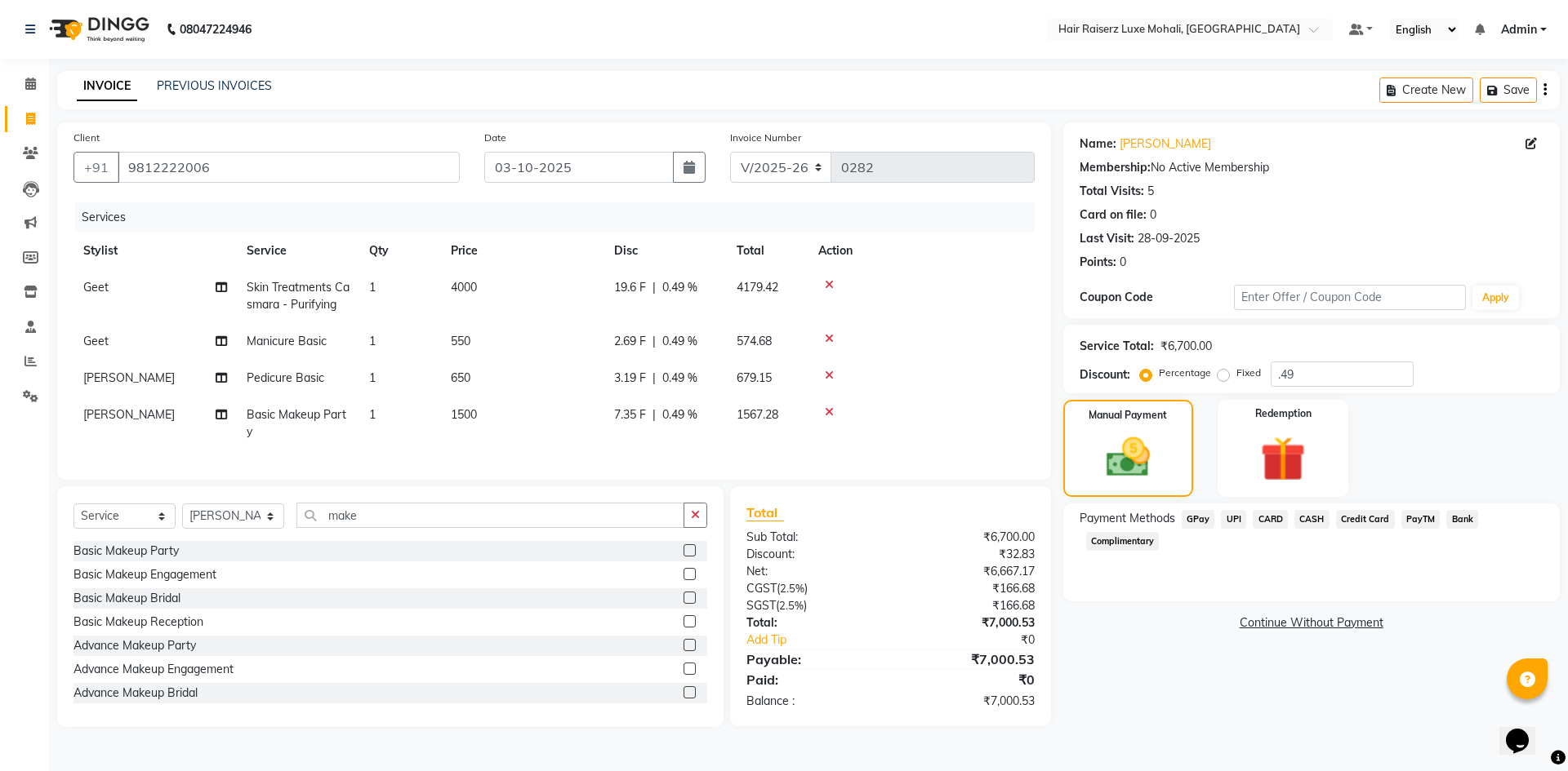
click at [1308, 516] on span "CASH" at bounding box center [1311, 519] width 35 height 19
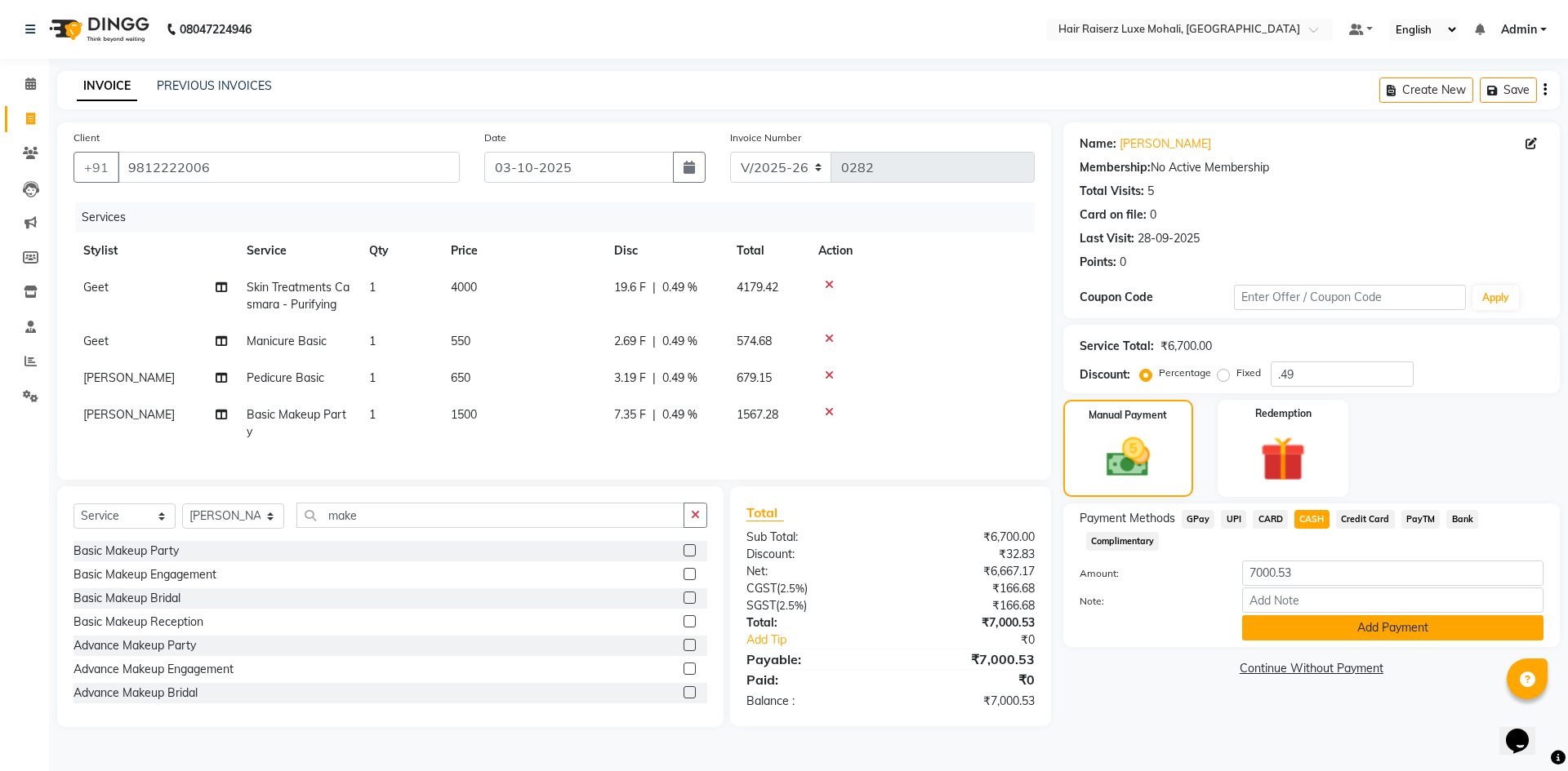
click at [1307, 624] on button "Add Payment" at bounding box center [1393, 628] width 302 height 25
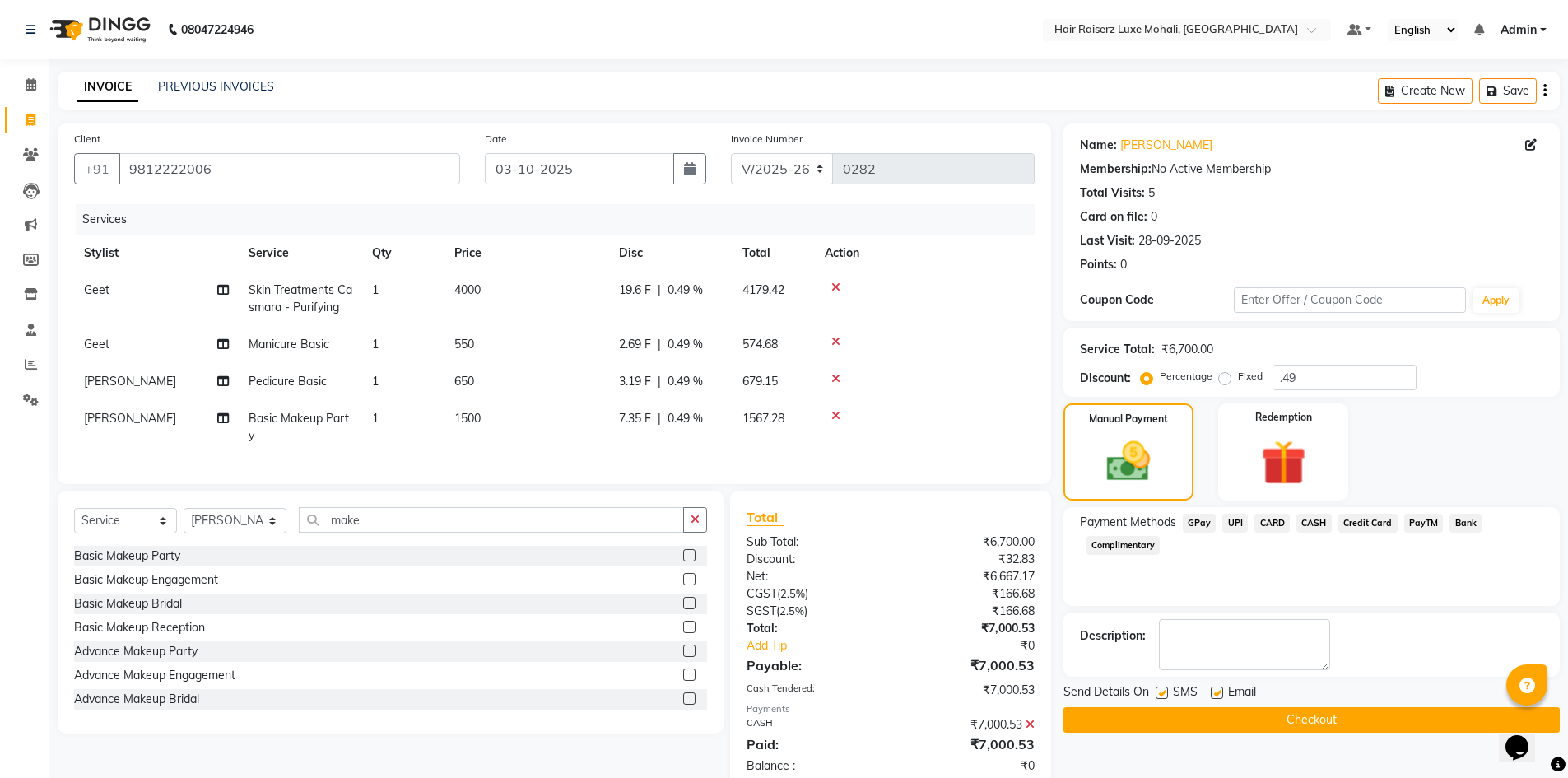
click at [1317, 727] on button "Checkout" at bounding box center [1312, 720] width 496 height 25
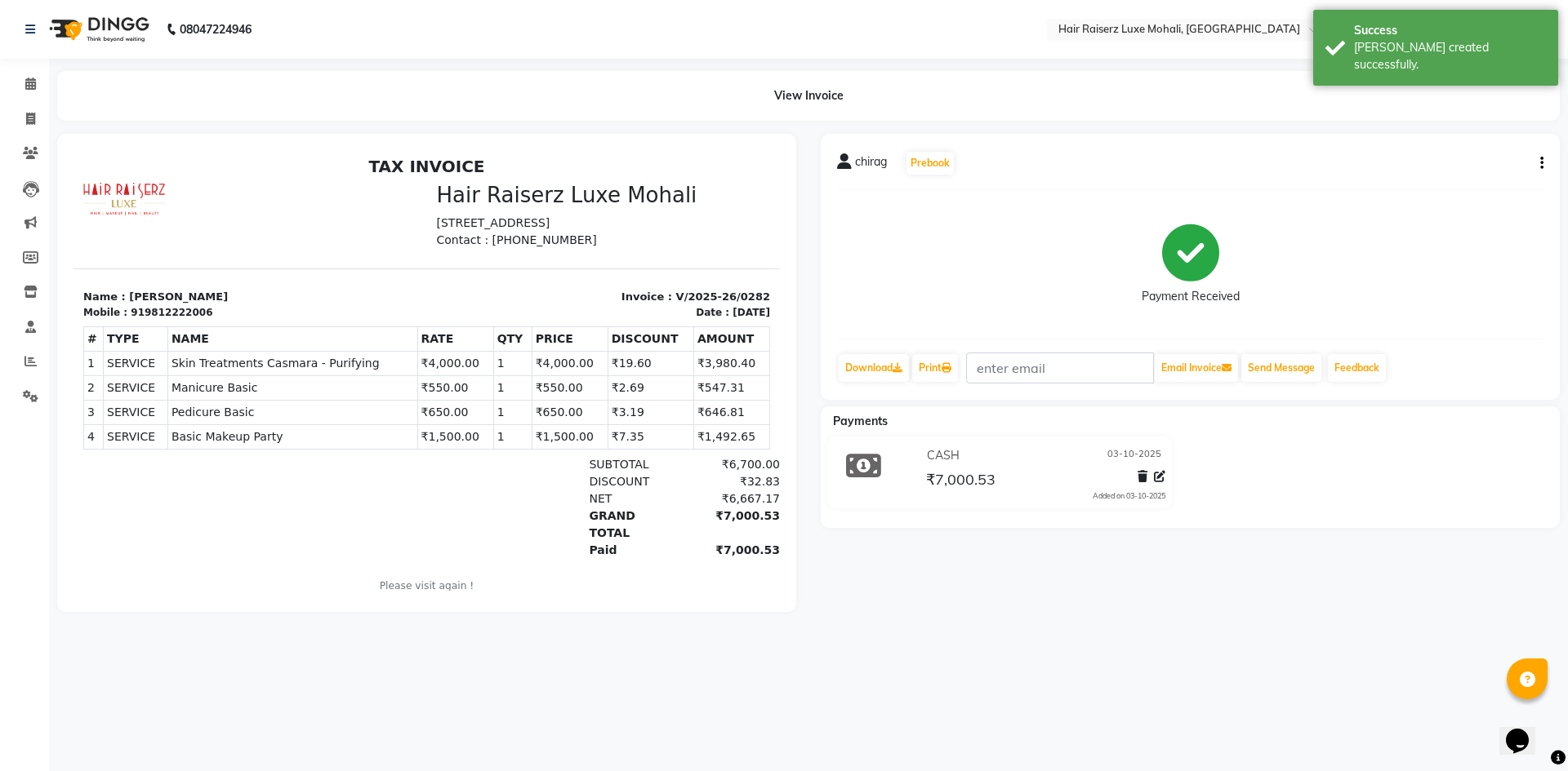
select select "service"
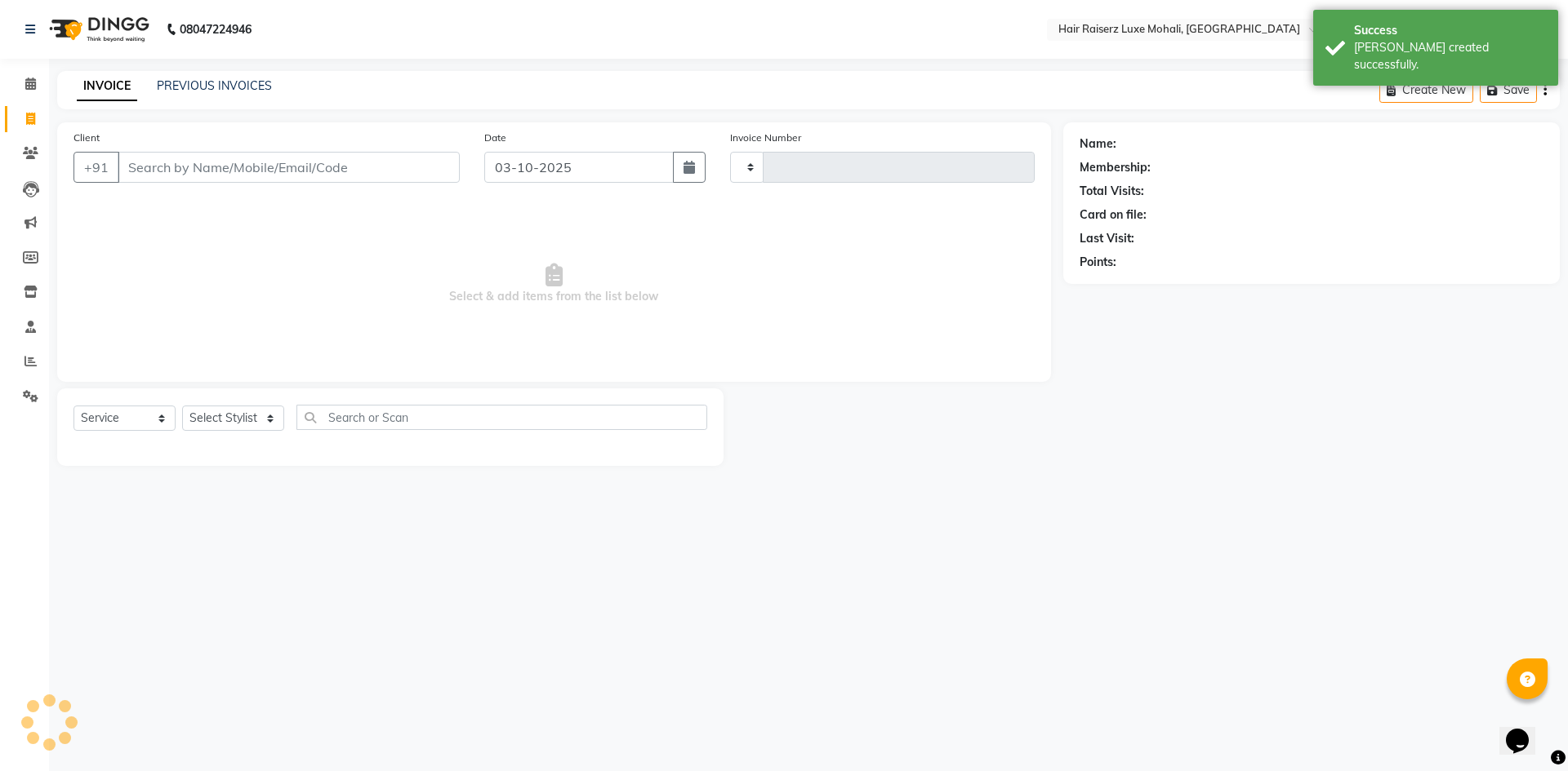
type input "0283"
select select "8575"
click at [244, 168] on input "Client" at bounding box center [288, 167] width 342 height 31
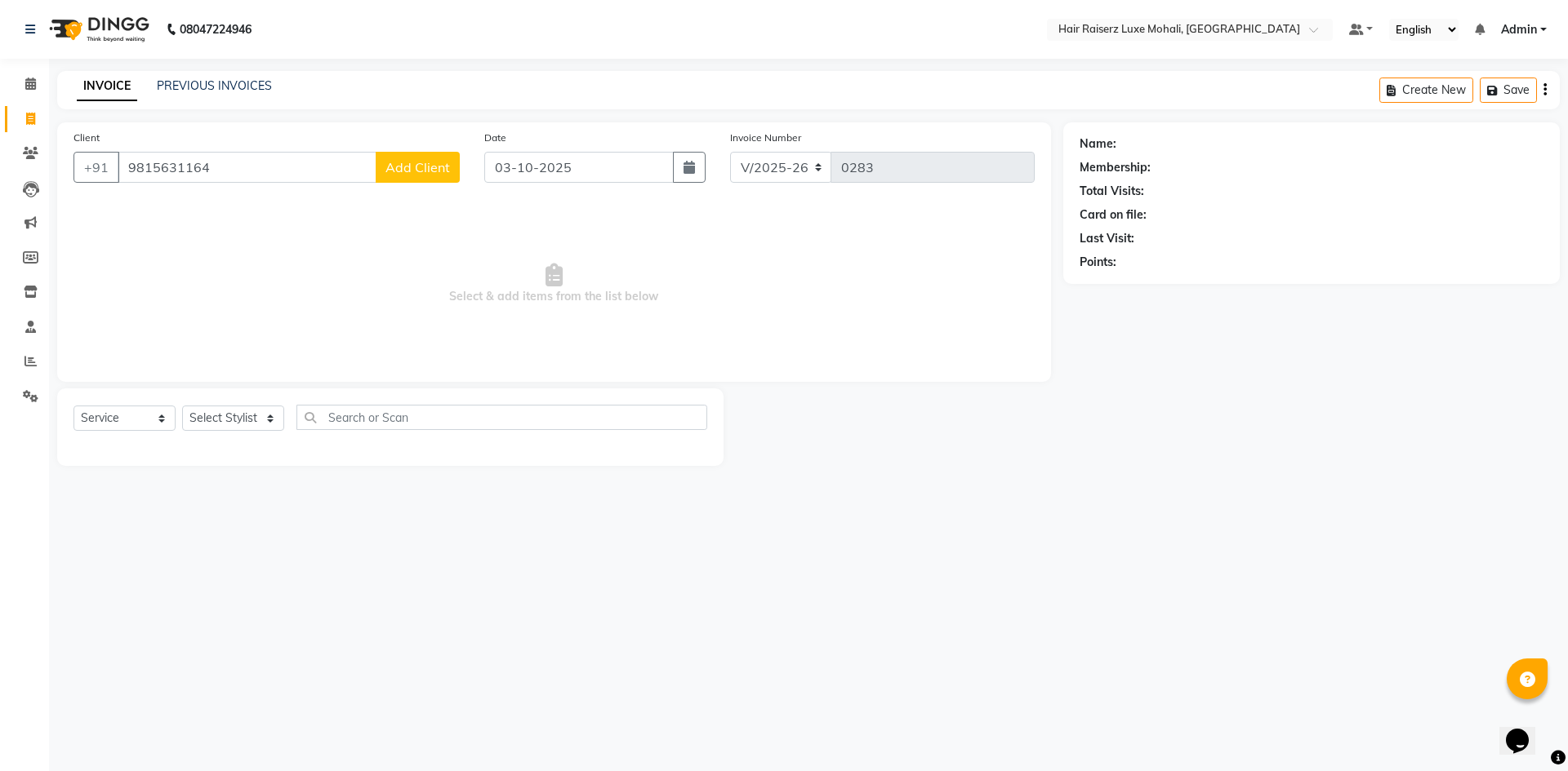
type input "9815631164"
click at [480, 165] on div "Date [DATE]" at bounding box center [595, 162] width 247 height 67
click at [441, 168] on span "Add Client" at bounding box center [418, 167] width 64 height 16
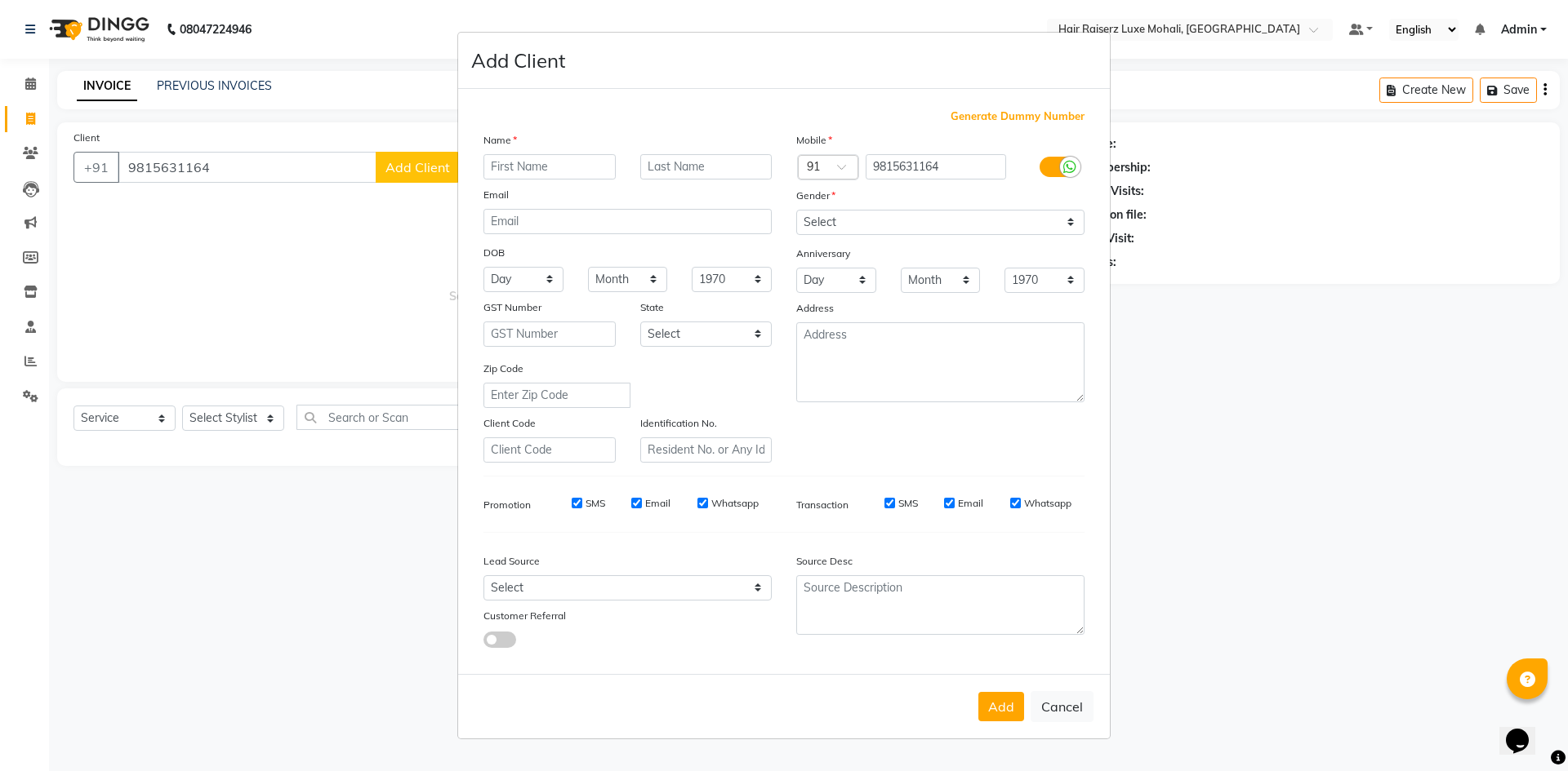
click at [600, 166] on input "text" at bounding box center [550, 166] width 132 height 25
type input "piyush"
click at [873, 209] on select "Select [DEMOGRAPHIC_DATA] [DEMOGRAPHIC_DATA] Other Prefer Not To Say" at bounding box center [941, 222] width 288 height 25
select select "[DEMOGRAPHIC_DATA]"
click at [797, 209] on select "Select [DEMOGRAPHIC_DATA] [DEMOGRAPHIC_DATA] Other Prefer Not To Say" at bounding box center [941, 222] width 288 height 25
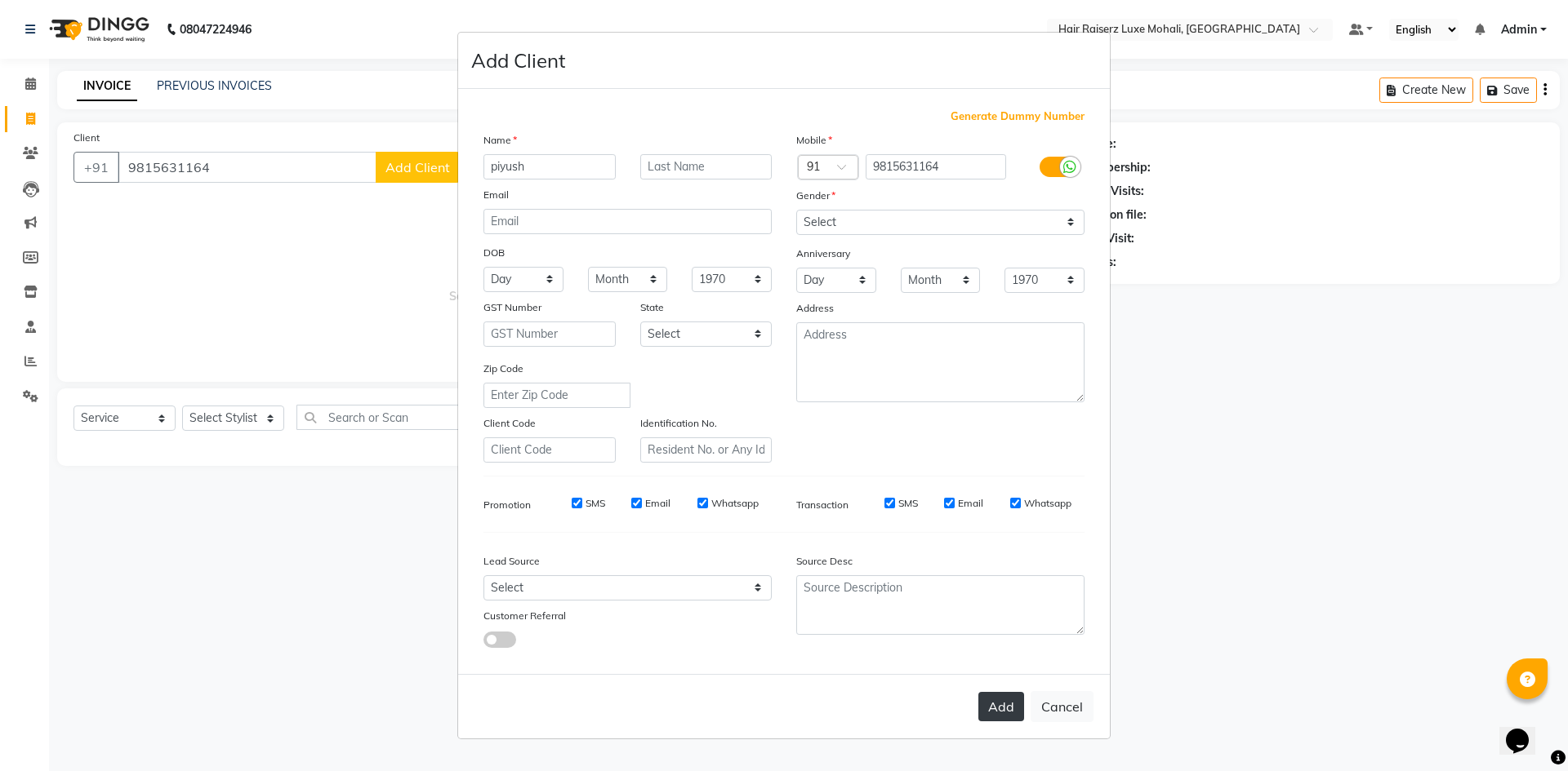
click at [986, 709] on button "Add" at bounding box center [1001, 707] width 46 height 30
select select
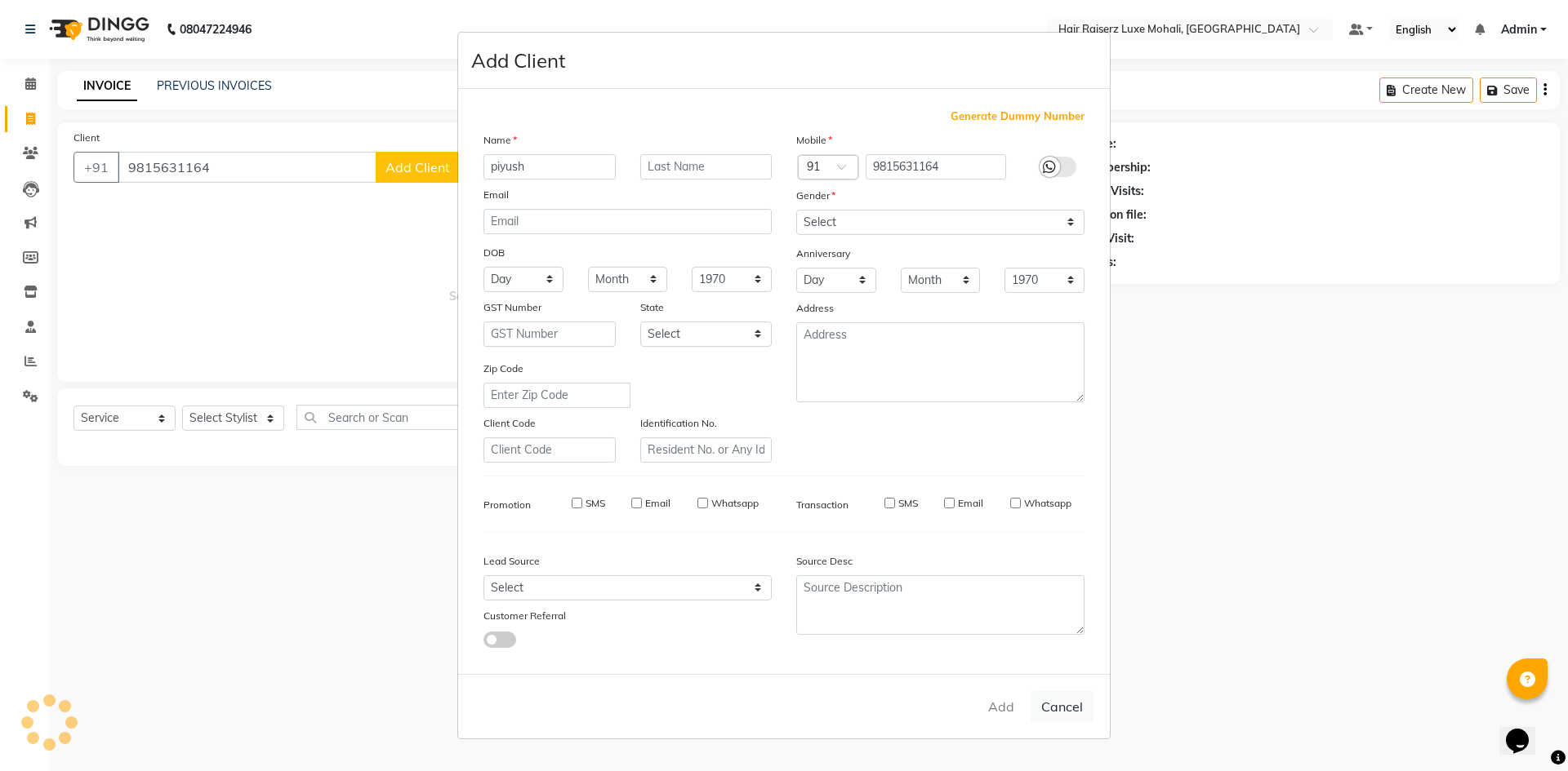
select select
checkbox input "false"
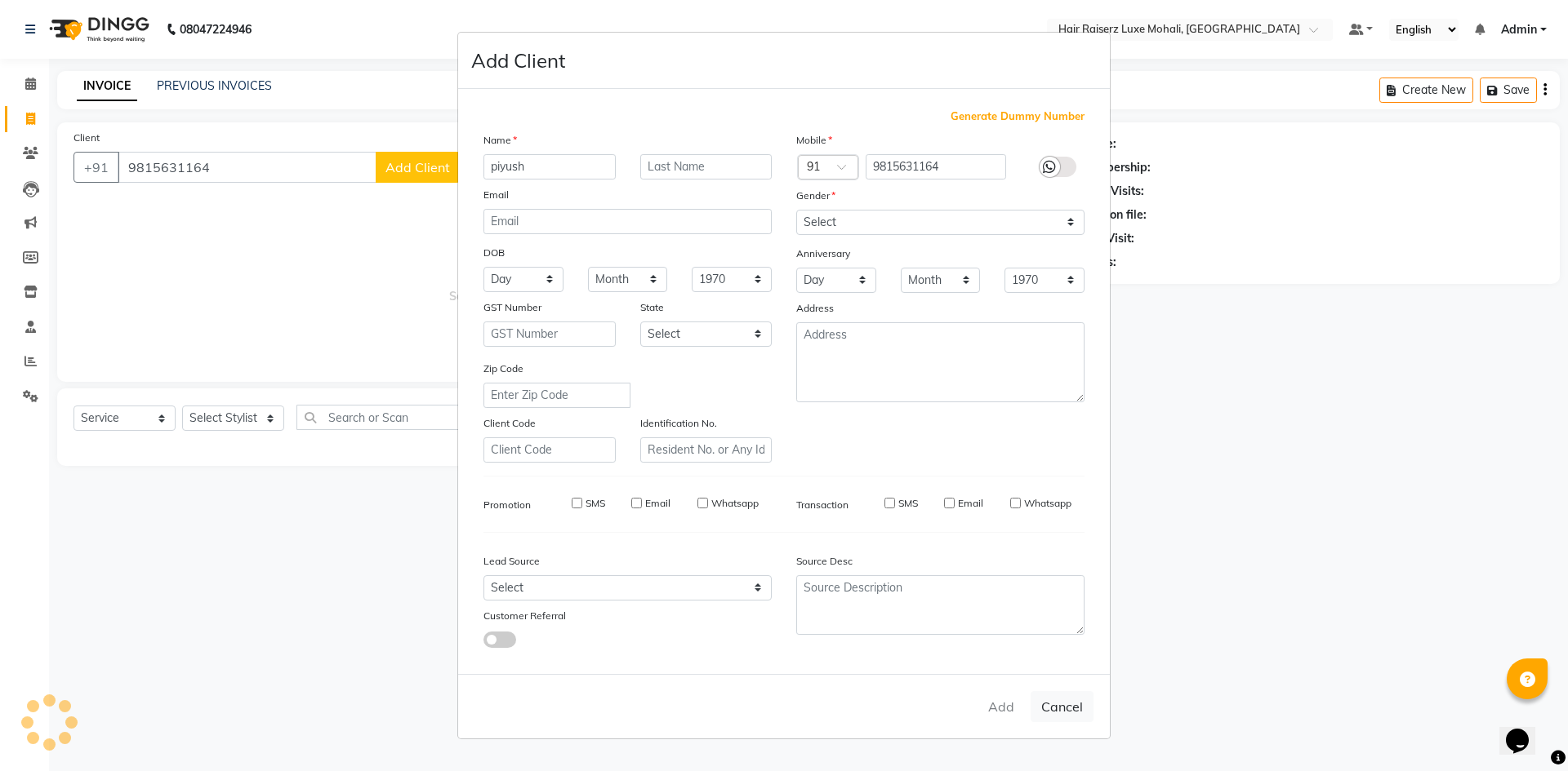
checkbox input "false"
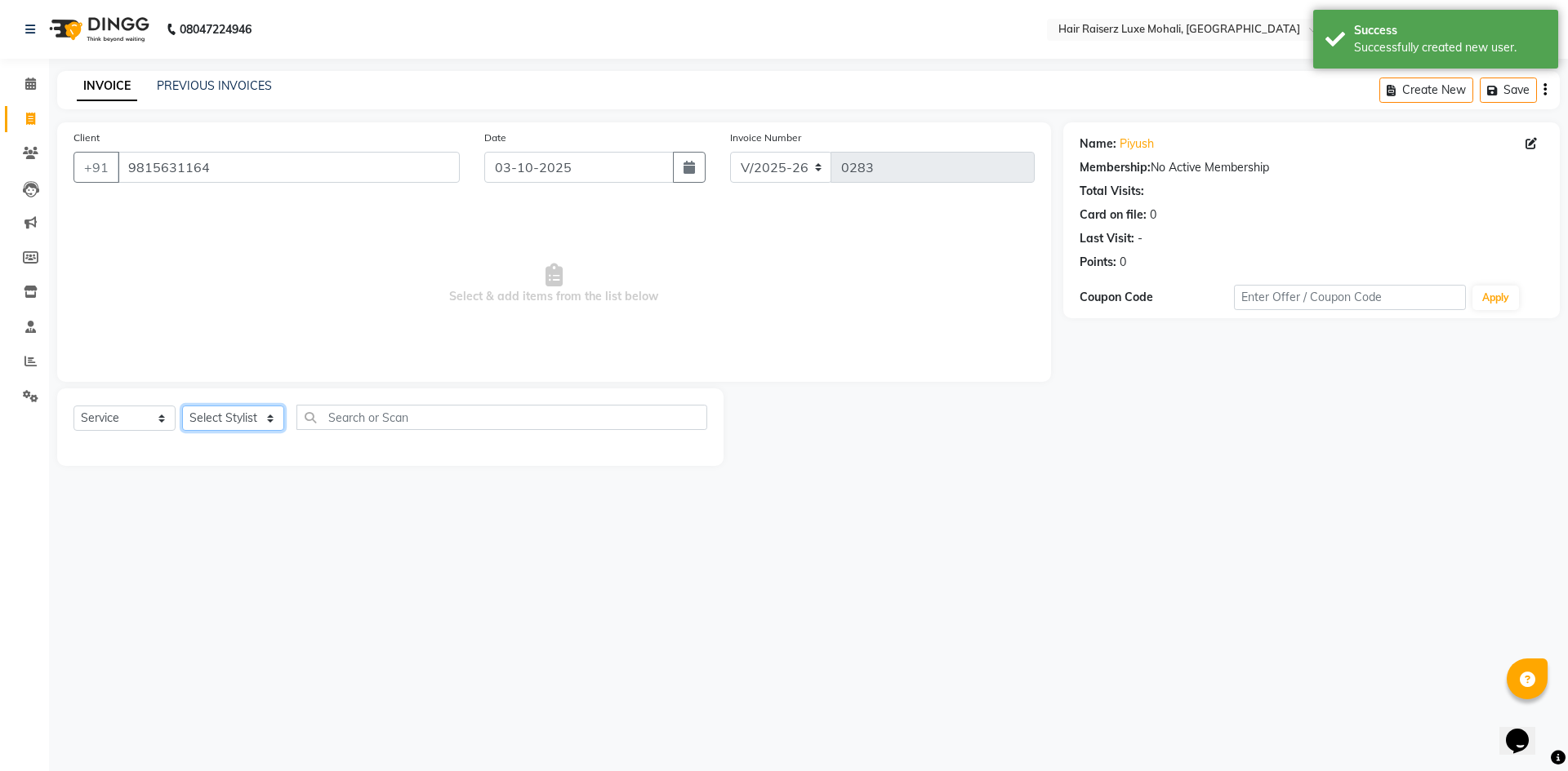
click at [274, 422] on select "Select Stylist Admin [PERSON_NAME] deep Geet neha [PERSON_NAME]" at bounding box center [233, 418] width 102 height 25
select select "85952"
click at [182, 405] on select "Select Stylist Admin [PERSON_NAME] deep Geet neha [PERSON_NAME]" at bounding box center [233, 418] width 102 height 25
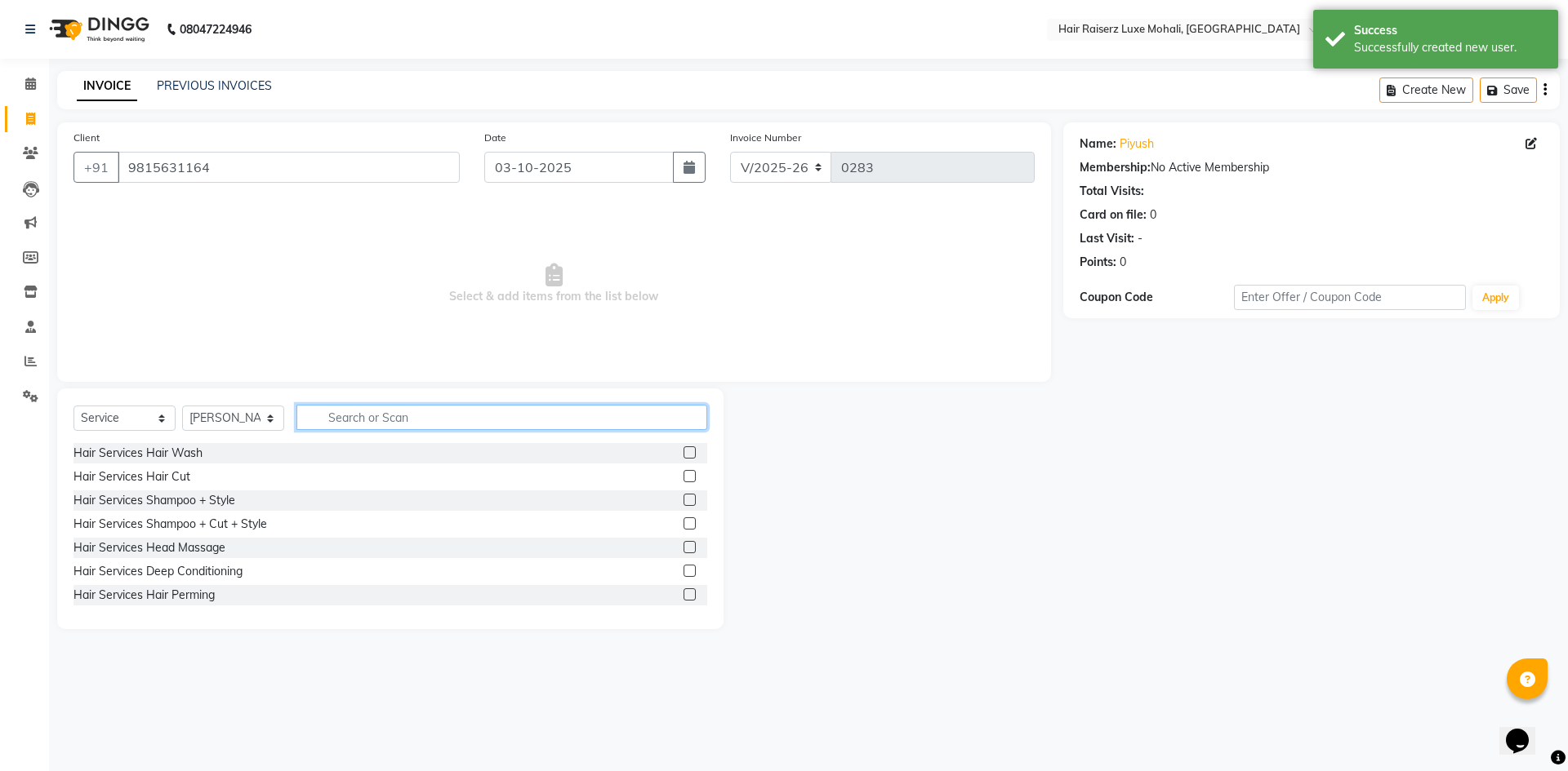
click at [447, 424] on input "text" at bounding box center [501, 418] width 411 height 25
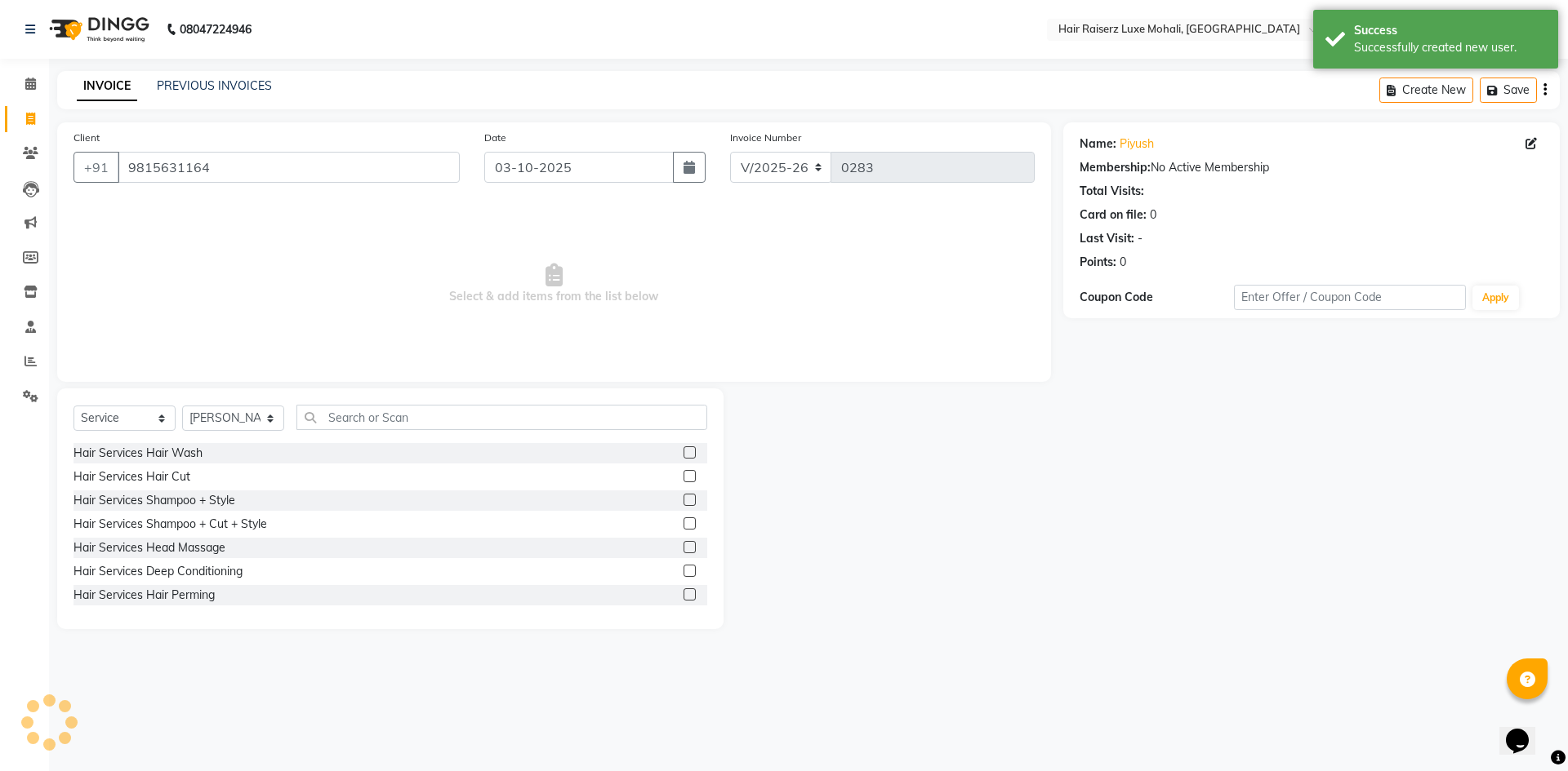
click at [684, 472] on label at bounding box center [690, 476] width 13 height 13
click at [684, 472] on input "checkbox" at bounding box center [689, 477] width 11 height 11
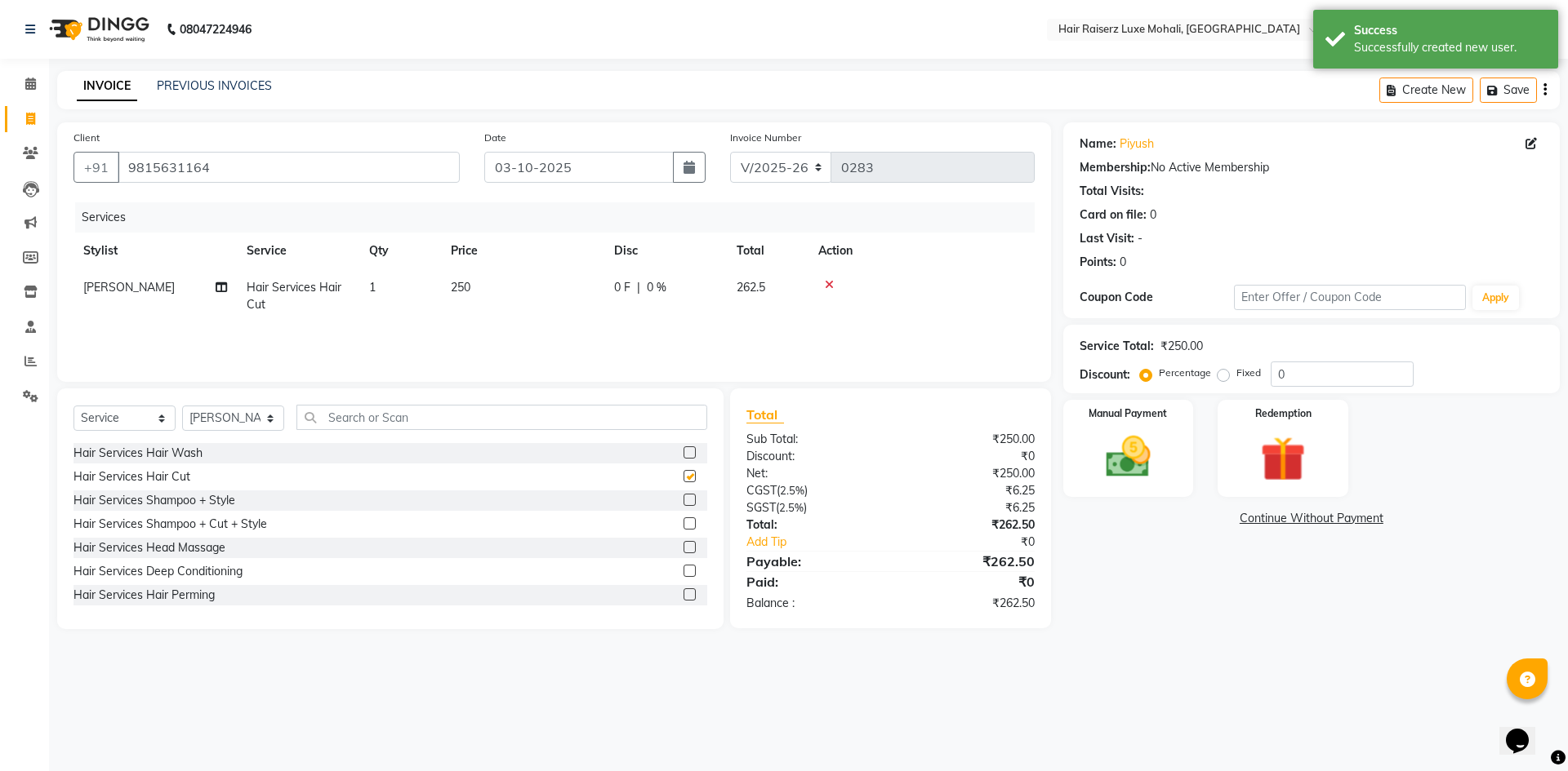
checkbox input "false"
drag, startPoint x: 1206, startPoint y: 598, endPoint x: 1197, endPoint y: 571, distance: 28.5
click at [1201, 597] on div "Name: Piyush Membership: No Active Membership Total Visits: Card on file: 0 Las…" at bounding box center [1317, 376] width 508 height 507
click at [1299, 371] on input "0" at bounding box center [1342, 374] width 143 height 25
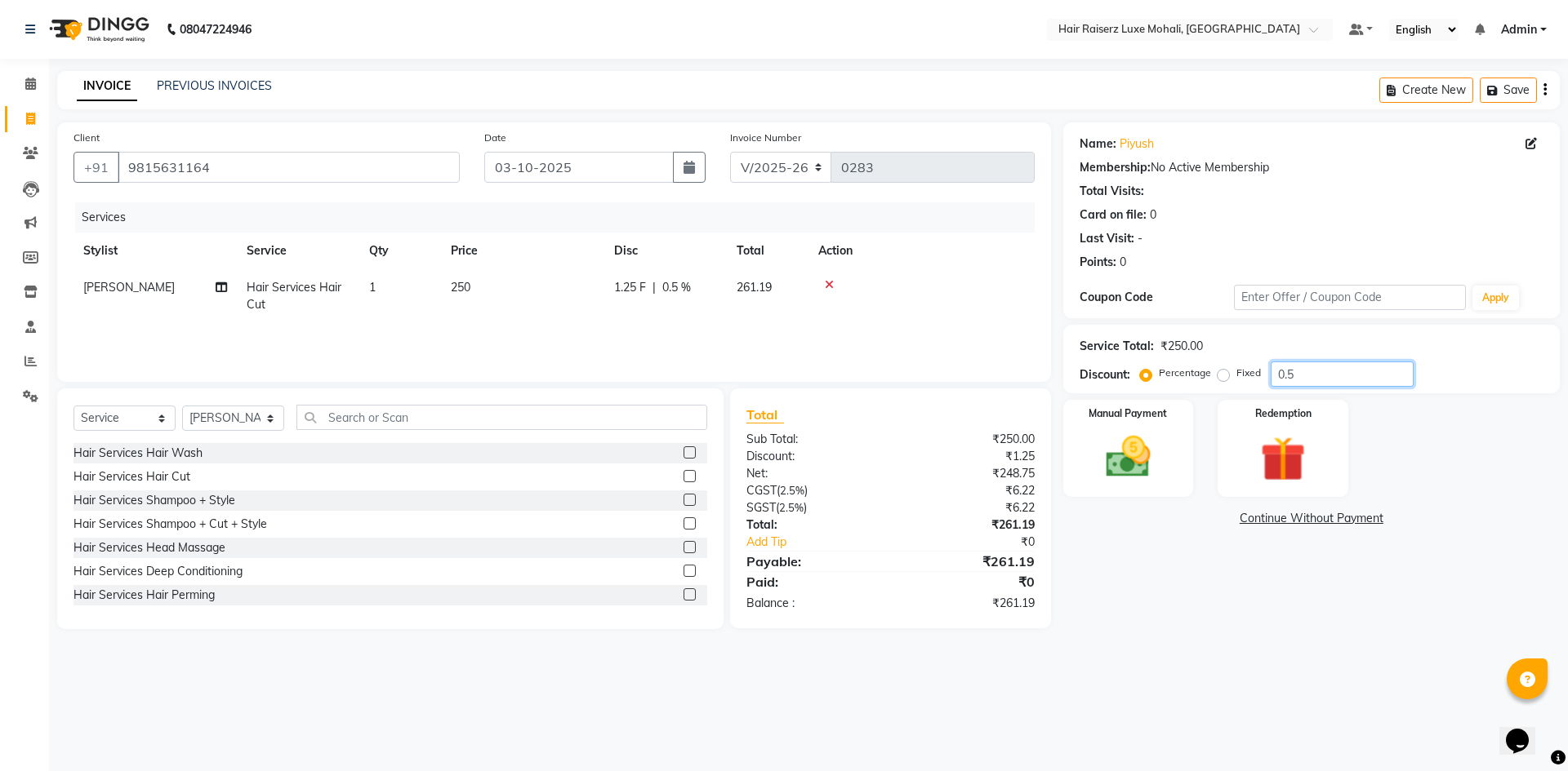
type input "0"
type input "2"
type input "5"
type input "4.76"
click at [1224, 430] on div "Redemption" at bounding box center [1283, 448] width 135 height 100
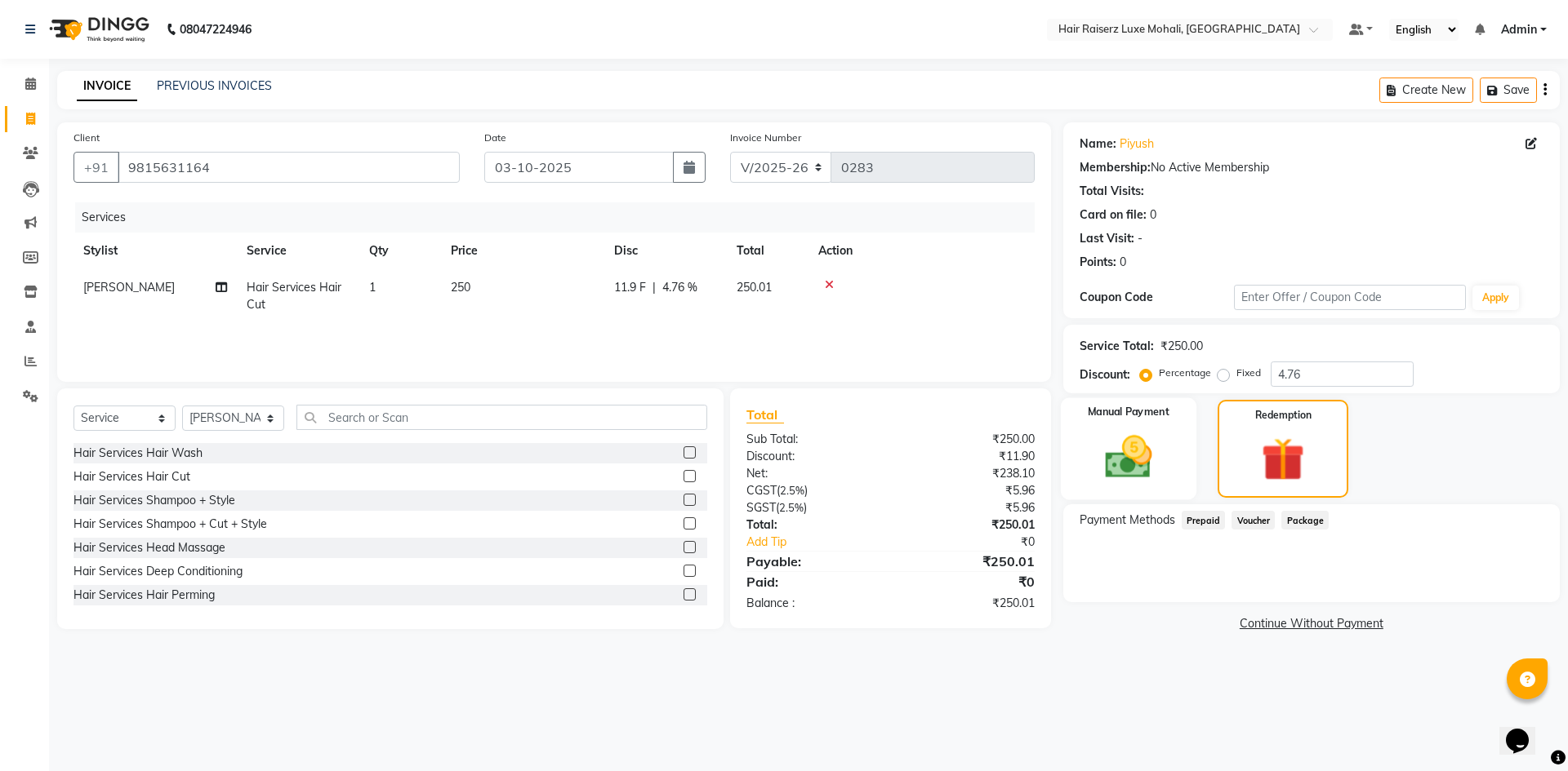
click at [1167, 436] on div "Manual Payment" at bounding box center [1127, 449] width 135 height 102
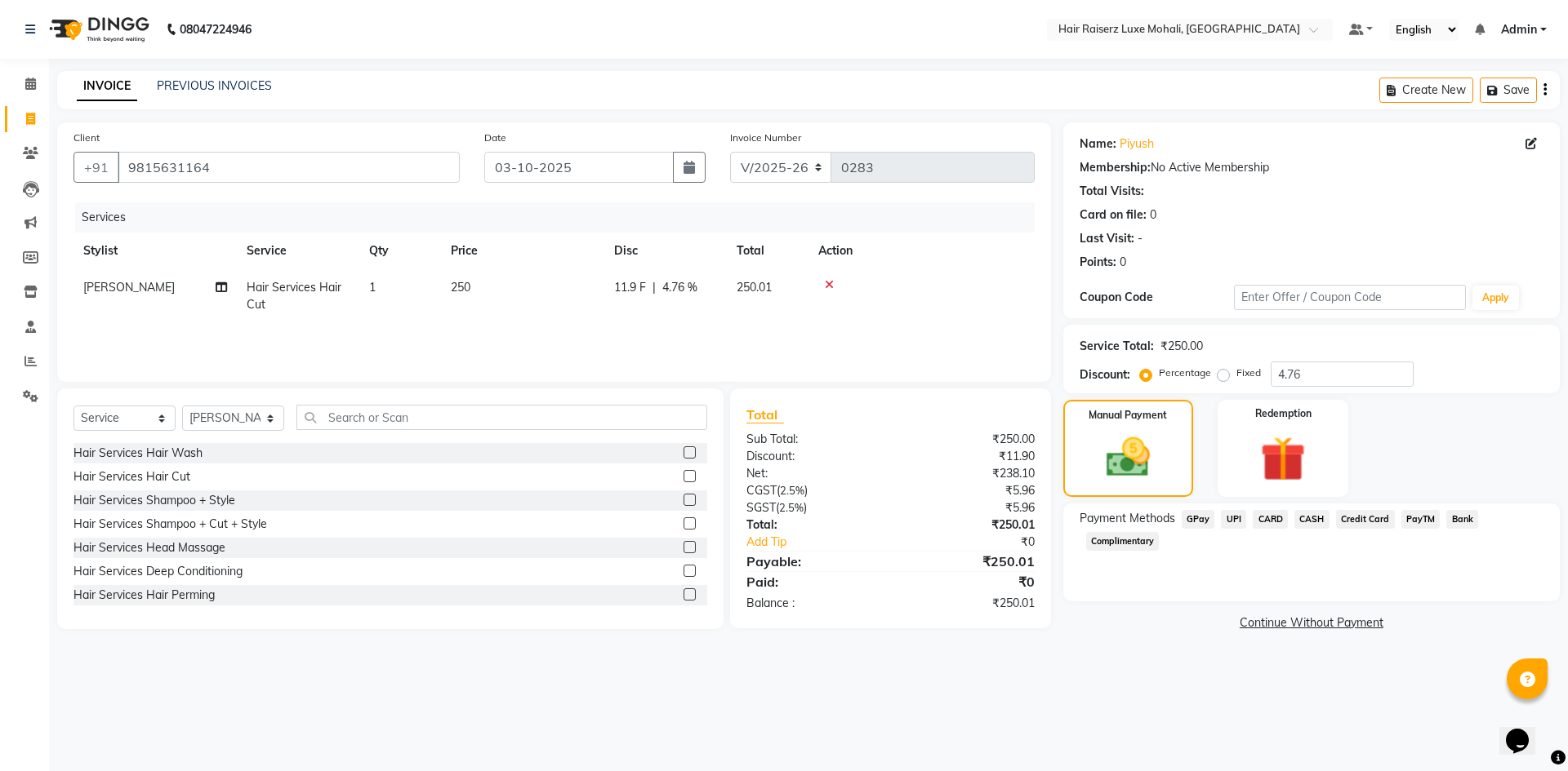
click at [1232, 516] on span "UPI" at bounding box center [1233, 519] width 25 height 19
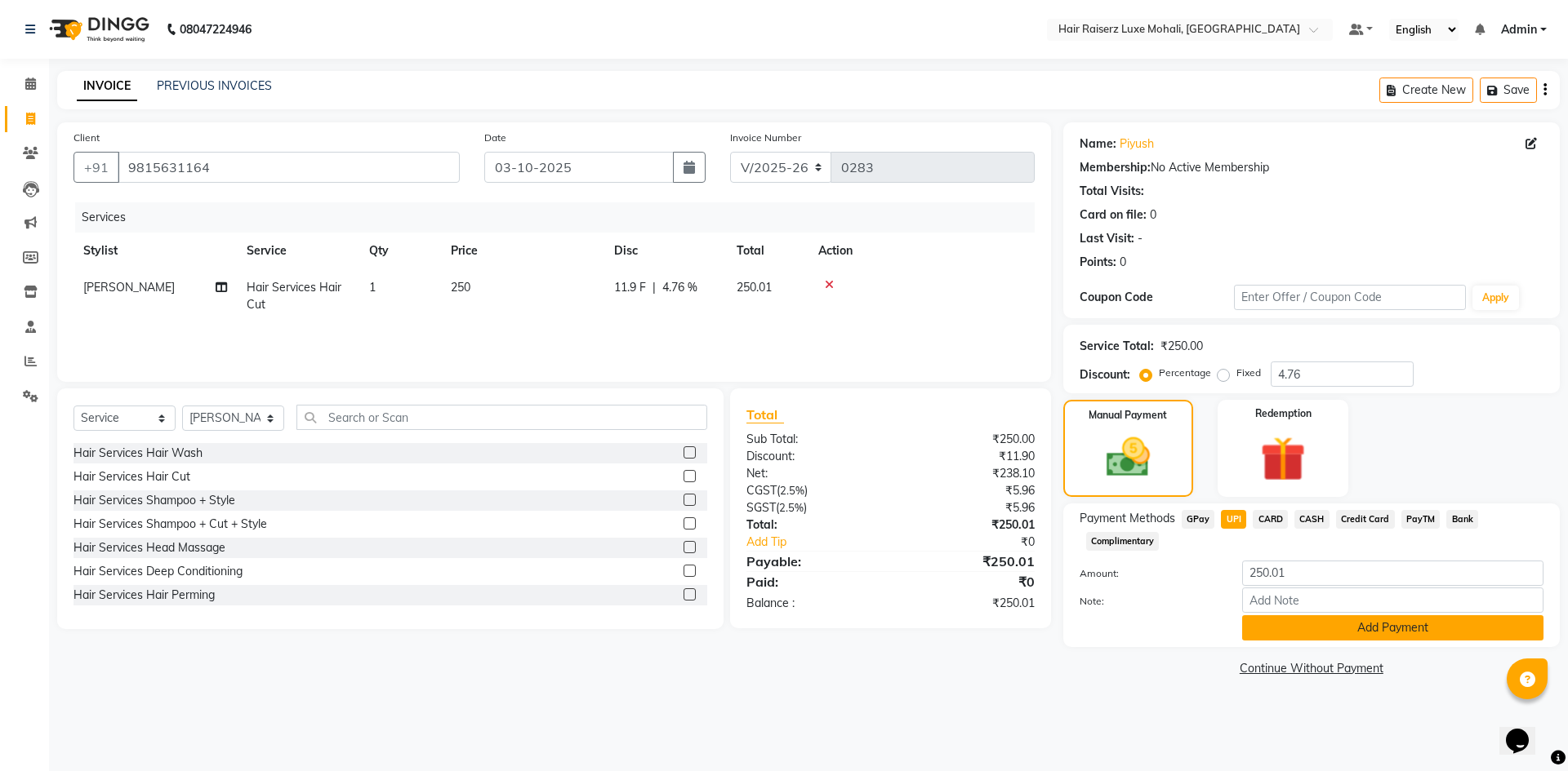
click at [1274, 629] on button "Add Payment" at bounding box center [1393, 628] width 302 height 25
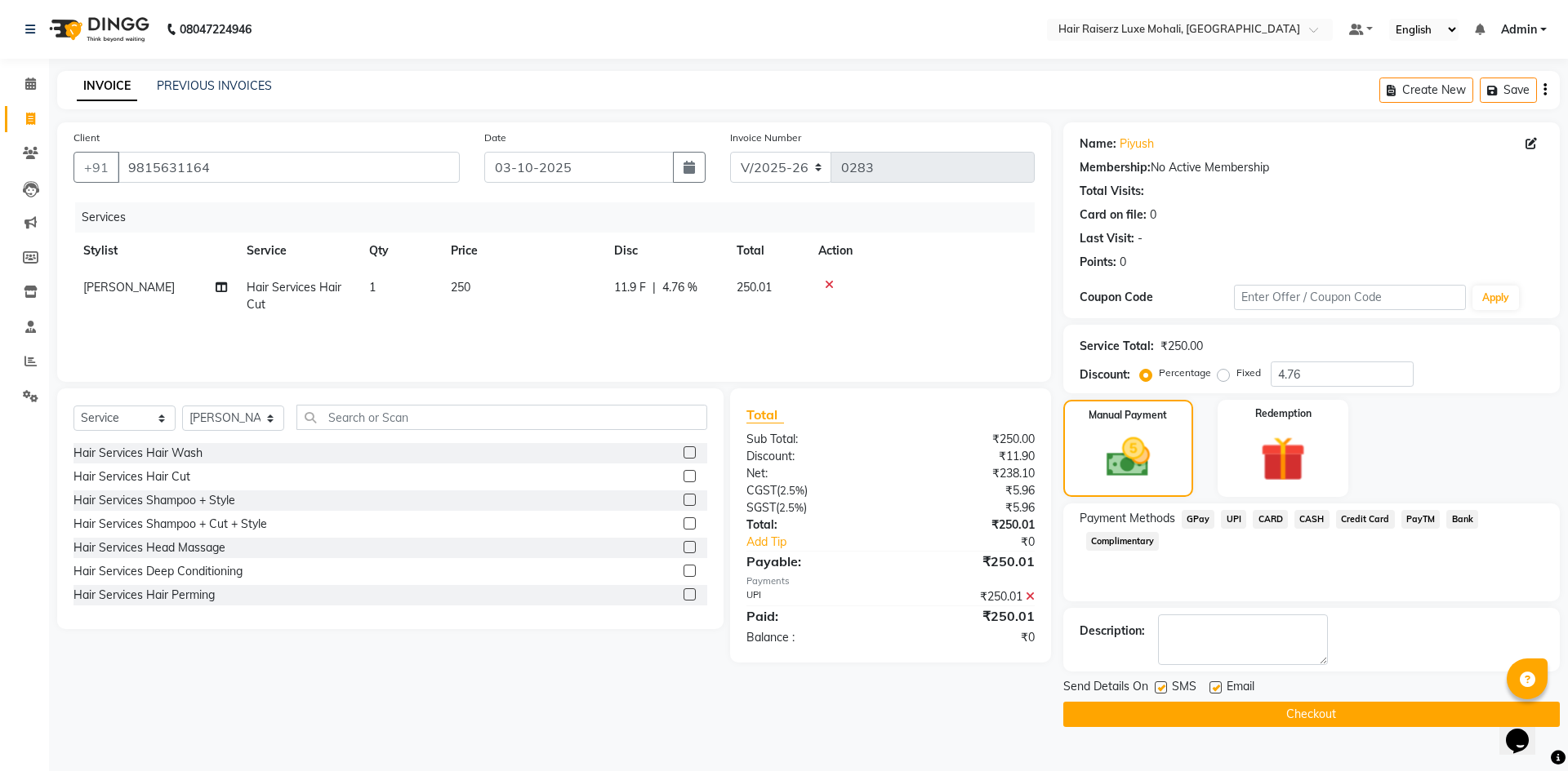
click at [1283, 702] on button "Checkout" at bounding box center [1311, 715] width 497 height 25
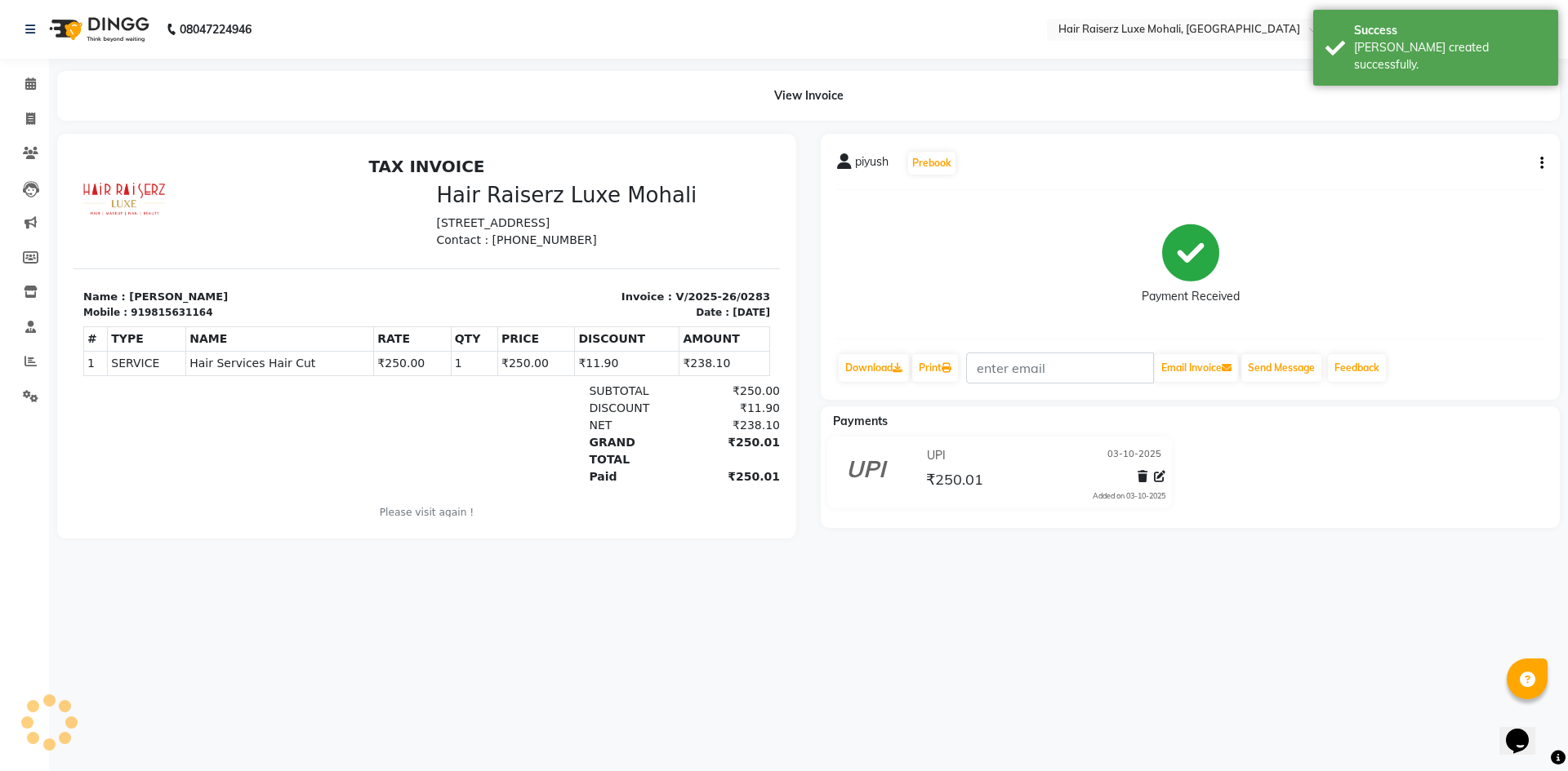
select select "service"
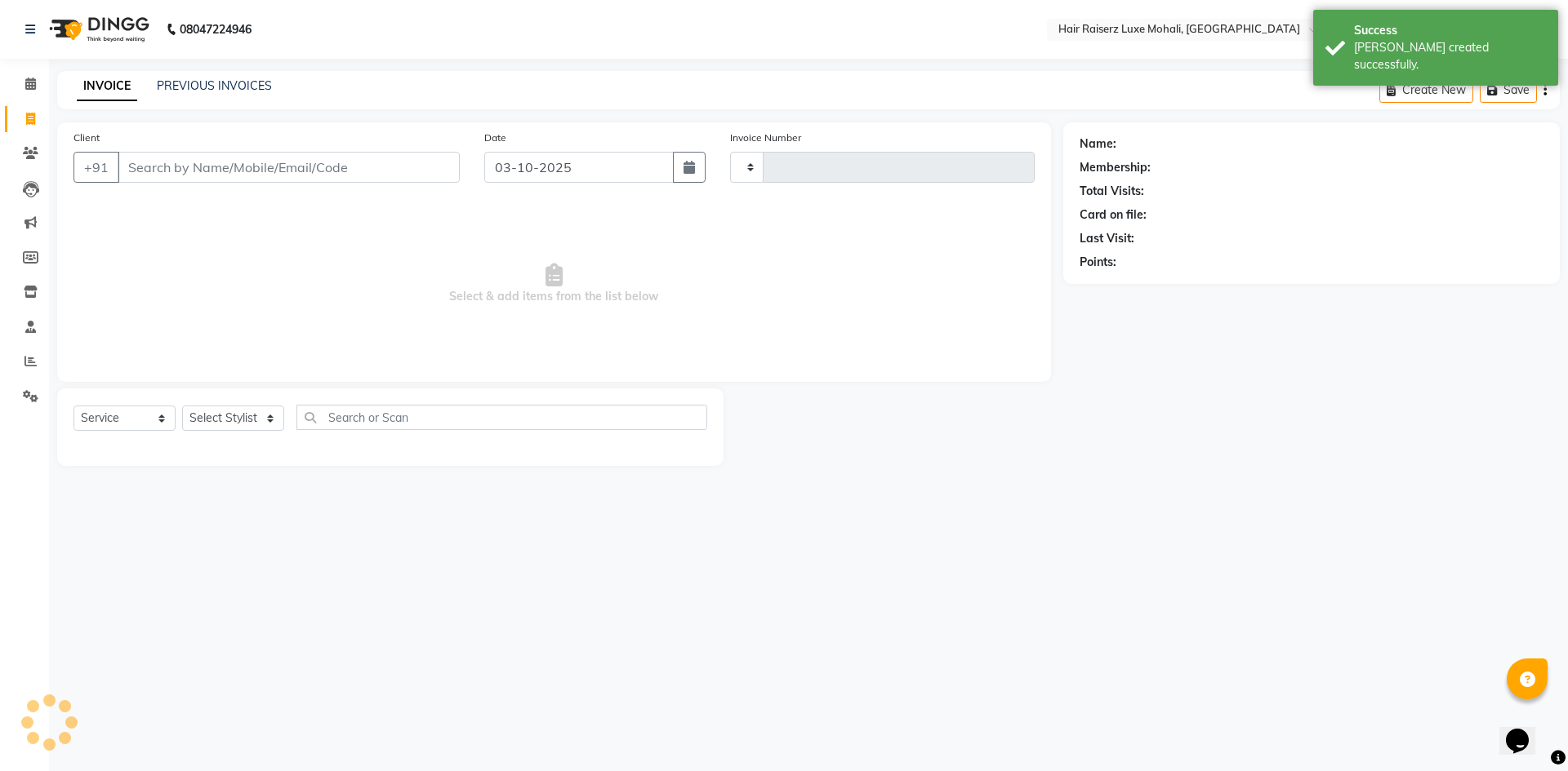
type input "0284"
select select "8575"
click at [226, 87] on link "PREVIOUS INVOICES" at bounding box center [214, 86] width 115 height 14
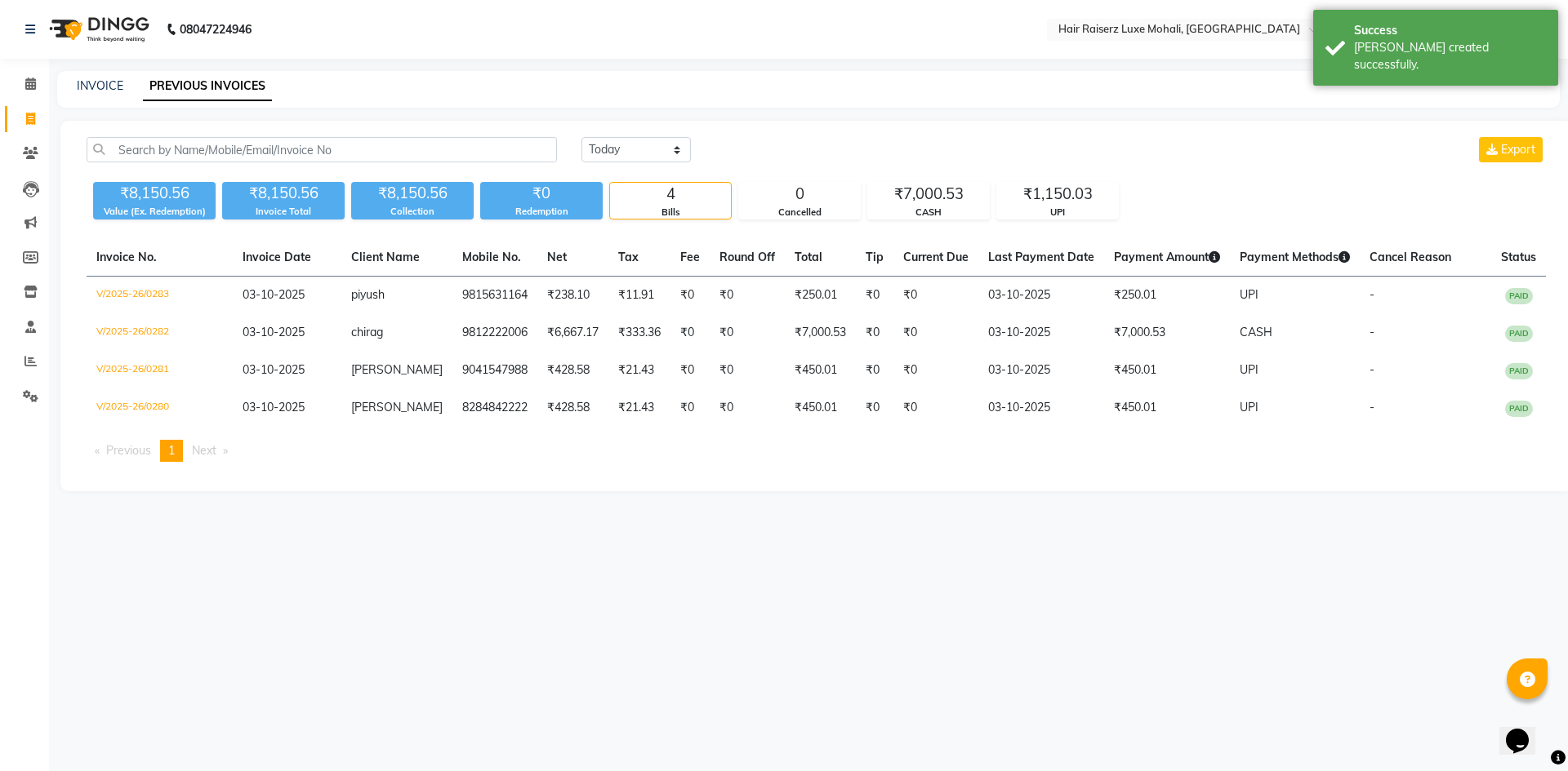
click at [401, 462] on ul "Previous page 1 / 1 You're on page 1 Next page" at bounding box center [816, 451] width 1459 height 22
select select "service"
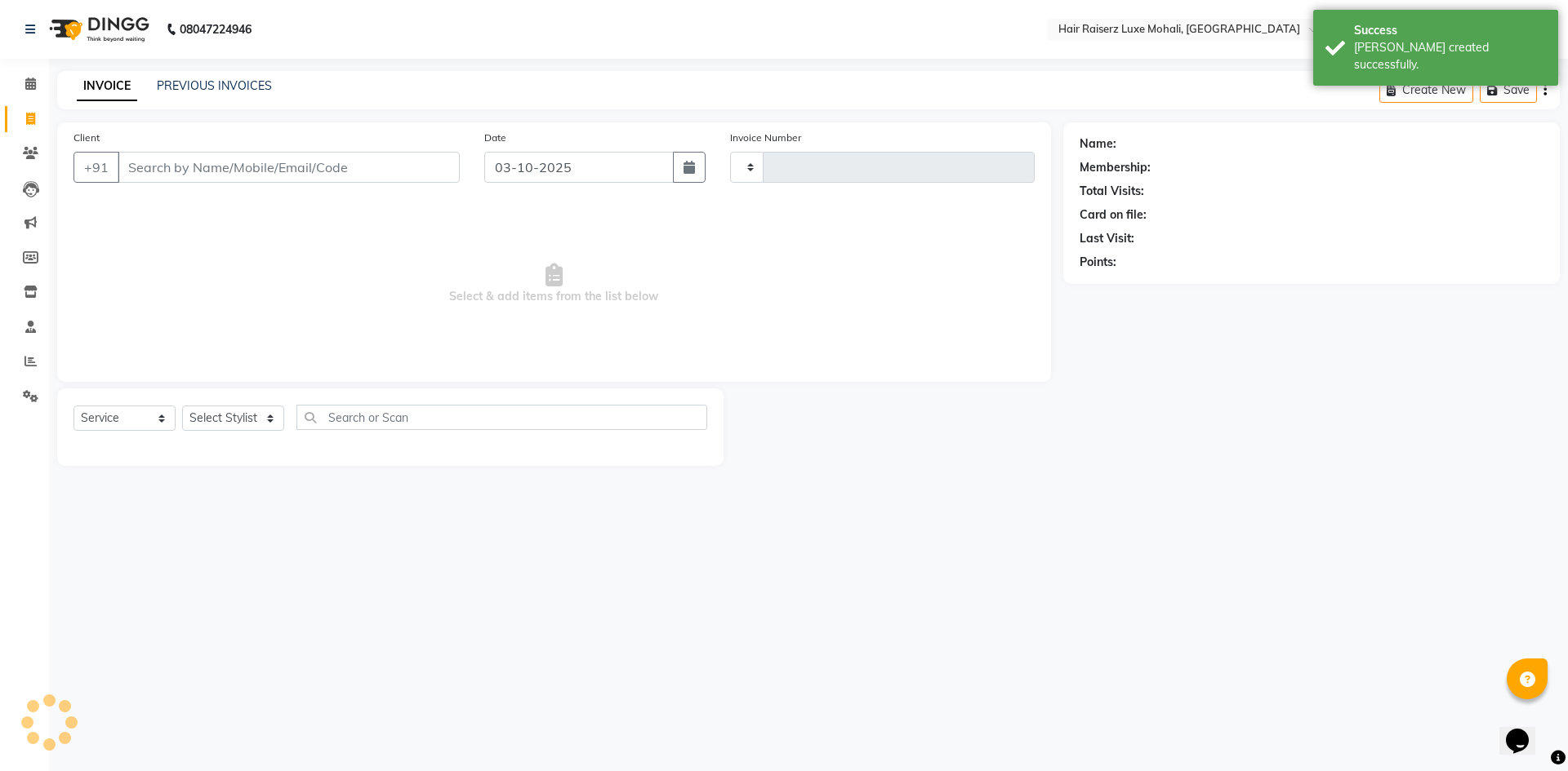
type input "0284"
select select "8575"
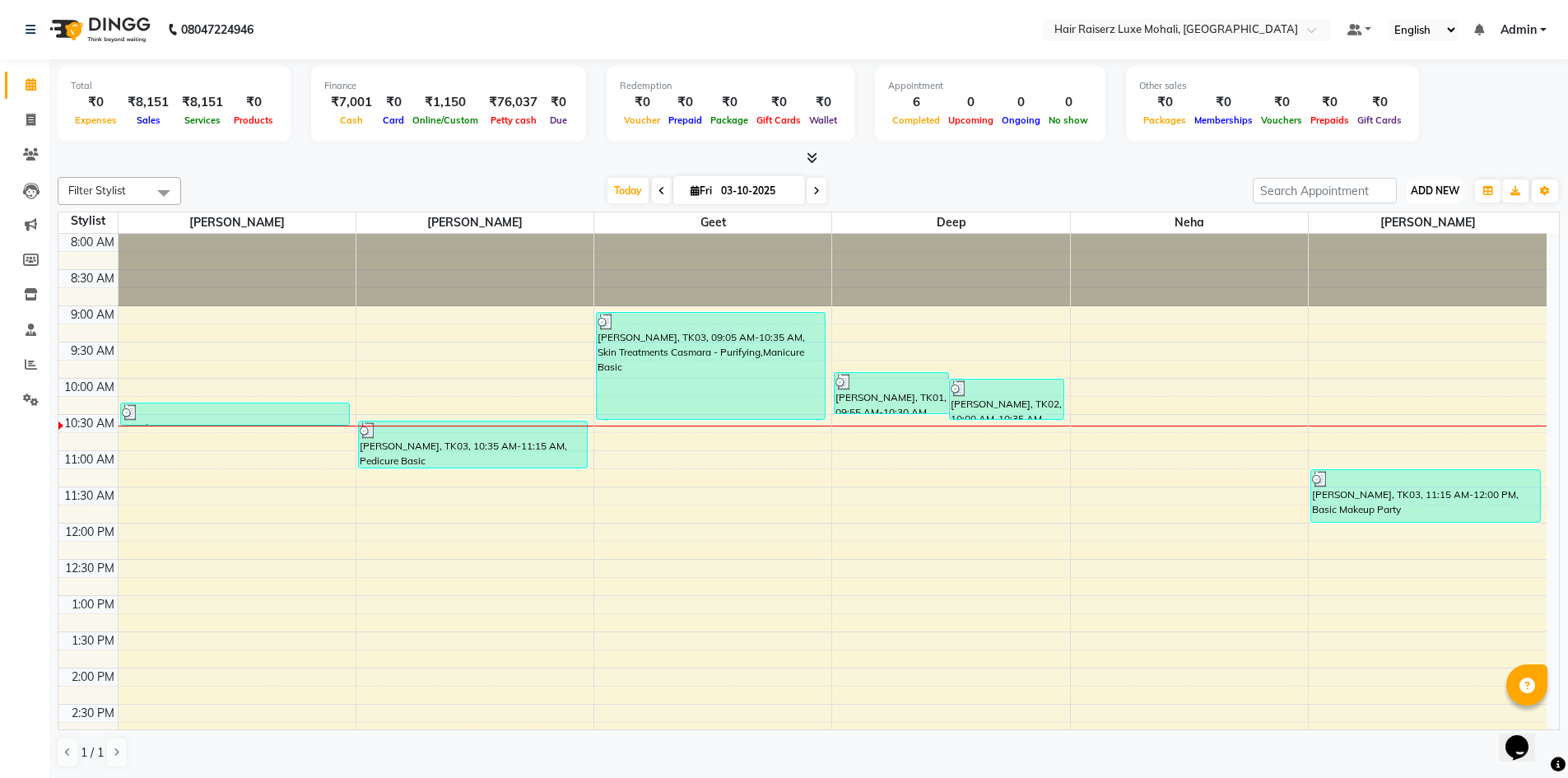
click at [1423, 197] on button "ADD NEW Toggle Dropdown" at bounding box center [1434, 191] width 57 height 23
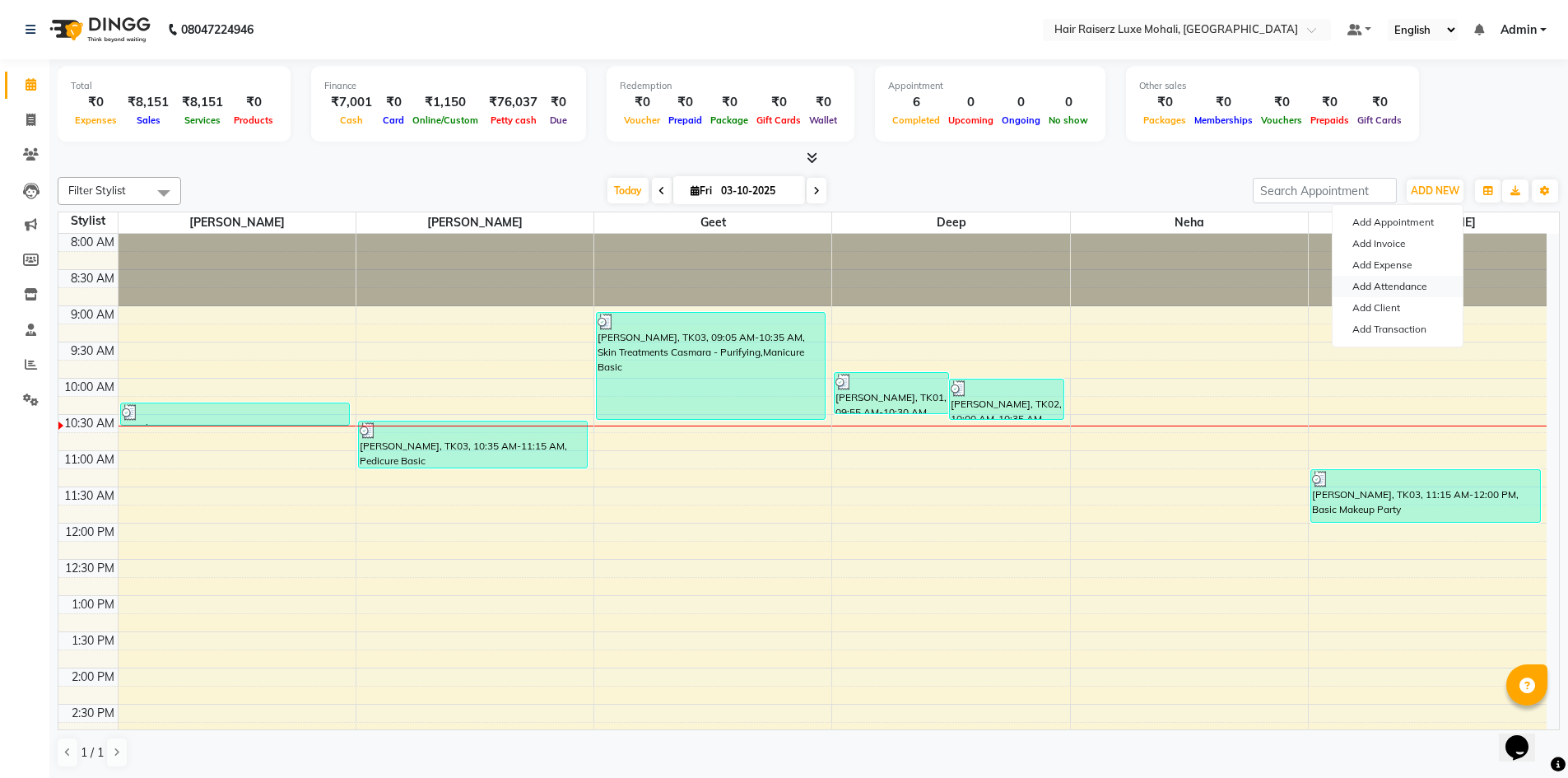
click at [1415, 287] on link "Add Attendance" at bounding box center [1397, 287] width 130 height 22
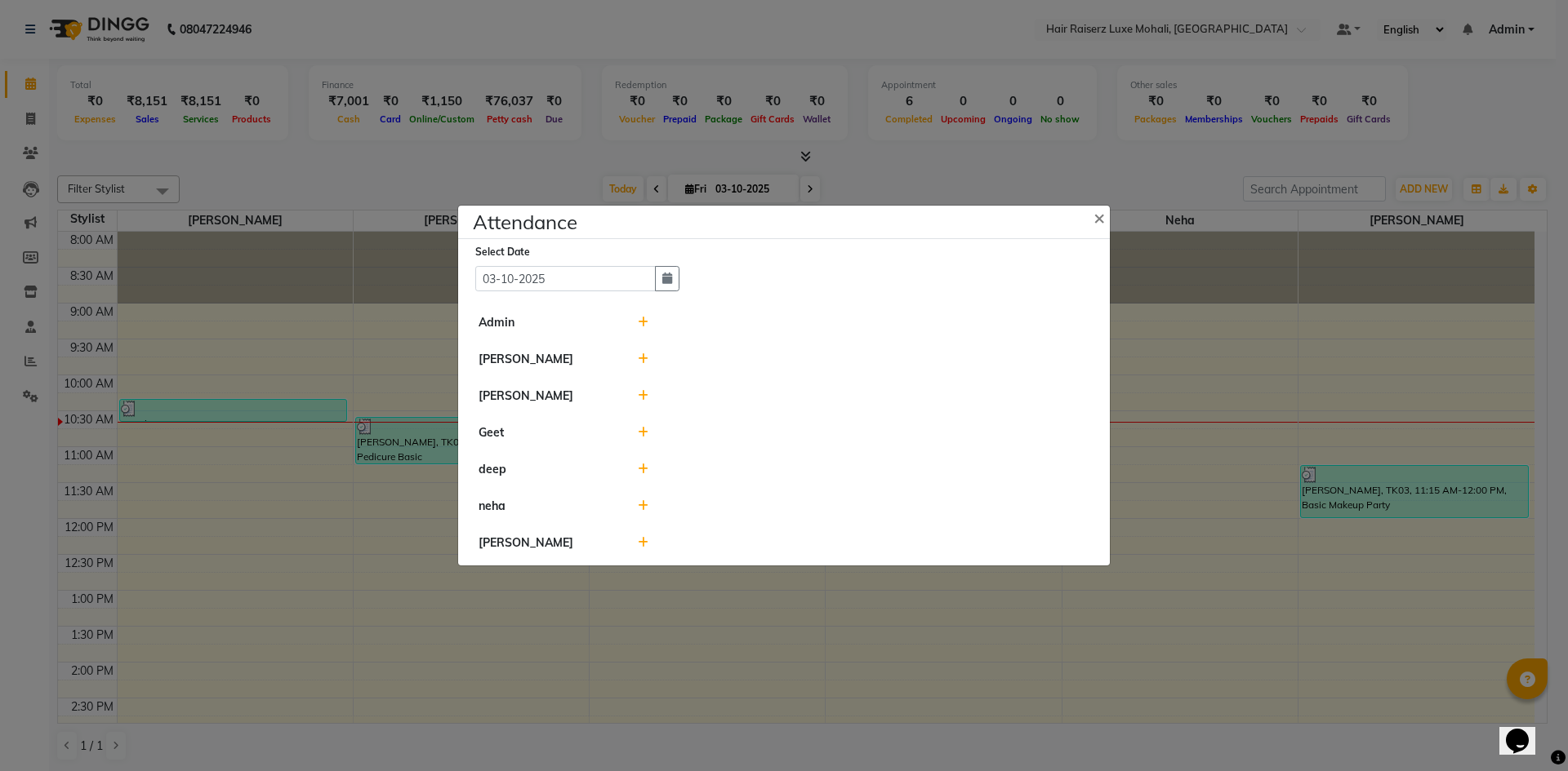
click at [649, 358] on div at bounding box center [864, 359] width 477 height 17
click at [642, 358] on icon at bounding box center [643, 359] width 11 height 12
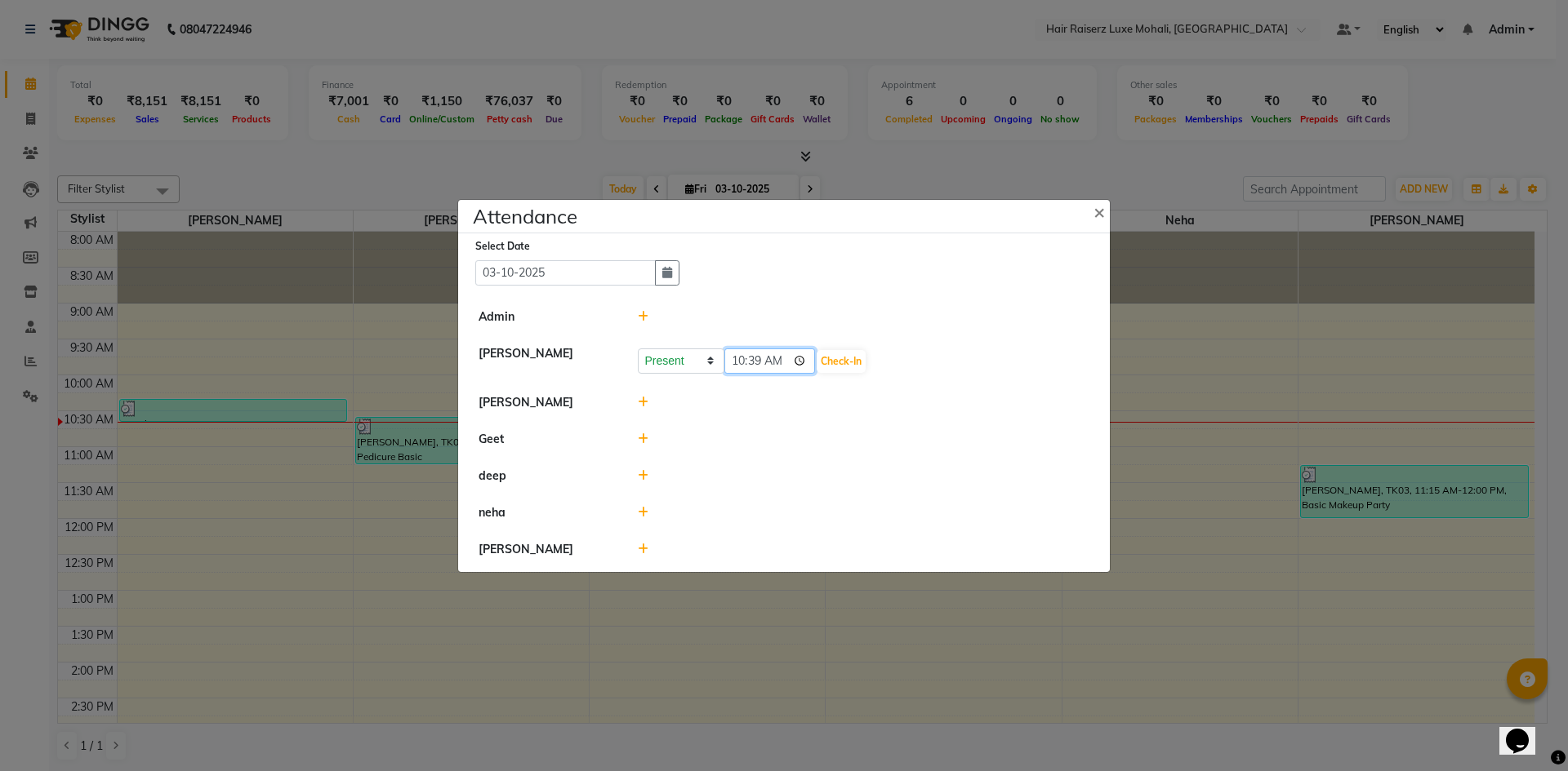
click at [789, 362] on input "10:39" at bounding box center [770, 361] width 91 height 25
click at [784, 357] on input "10:39" at bounding box center [770, 361] width 91 height 25
type input "10:22"
click at [835, 365] on button "Check-In" at bounding box center [840, 361] width 49 height 23
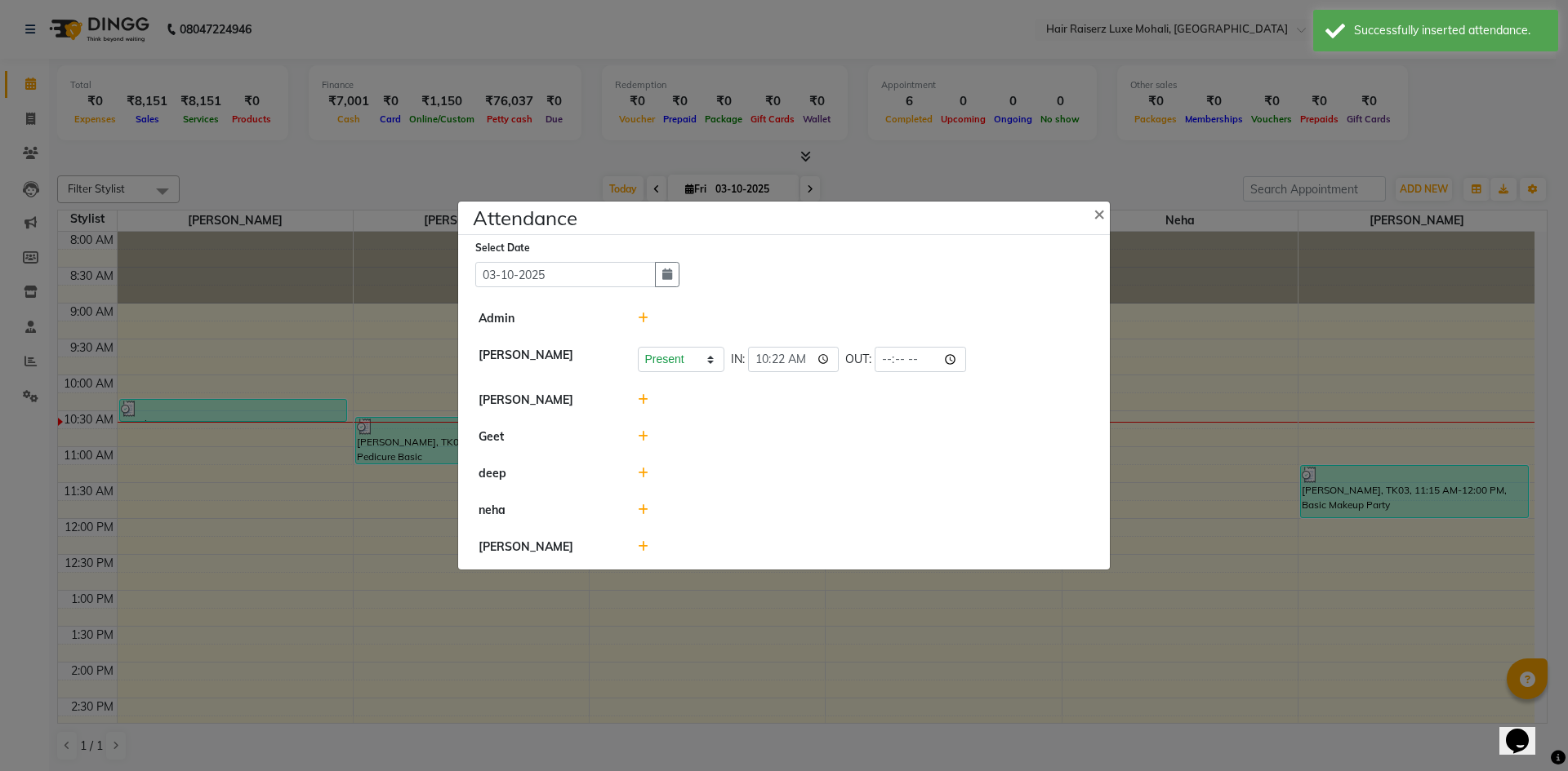
click at [647, 398] on icon at bounding box center [643, 400] width 11 height 12
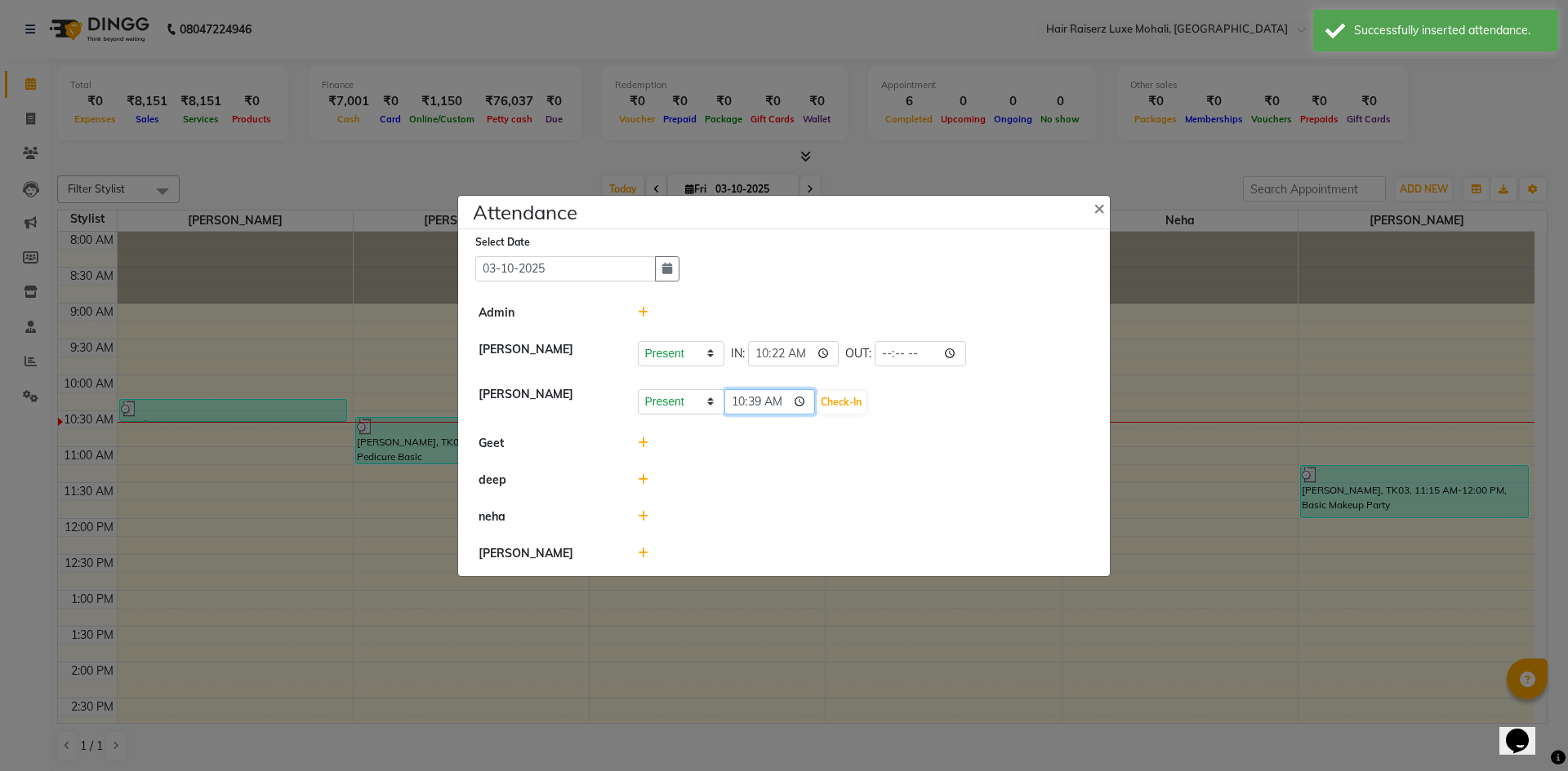
click at [781, 400] on input "10:39" at bounding box center [770, 402] width 91 height 25
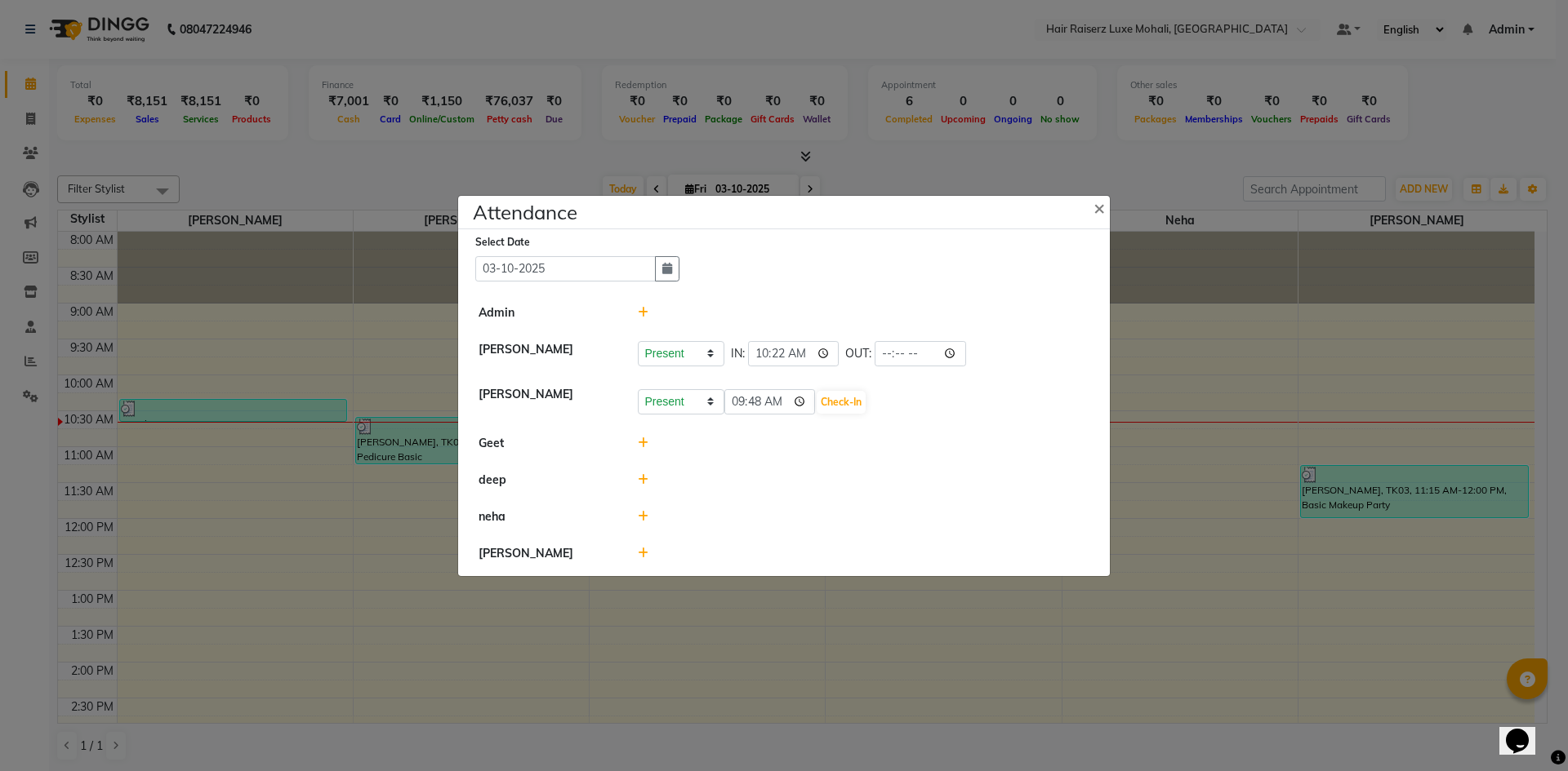
type input "09:48"
click at [834, 389] on div "Present Absent Late Half Day Weekly Off 09:48 Check-In" at bounding box center [864, 402] width 452 height 26
click at [825, 406] on button "Check-In" at bounding box center [840, 402] width 49 height 23
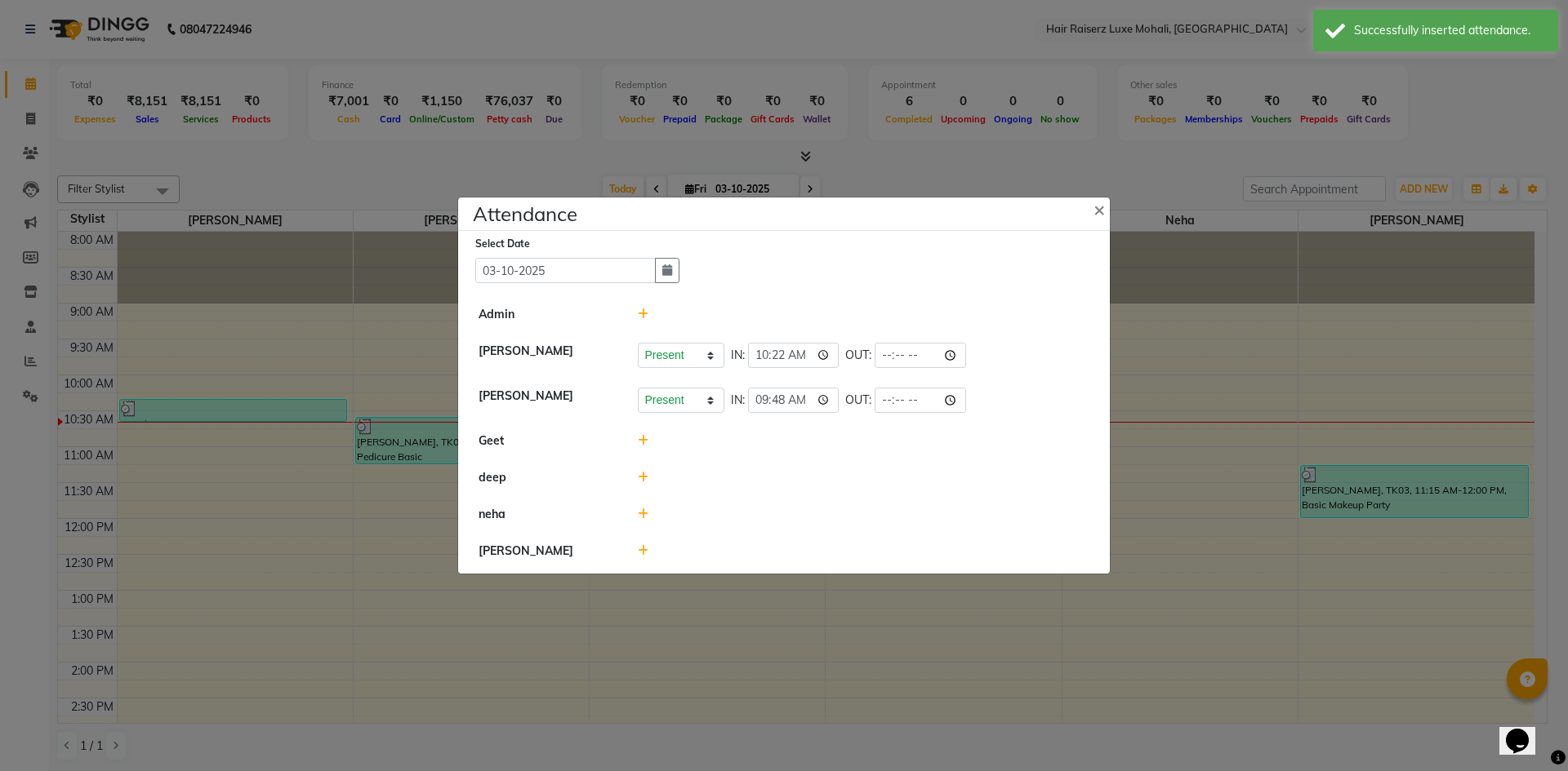
click at [641, 442] on icon at bounding box center [643, 440] width 11 height 12
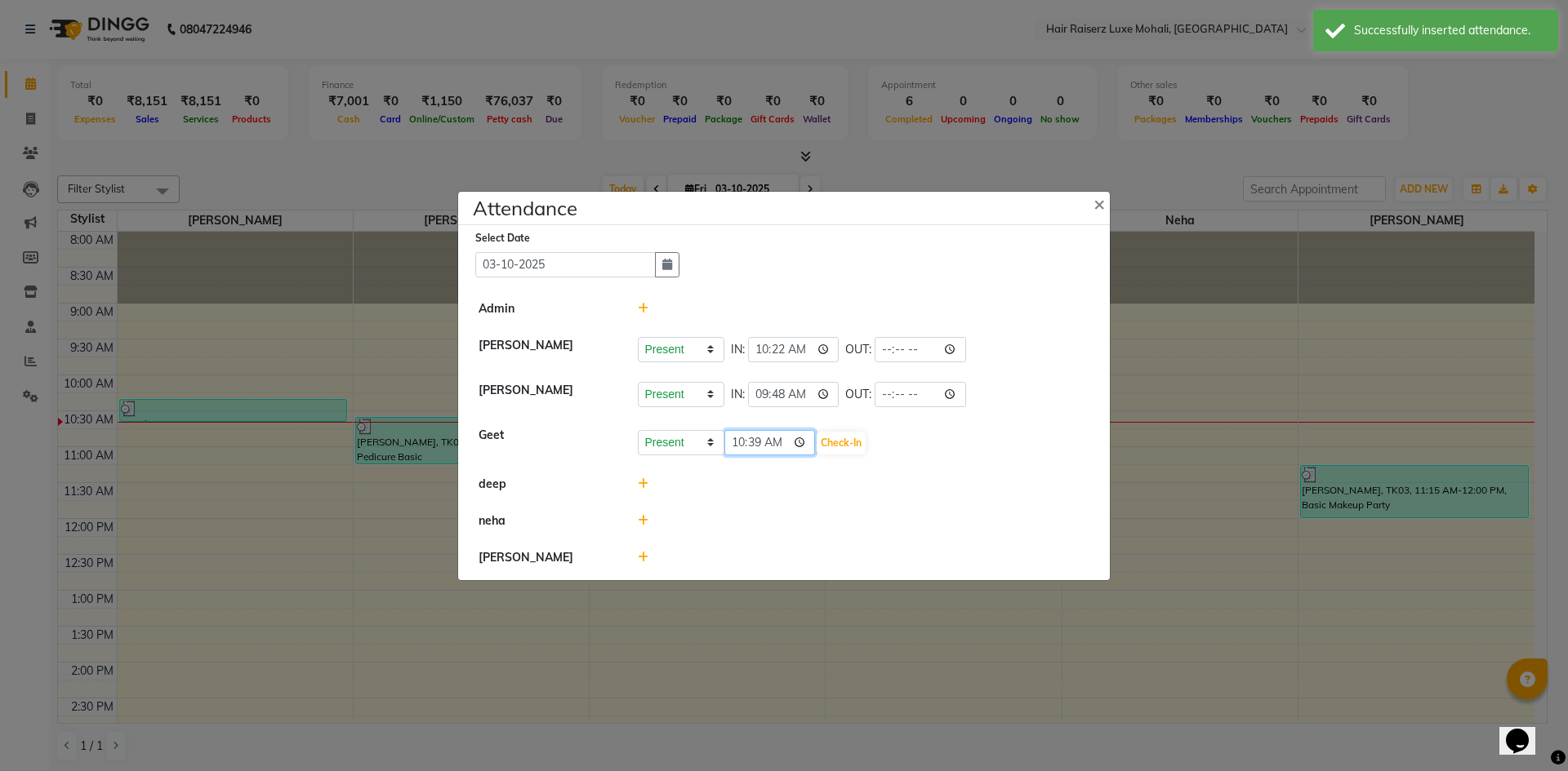
click at [781, 445] on input "10:39" at bounding box center [770, 443] width 91 height 25
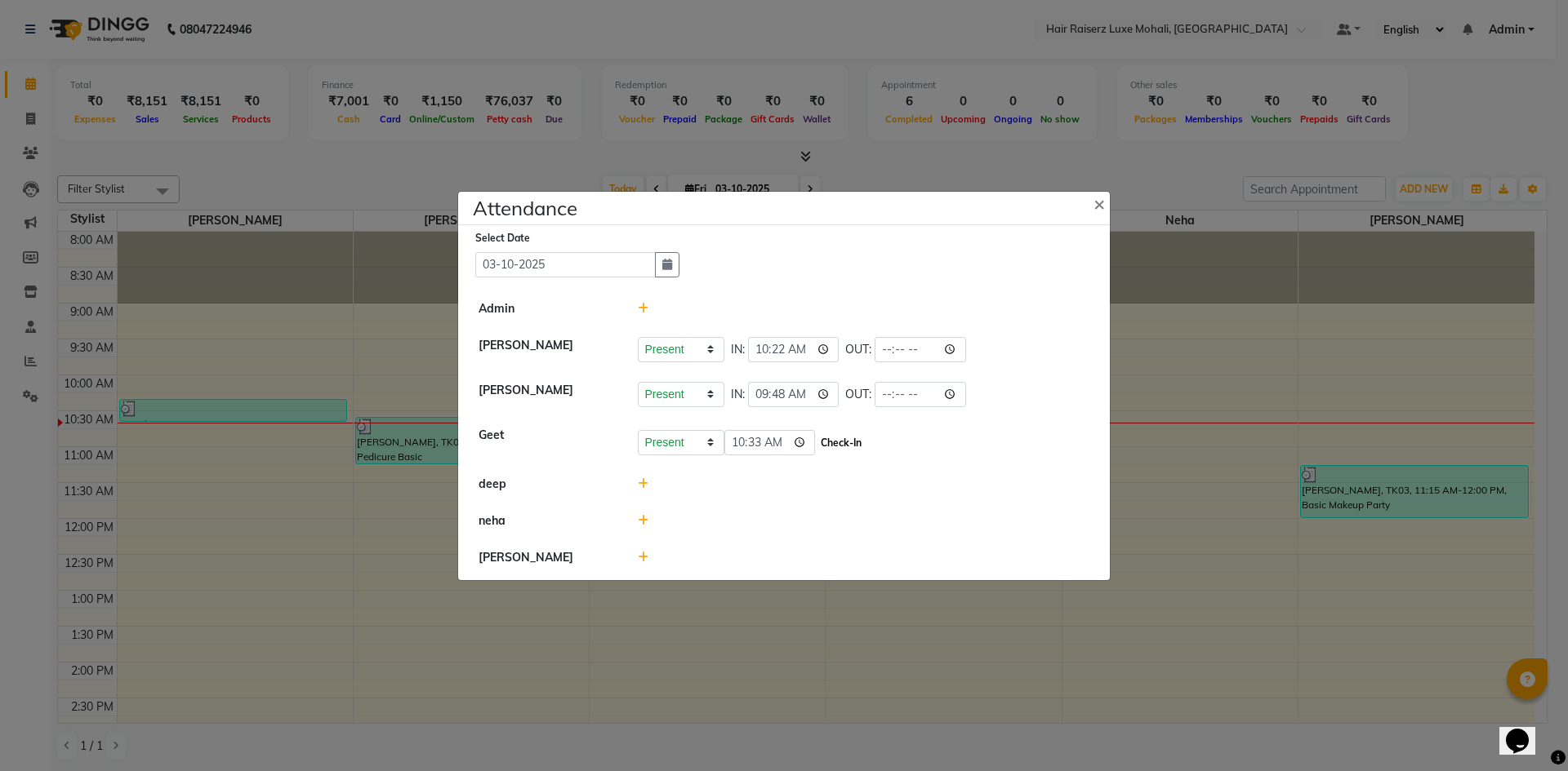
type input "10:33"
click at [835, 436] on button "Check-In" at bounding box center [840, 444] width 49 height 23
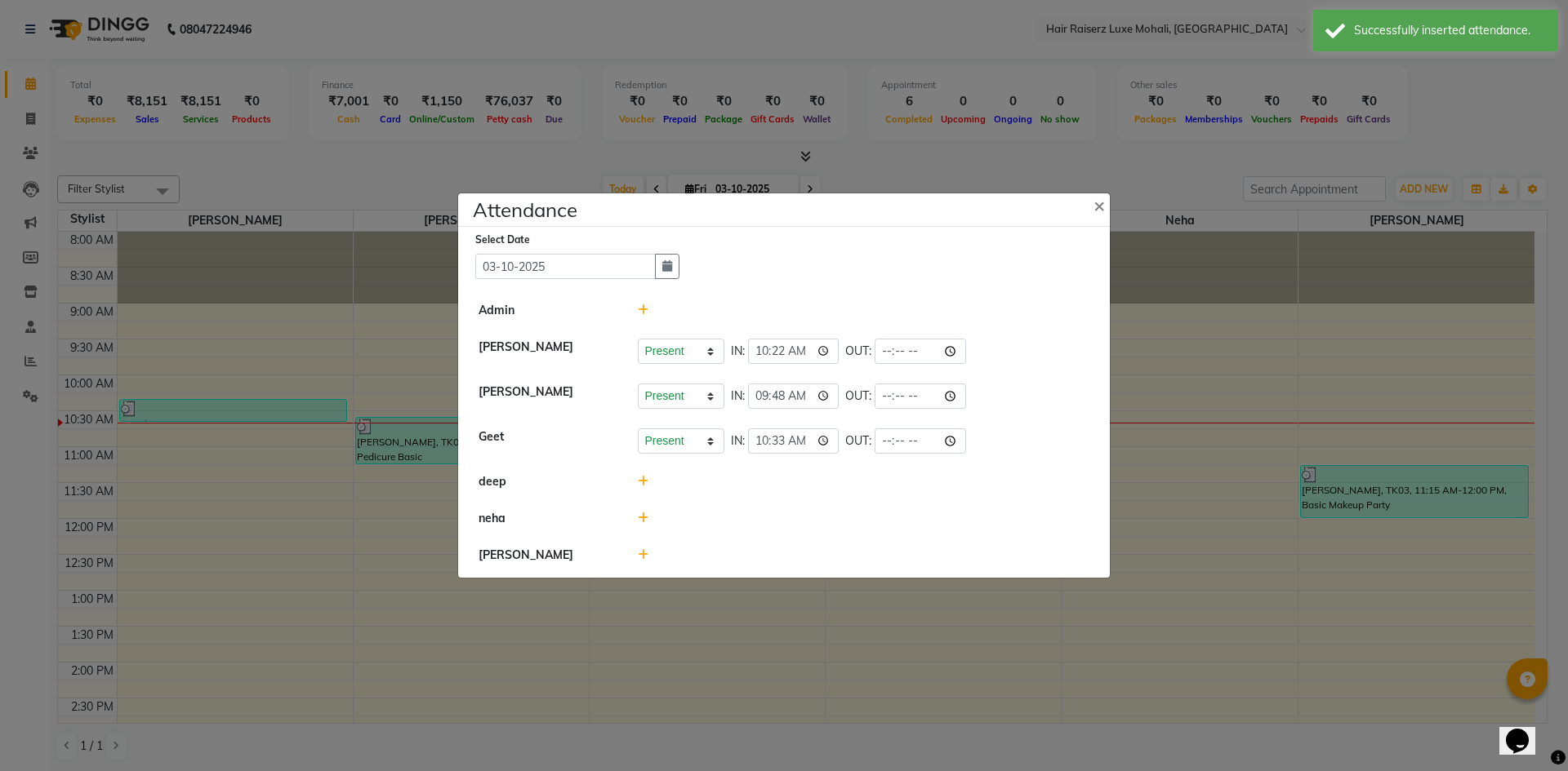
click at [639, 511] on span at bounding box center [643, 518] width 11 height 14
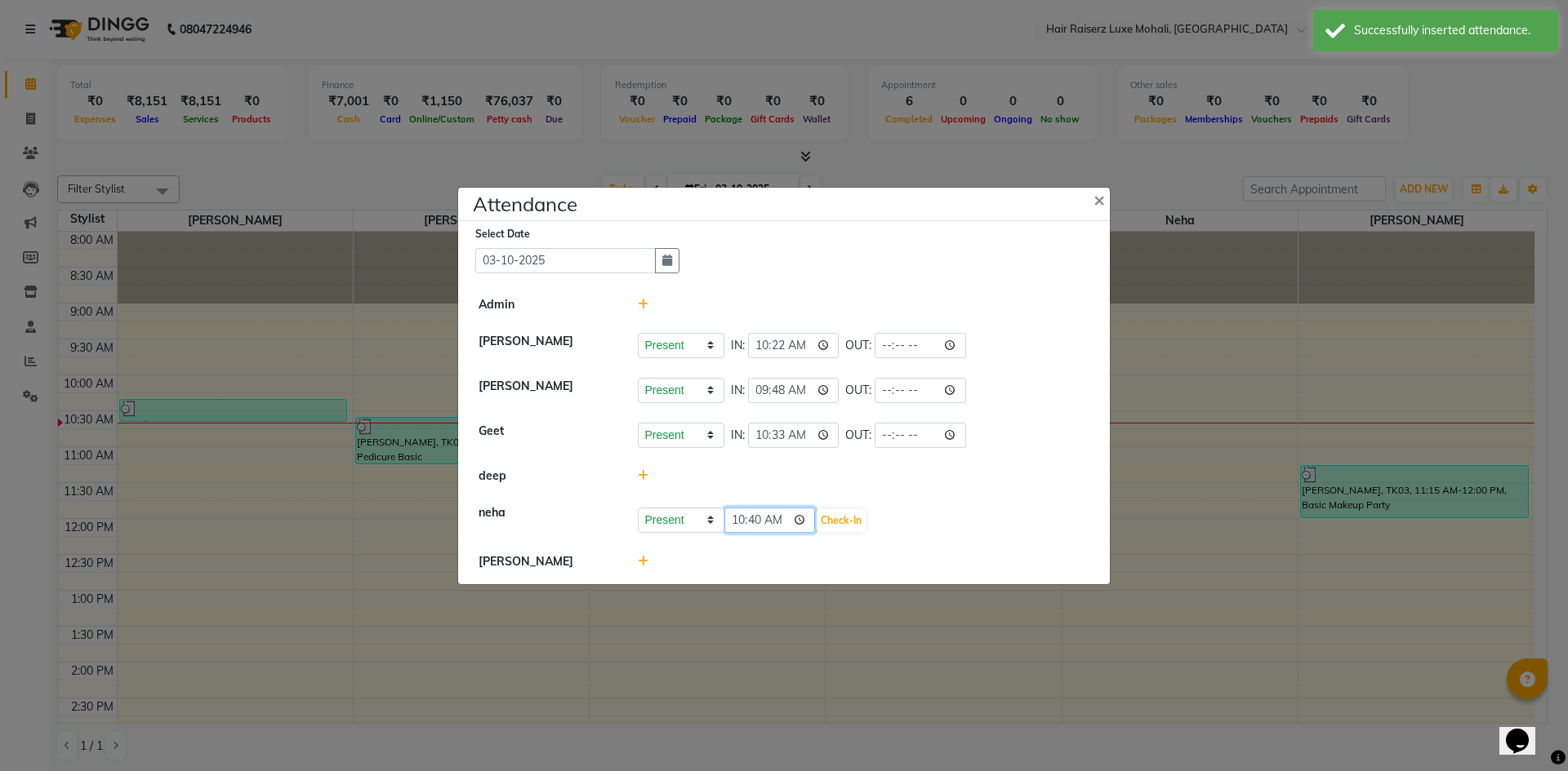
click at [781, 518] on input "10:40" at bounding box center [770, 520] width 91 height 25
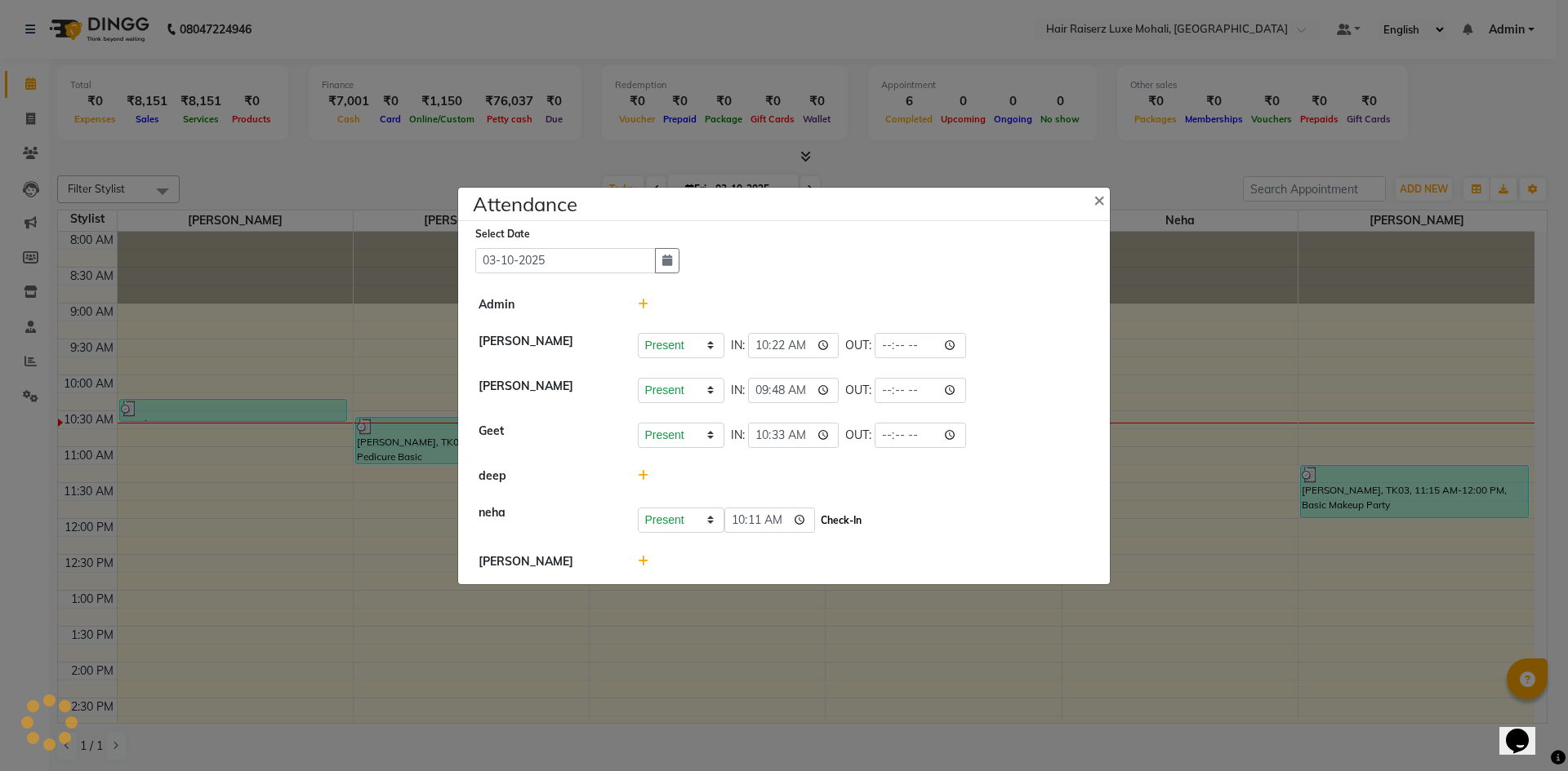
type input "10:11"
click at [826, 525] on button "Check-In" at bounding box center [840, 521] width 49 height 23
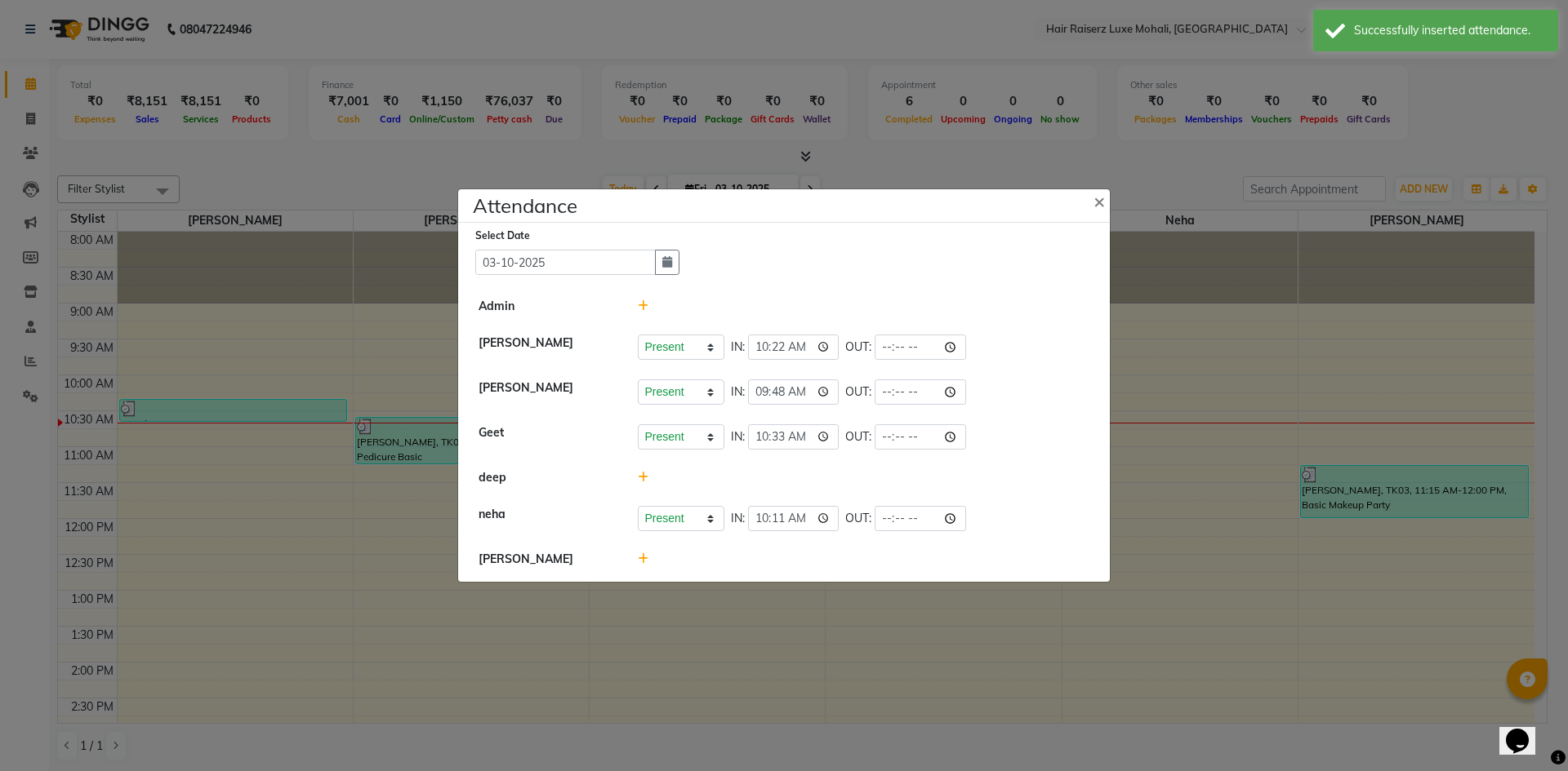
click at [643, 558] on icon at bounding box center [643, 559] width 11 height 12
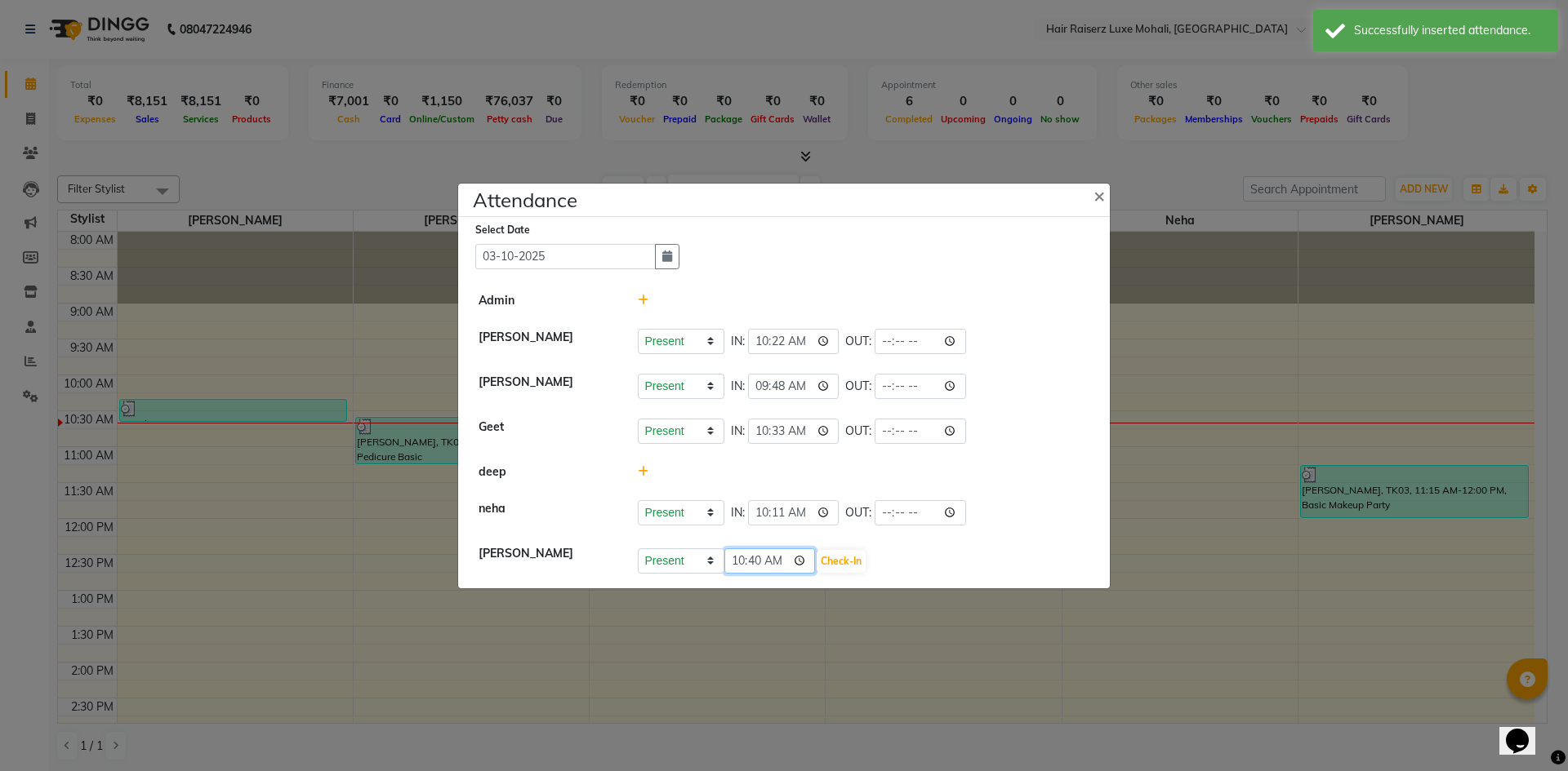
click at [785, 563] on input "10:40" at bounding box center [770, 561] width 91 height 25
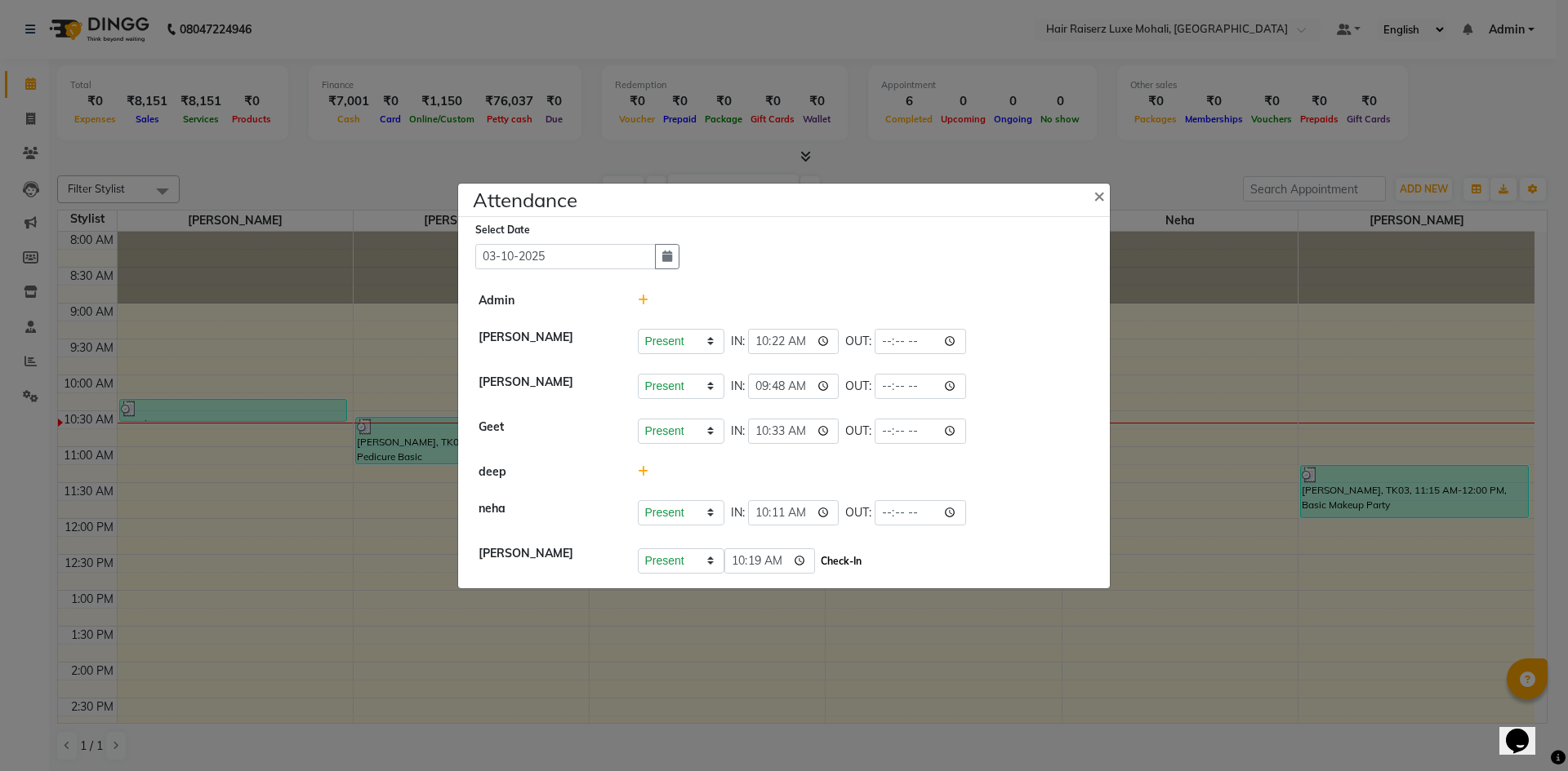
type input "10:19"
click at [817, 556] on button "Check-In" at bounding box center [840, 562] width 49 height 23
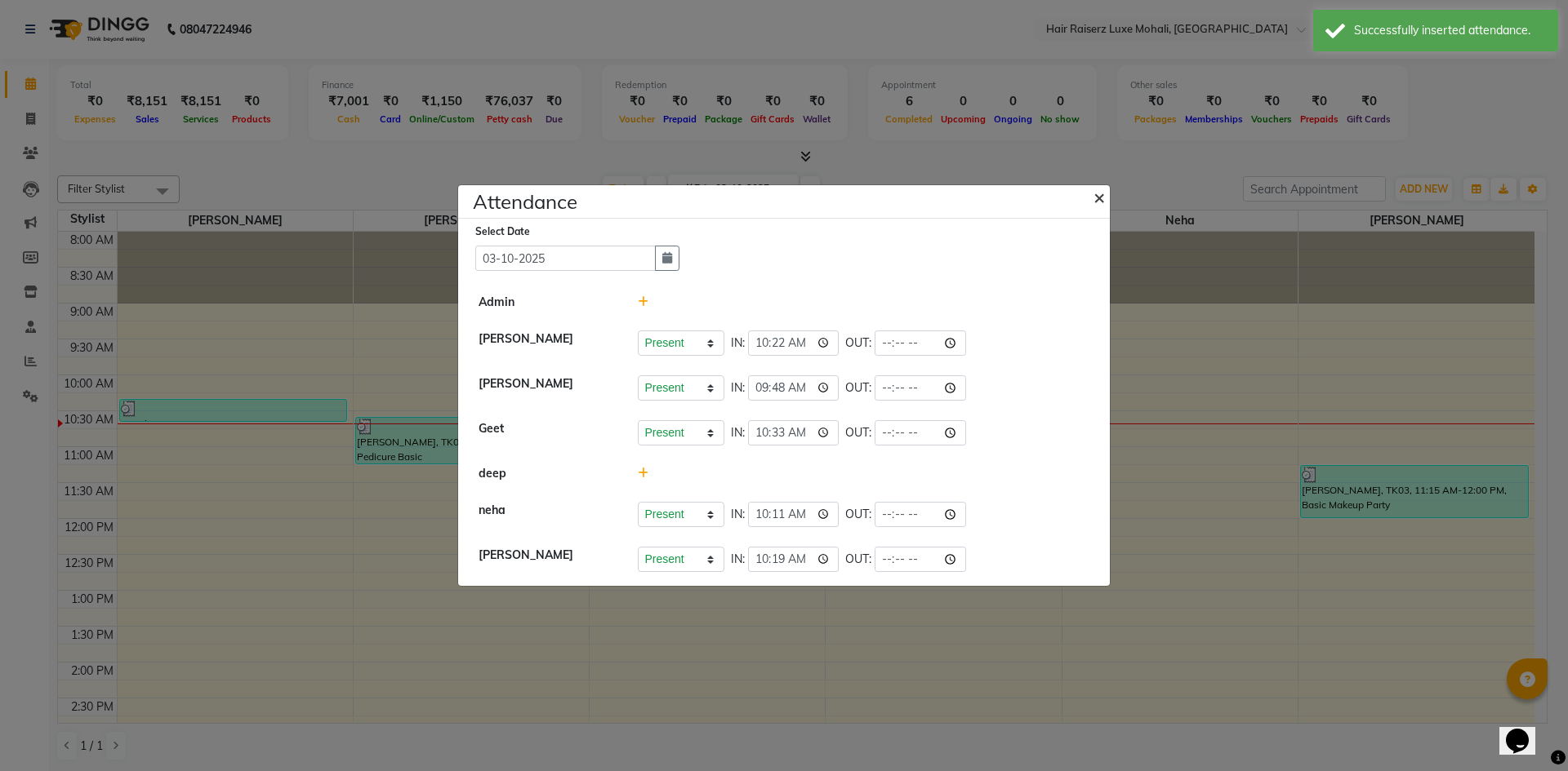
click at [1098, 200] on span "×" at bounding box center [1099, 196] width 12 height 24
